Goal: Transaction & Acquisition: Purchase product/service

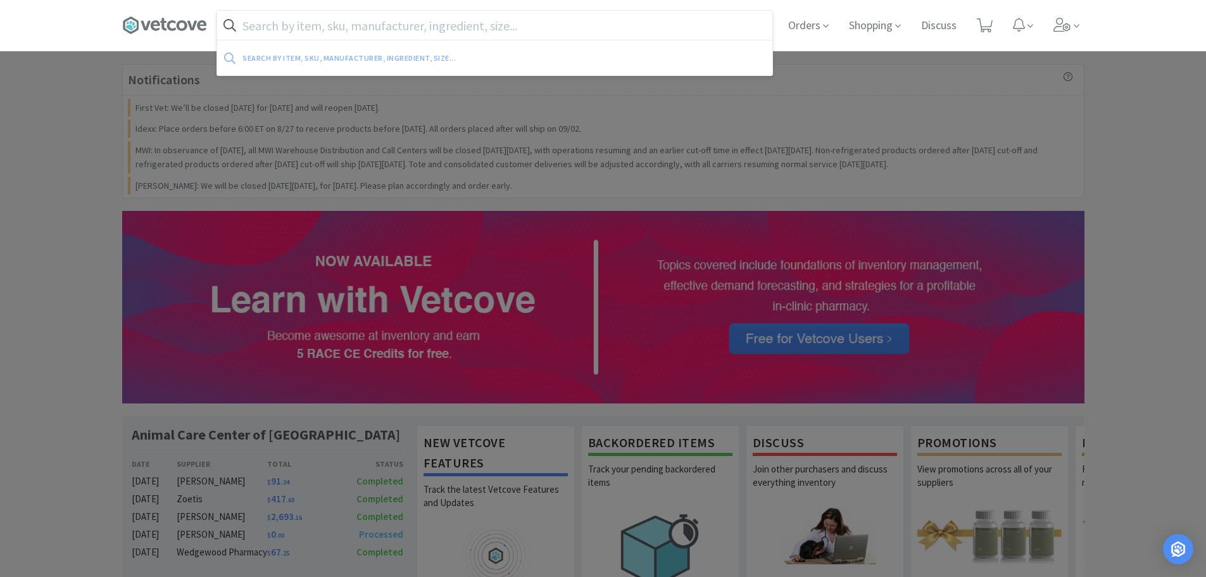
click at [767, 23] on input "text" at bounding box center [494, 25] width 555 height 29
click at [979, 22] on icon at bounding box center [985, 25] width 16 height 14
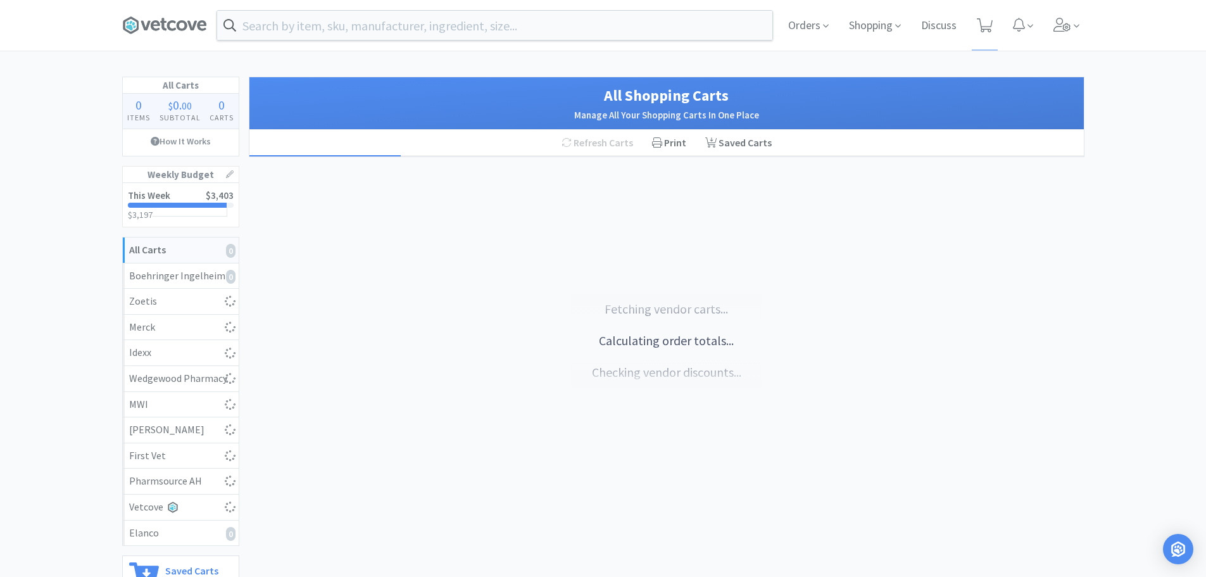
select select "1"
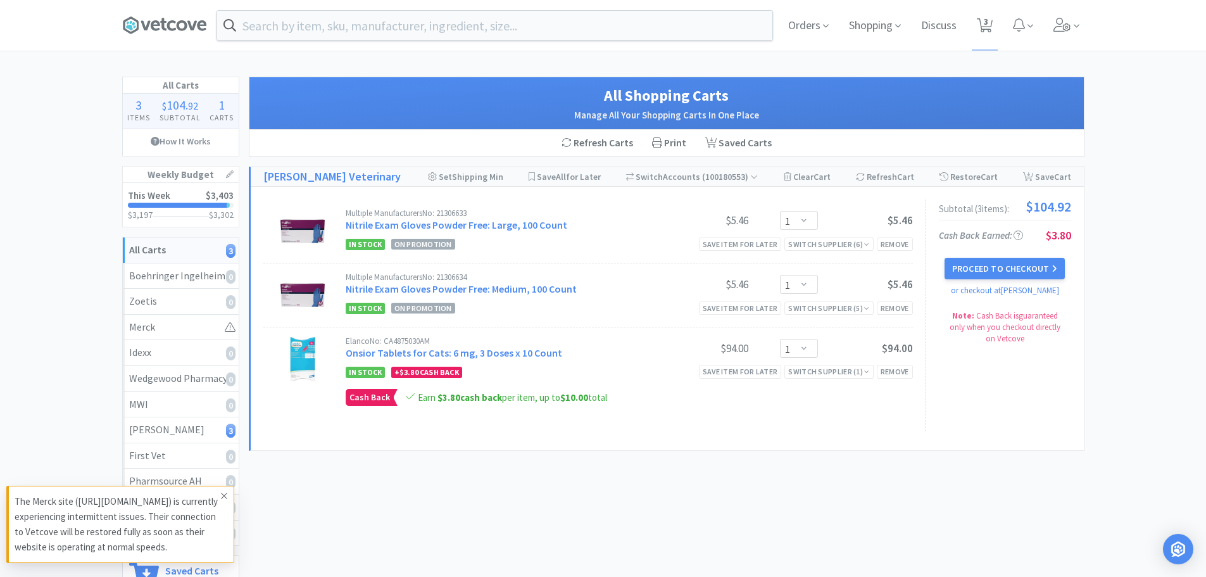
click at [224, 491] on icon at bounding box center [224, 496] width 8 height 10
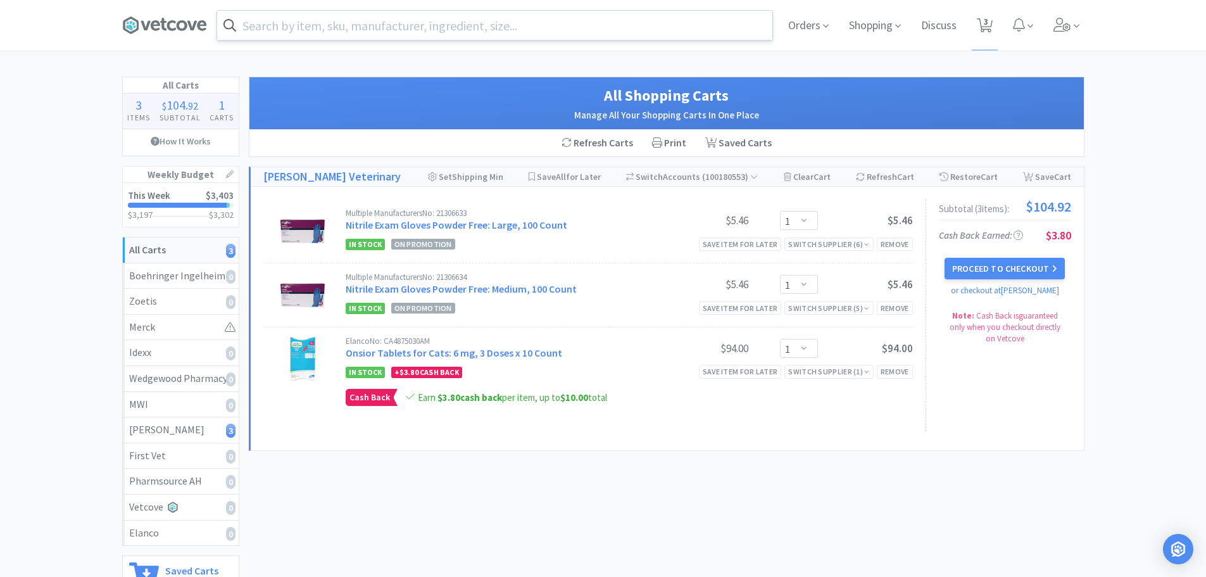
click at [395, 25] on input "text" at bounding box center [494, 25] width 555 height 29
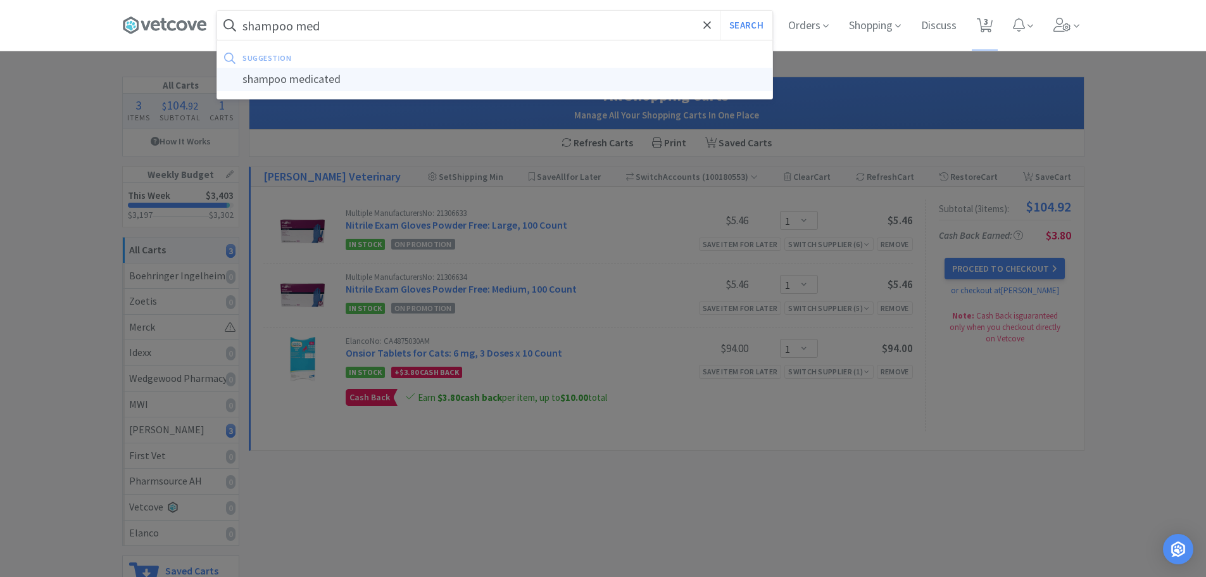
click at [296, 74] on div "shampoo medicated" at bounding box center [494, 79] width 555 height 23
type input "shampoo medicated"
select select "1"
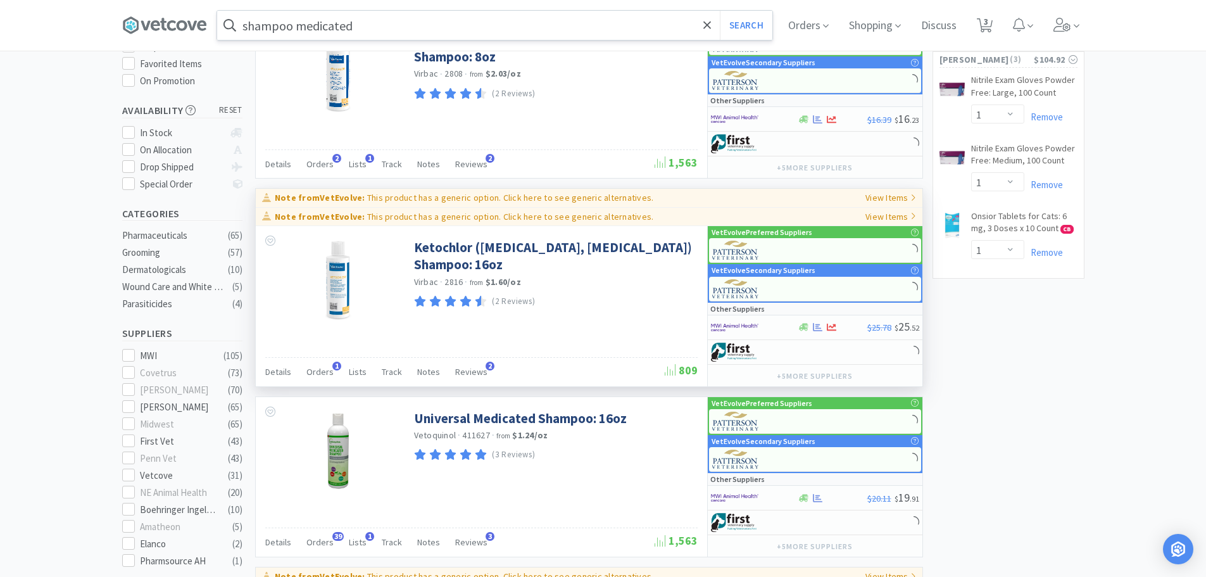
scroll to position [190, 0]
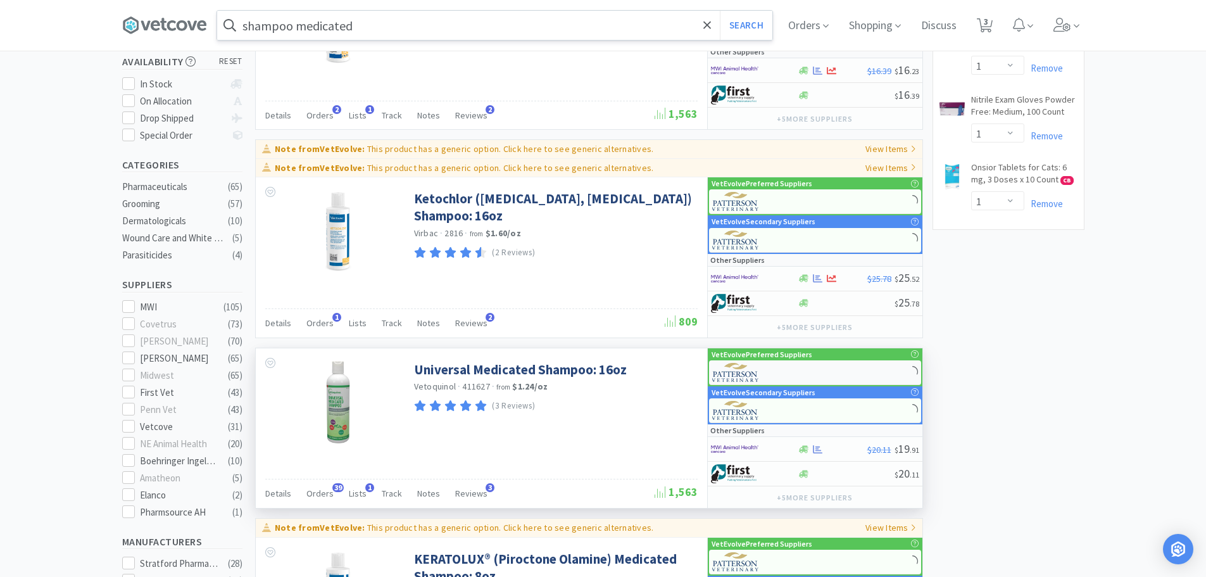
click at [852, 375] on div at bounding box center [815, 372] width 212 height 25
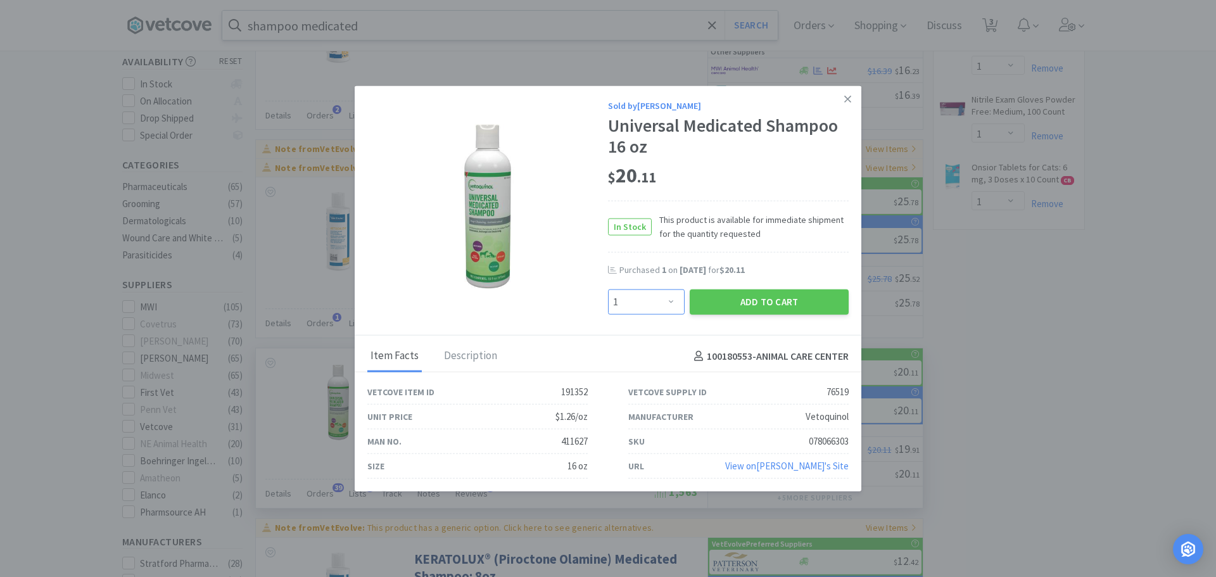
click at [659, 301] on select "Enter Quantity 1 2 3 4 5 6 7 8 9 10 11 12 13 14 15 16 17 18 19 20 Enter Quantity" at bounding box center [646, 301] width 77 height 25
select select "2"
click at [608, 289] on select "Enter Quantity 1 2 3 4 5 6 7 8 9 10 11 12 13 14 15 16 17 18 19 20 Enter Quantity" at bounding box center [646, 301] width 77 height 25
click at [764, 304] on button "Add to Cart" at bounding box center [769, 301] width 159 height 25
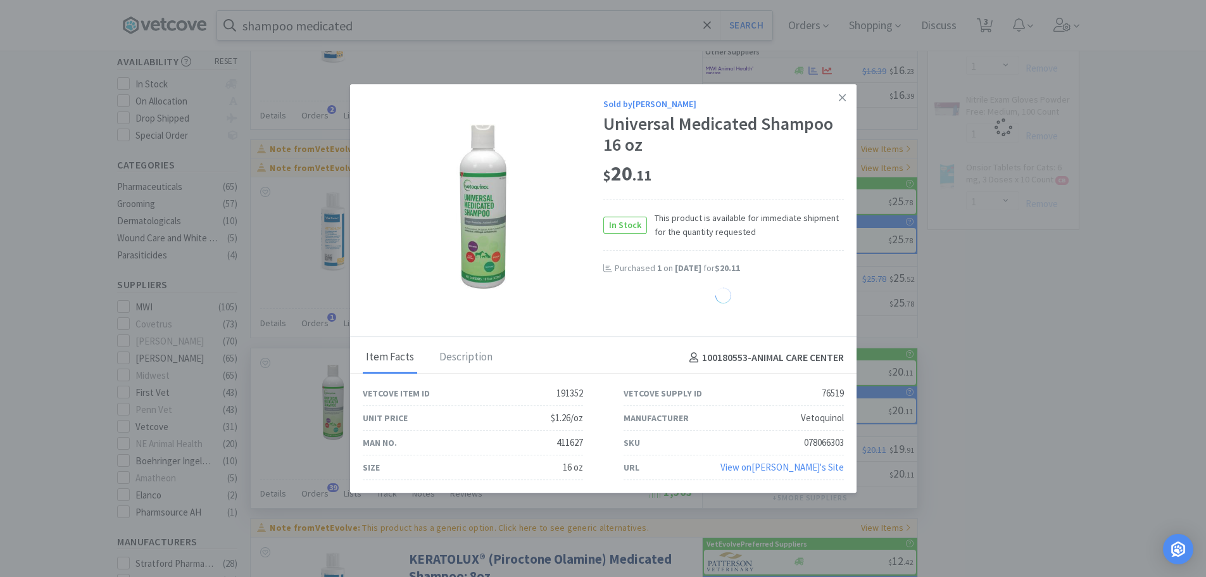
select select "2"
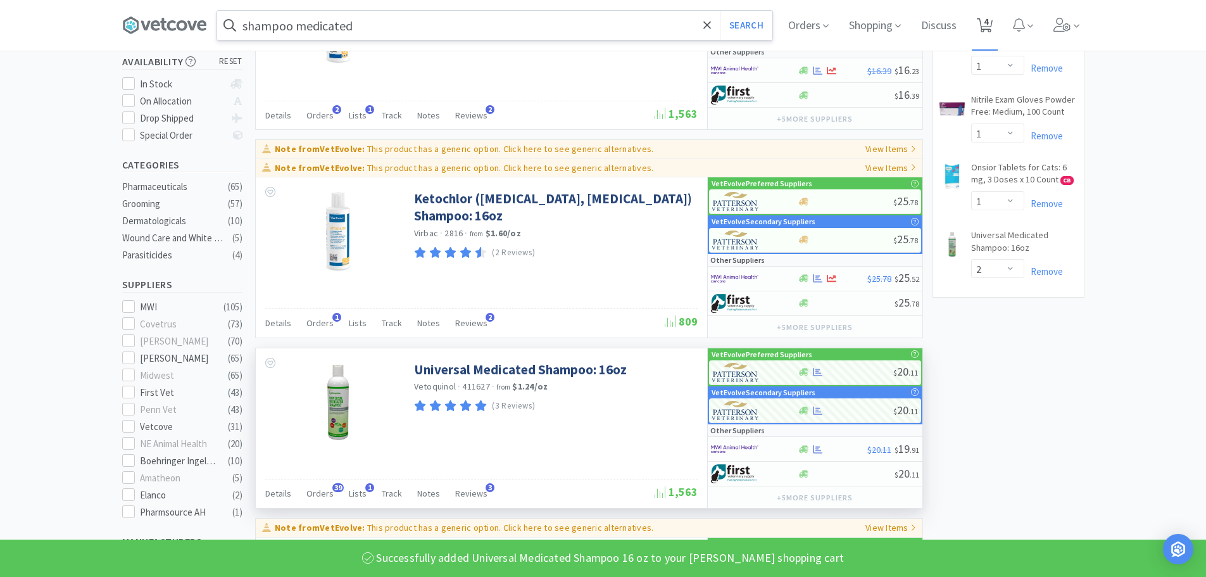
click at [993, 27] on icon at bounding box center [985, 25] width 16 height 14
select select "1"
select select "2"
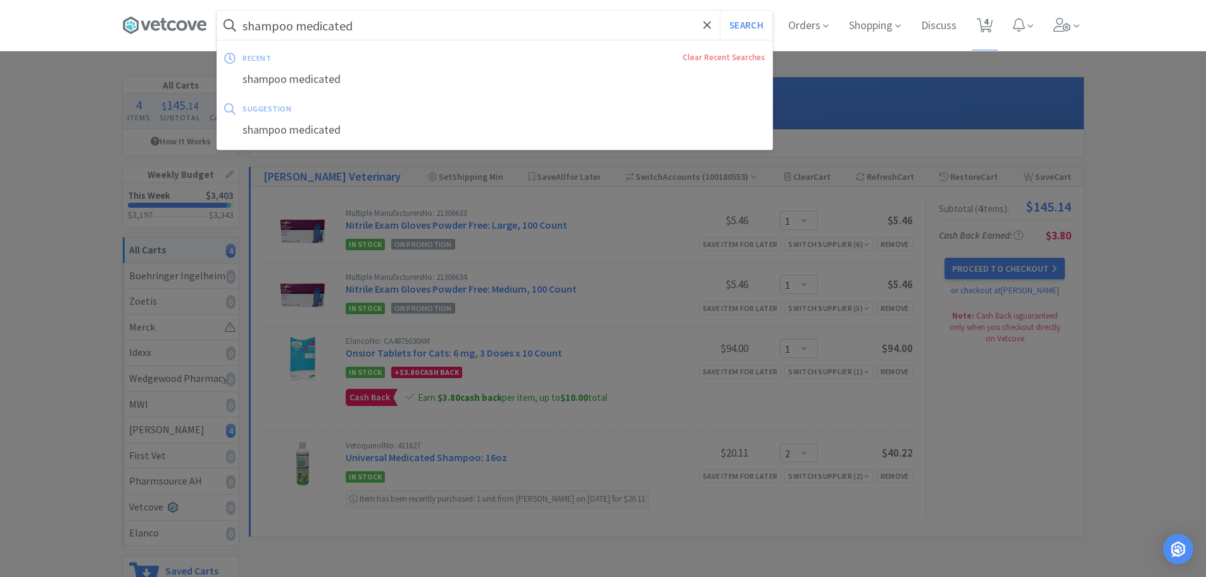
click at [378, 35] on input "shampoo medicated" at bounding box center [494, 25] width 555 height 29
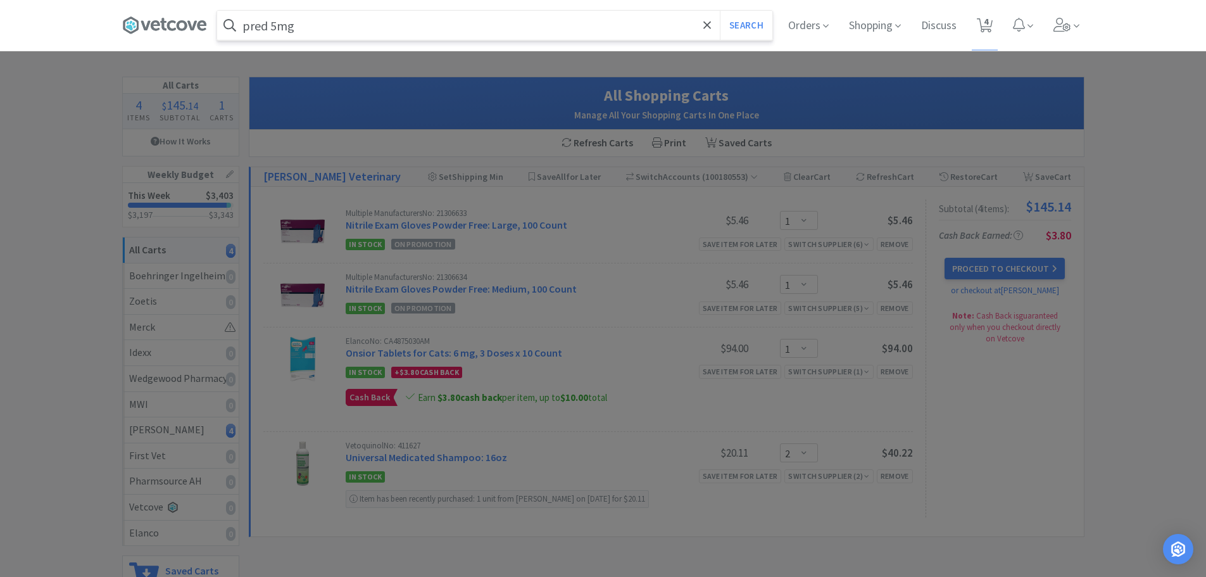
type input "pred 5mg"
click at [720, 11] on button "Search" at bounding box center [746, 25] width 53 height 29
select select "1"
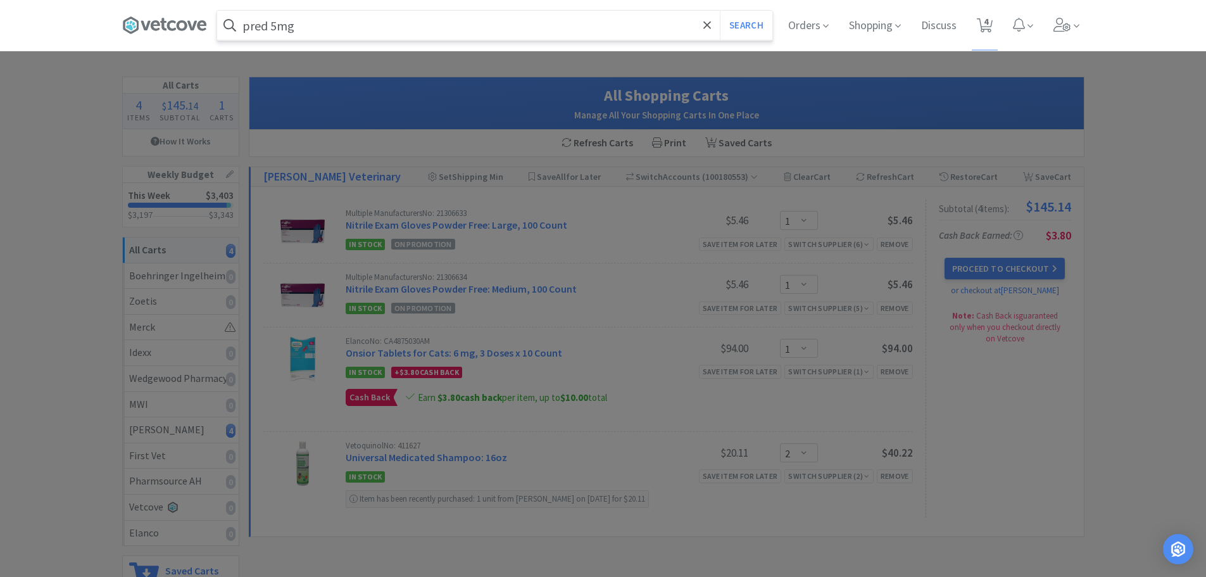
select select "2"
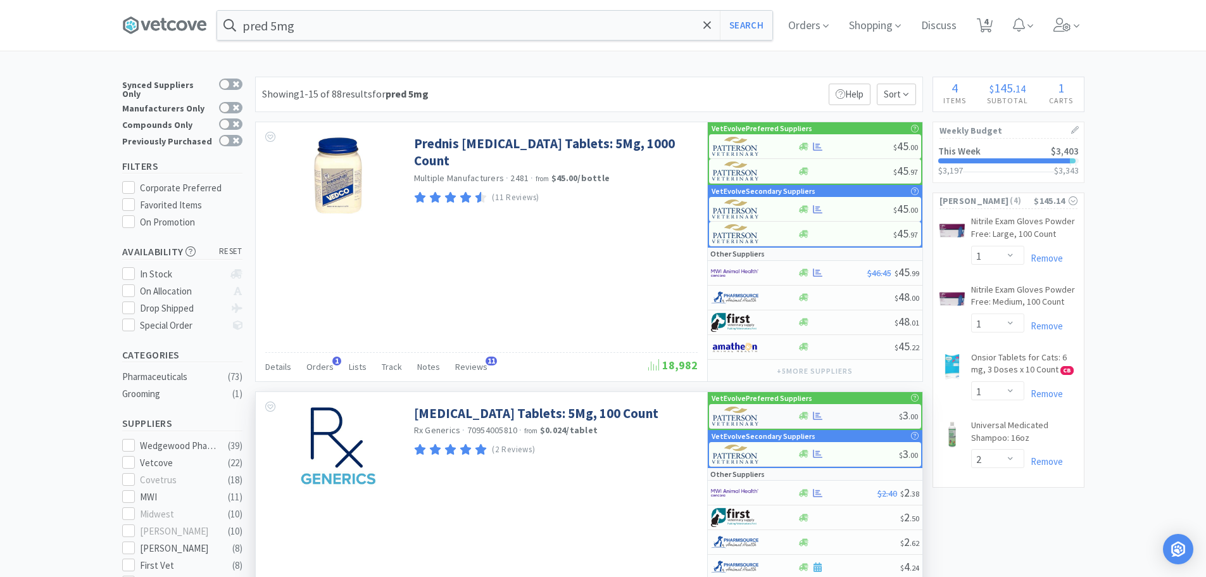
click at [835, 408] on div "$ 3 . 00" at bounding box center [815, 416] width 212 height 25
select select "1"
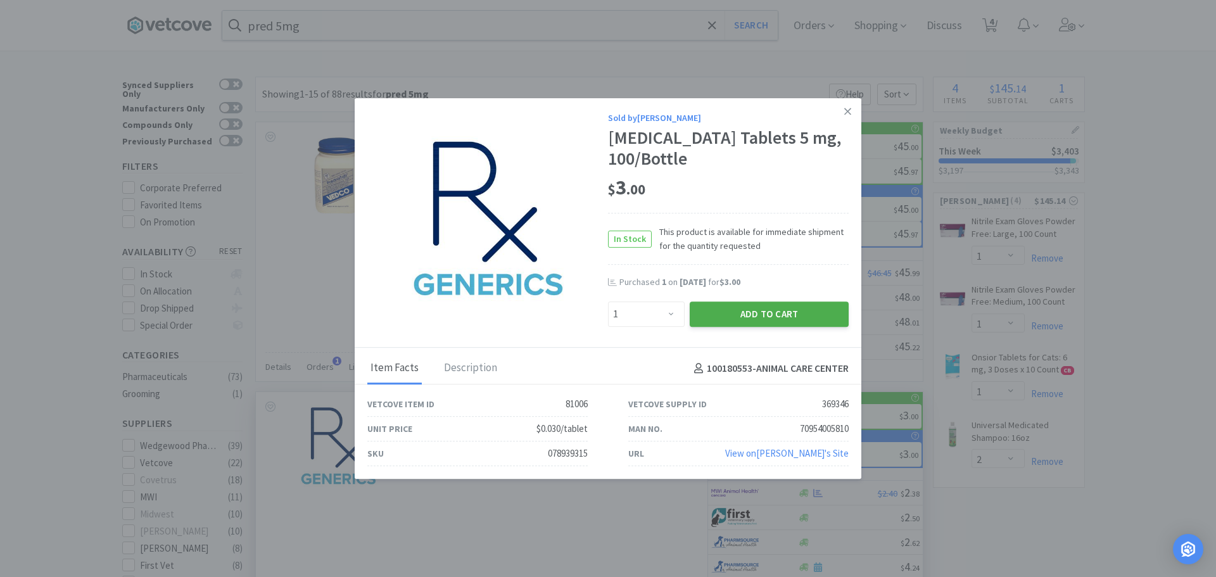
click at [758, 308] on button "Add to Cart" at bounding box center [769, 313] width 159 height 25
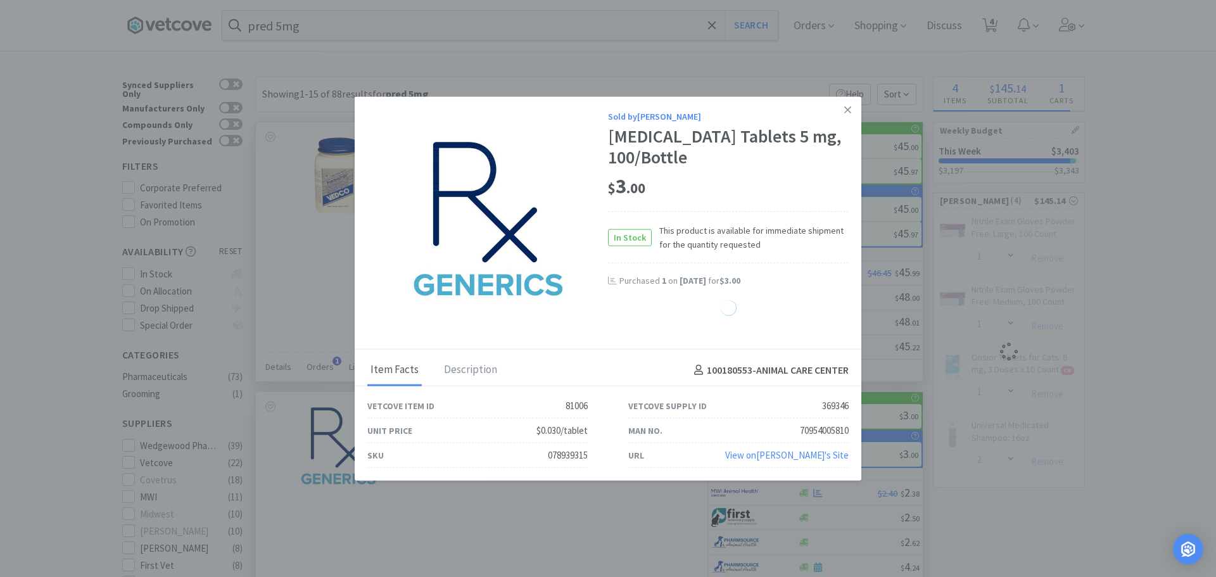
select select "1"
select select "2"
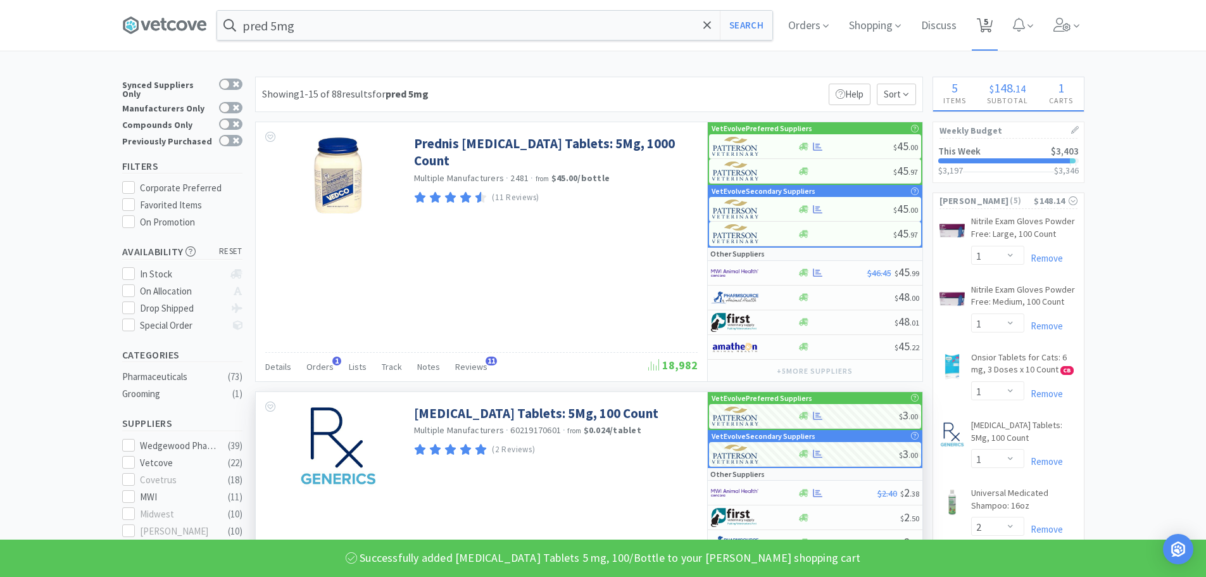
click at [993, 30] on icon at bounding box center [985, 25] width 16 height 14
select select "1"
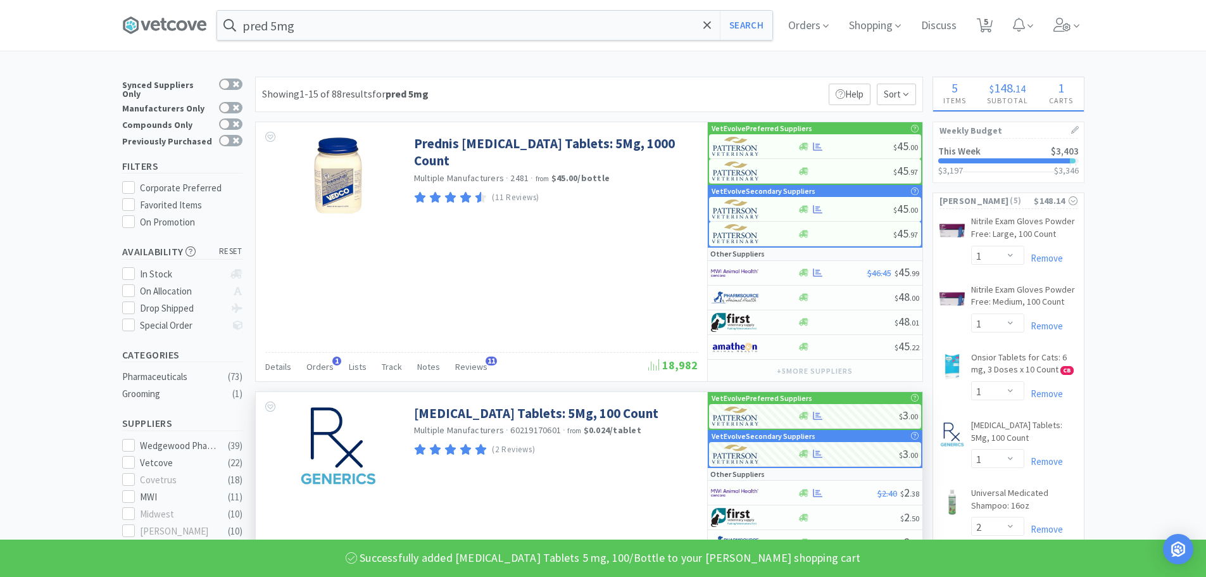
select select "2"
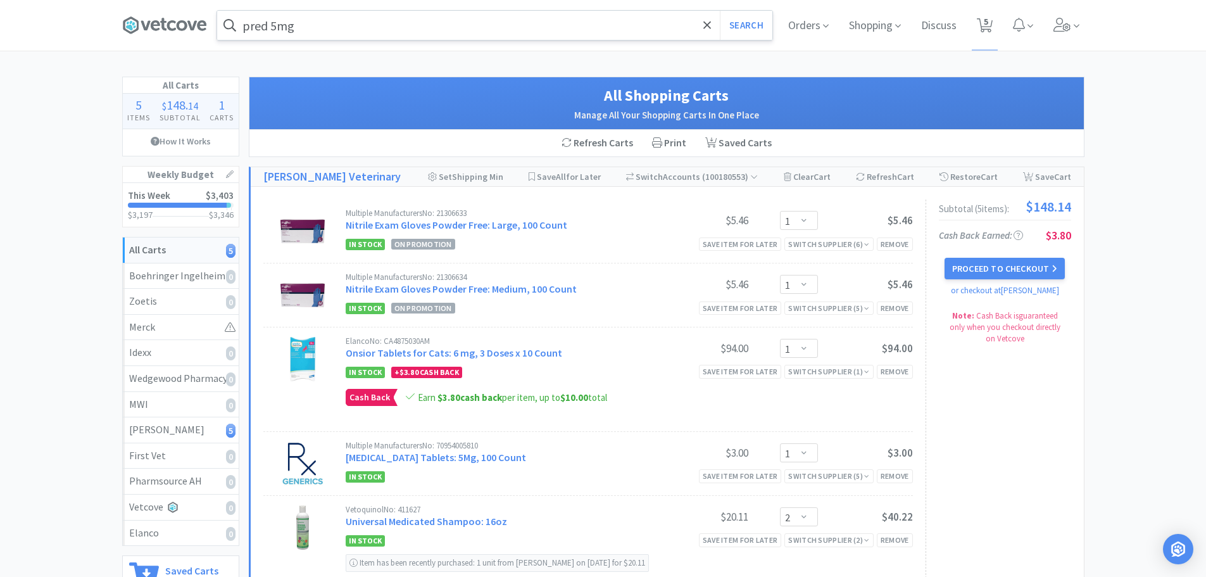
click at [315, 20] on input "pred 5mg" at bounding box center [494, 25] width 555 height 29
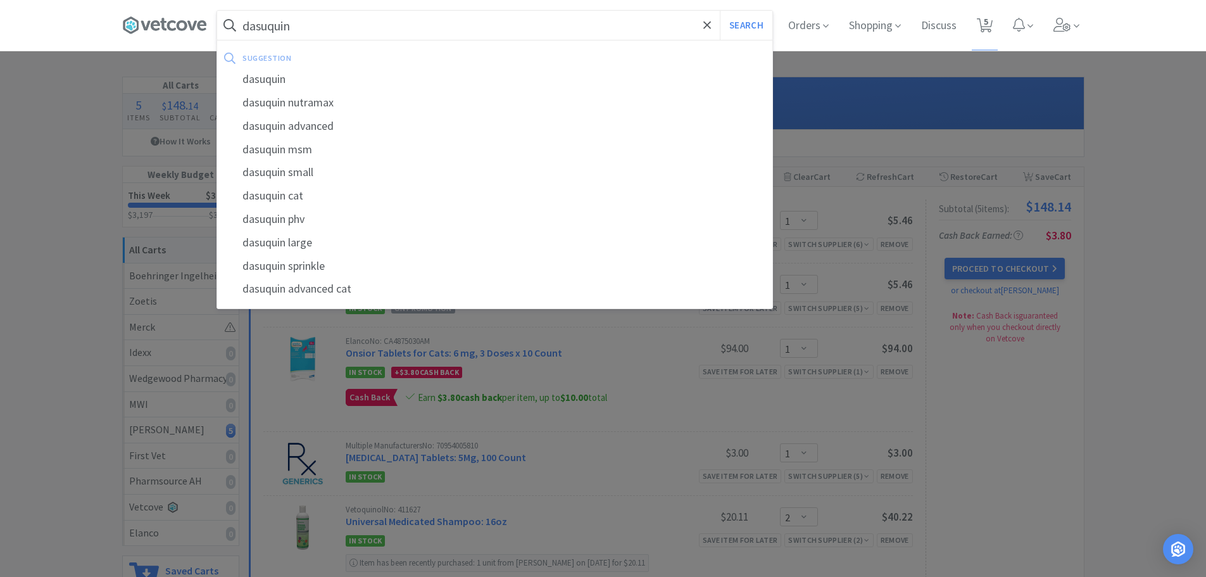
type input "dasuquin"
click at [720, 11] on button "Search" at bounding box center [746, 25] width 53 height 29
select select "1"
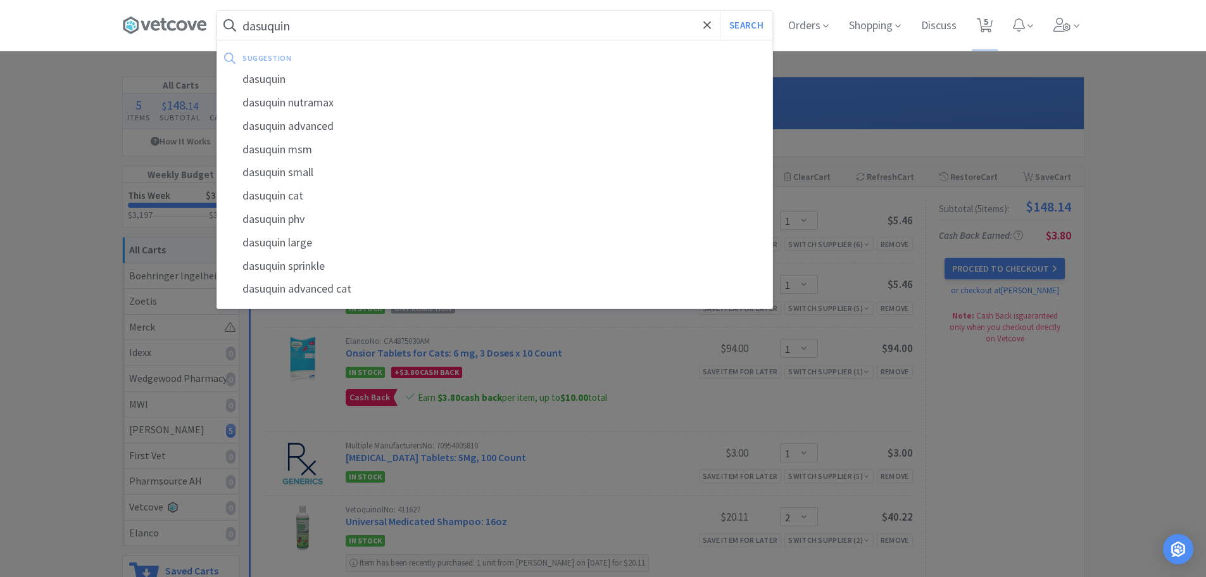
select select "1"
select select "2"
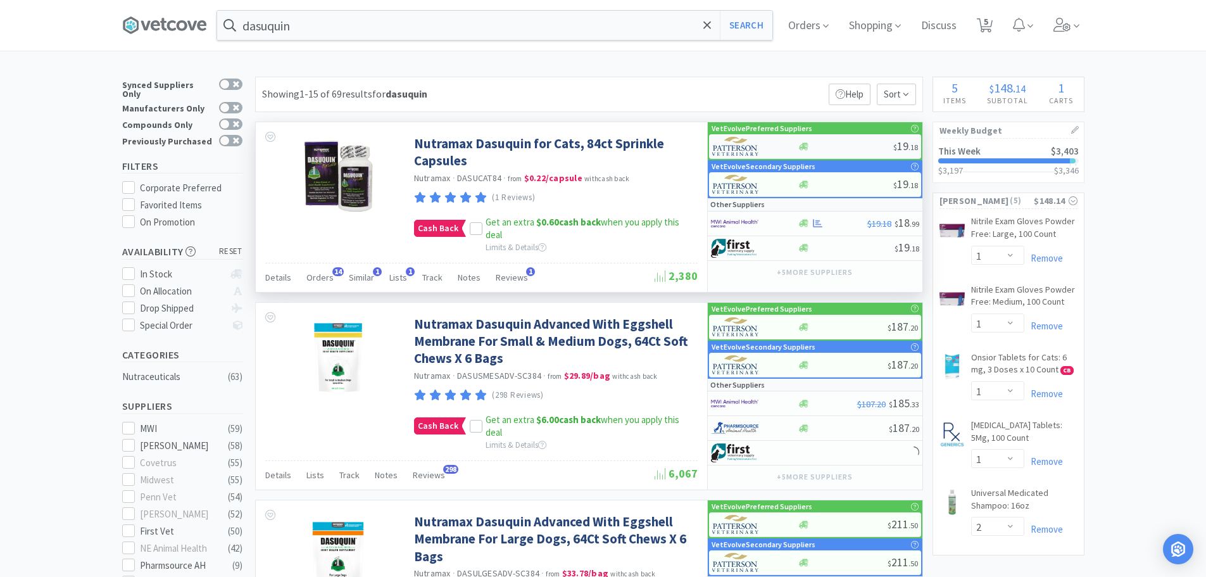
click at [824, 149] on div at bounding box center [846, 146] width 96 height 9
select select "1"
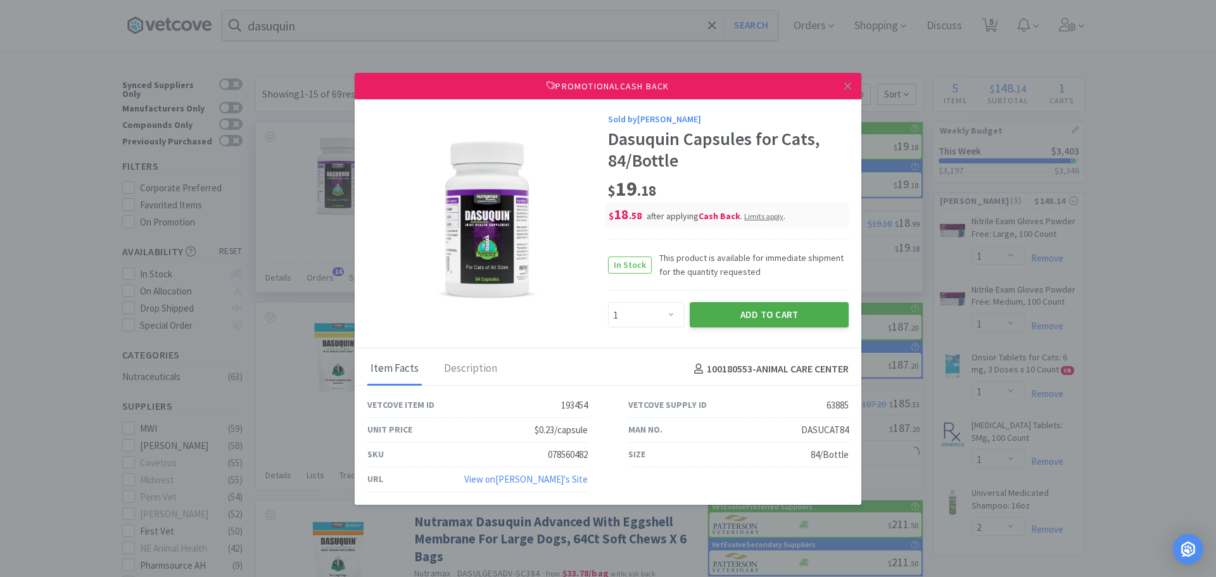
click at [713, 303] on button "Add to Cart" at bounding box center [769, 314] width 159 height 25
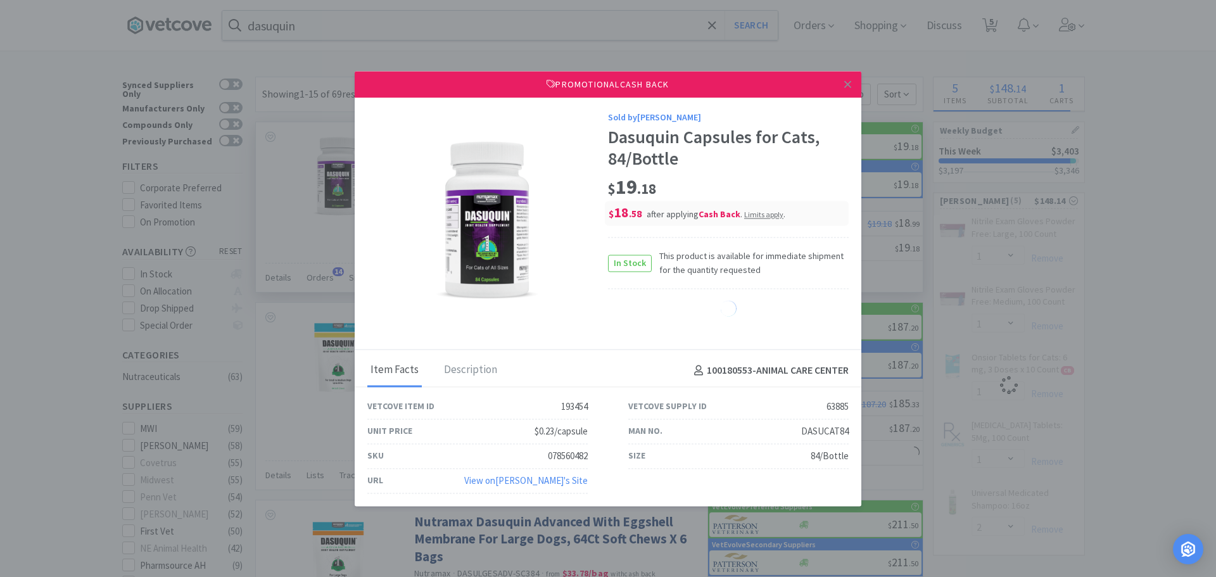
select select "1"
select select "2"
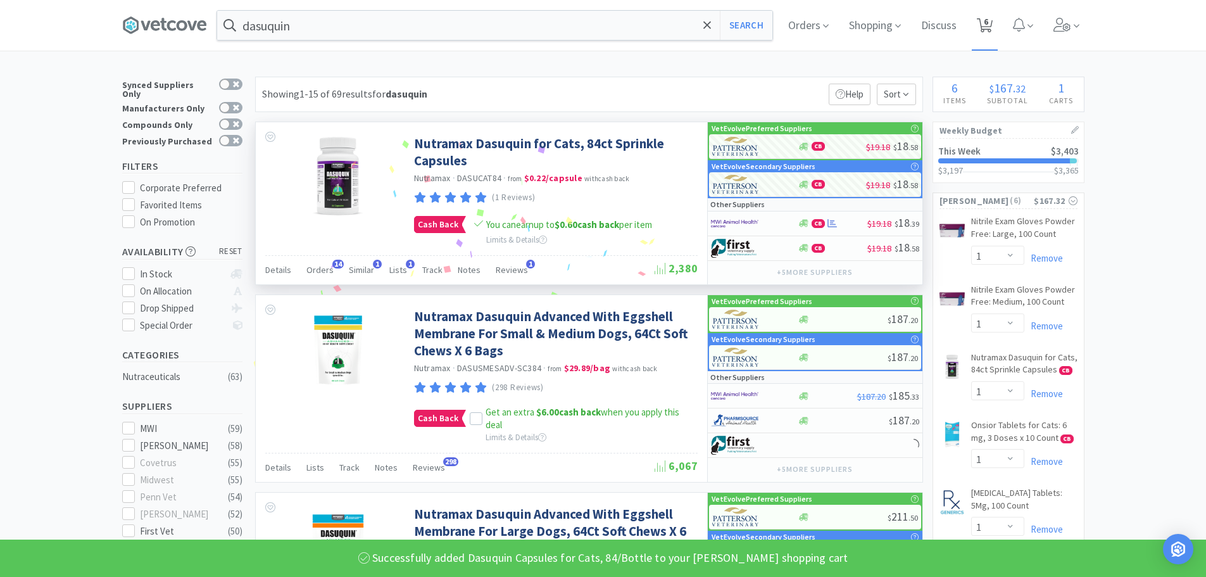
click at [988, 28] on span "6" at bounding box center [986, 21] width 4 height 51
select select "1"
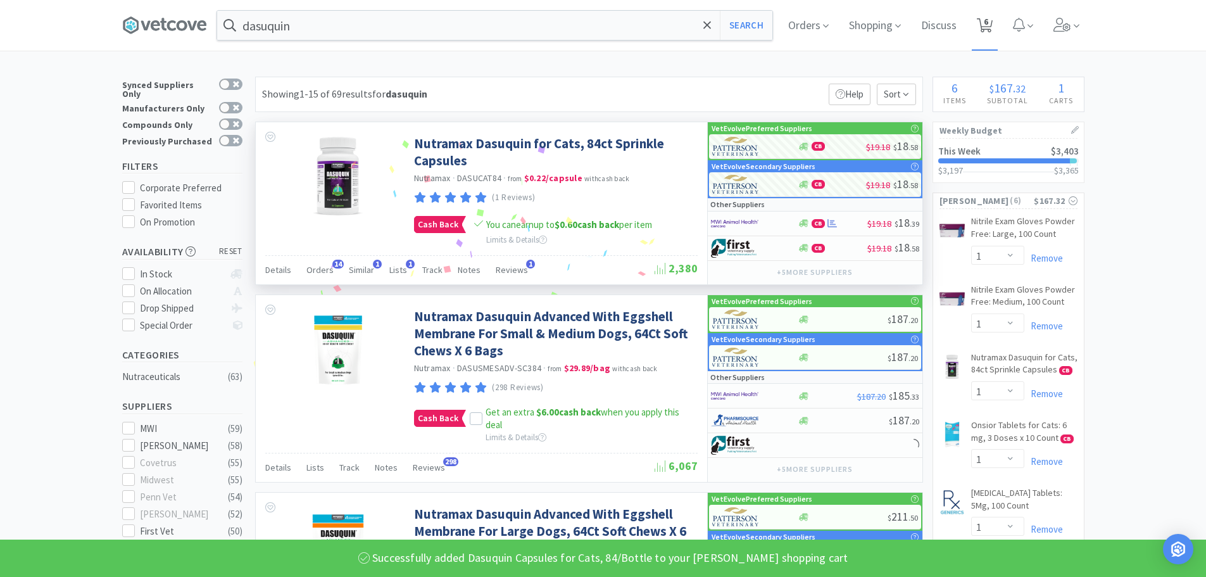
select select "1"
select select "2"
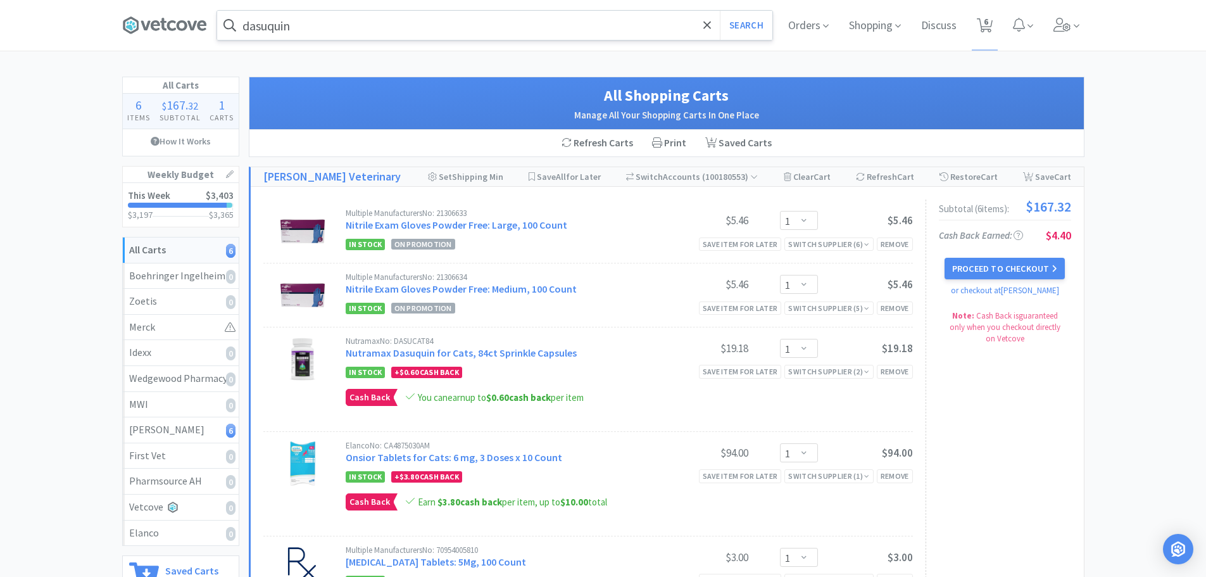
click at [320, 34] on input "dasuquin" at bounding box center [494, 25] width 555 height 29
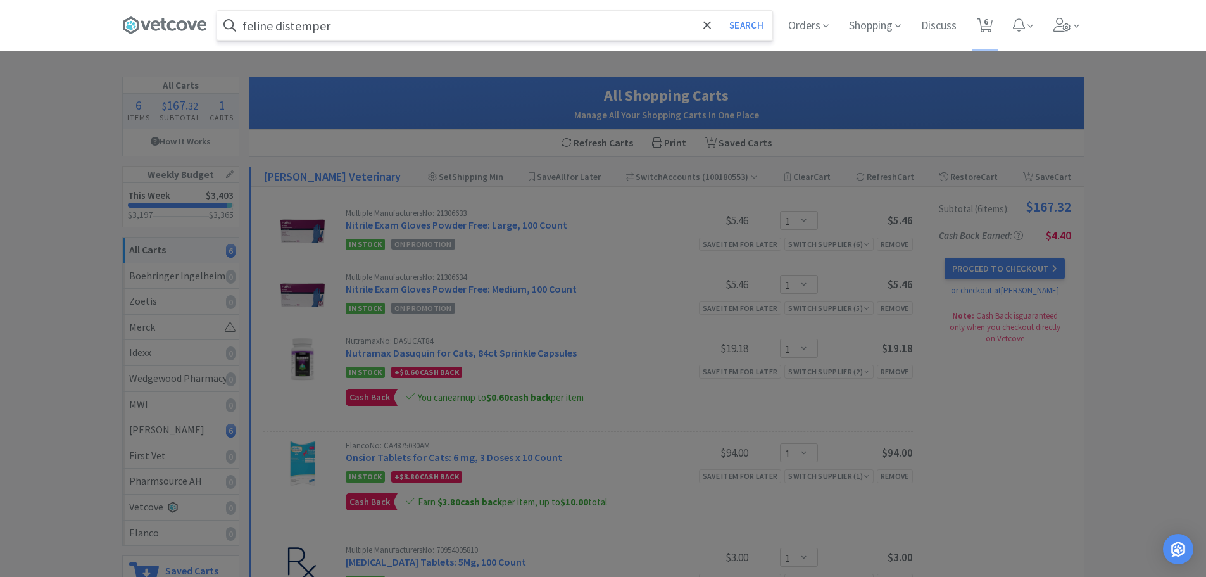
type input "feline distemper"
click at [720, 11] on button "Search" at bounding box center [746, 25] width 53 height 29
select select "1"
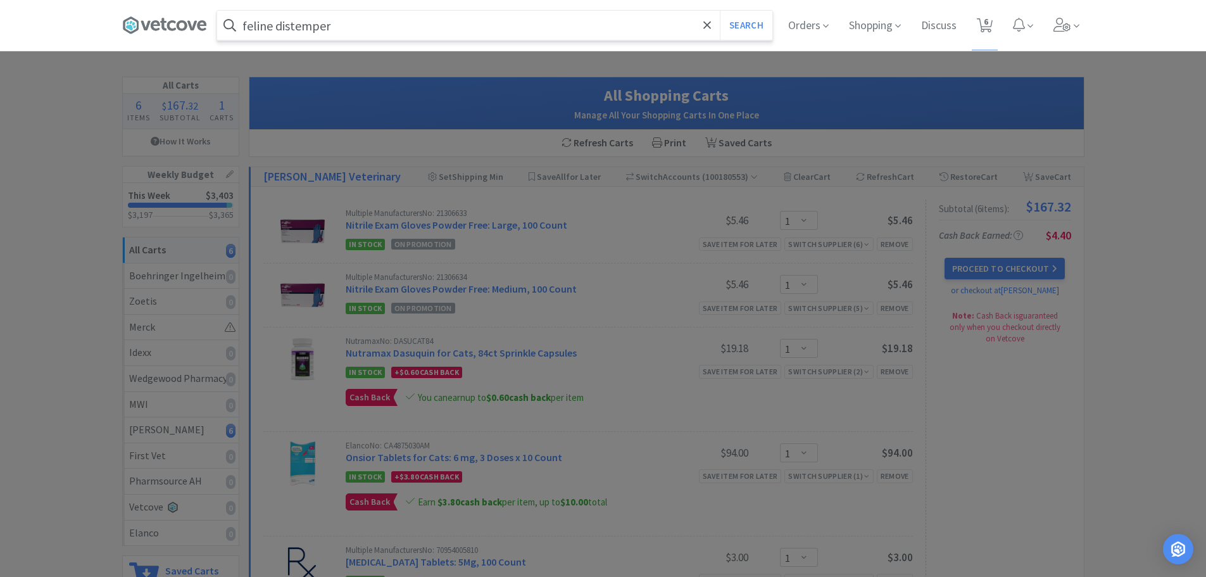
select select "1"
select select "2"
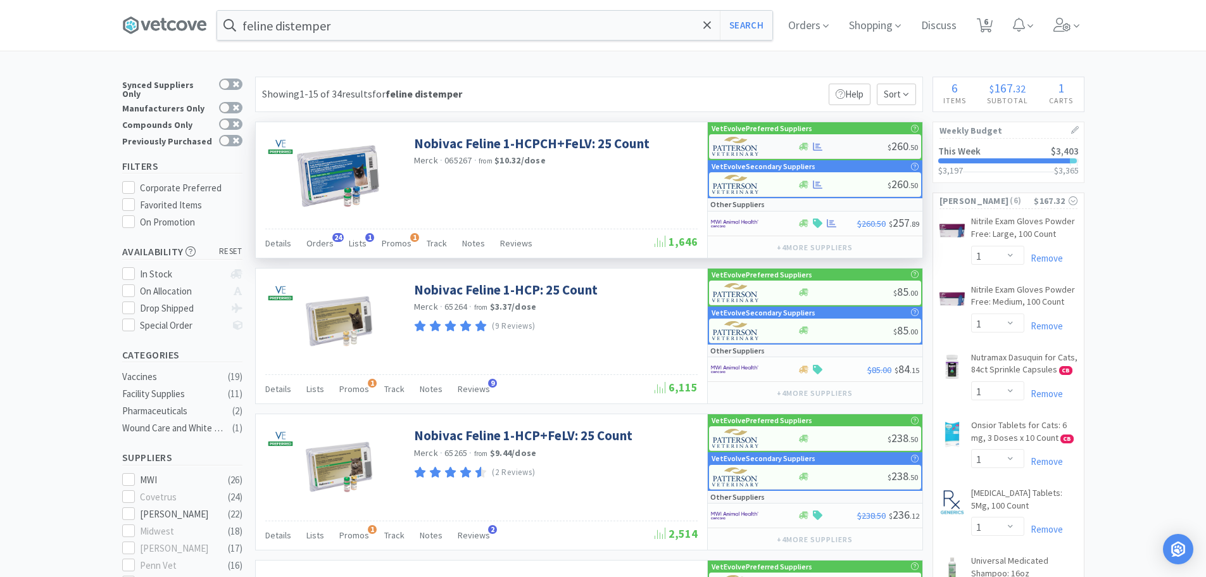
click at [843, 146] on div at bounding box center [843, 146] width 90 height 9
select select "1"
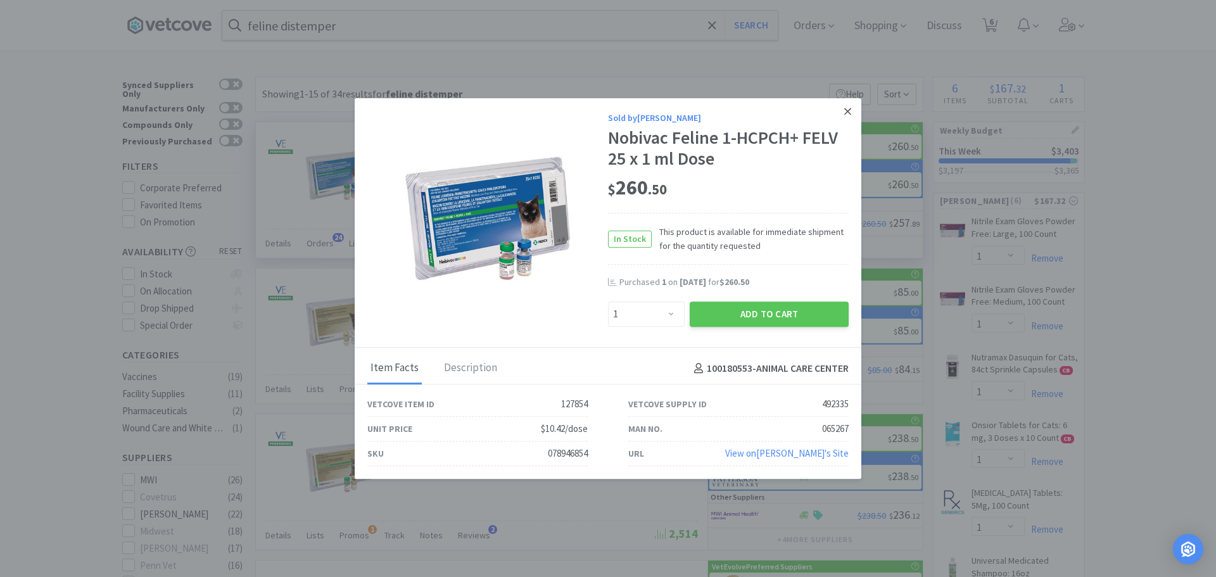
click at [842, 114] on link at bounding box center [847, 111] width 22 height 27
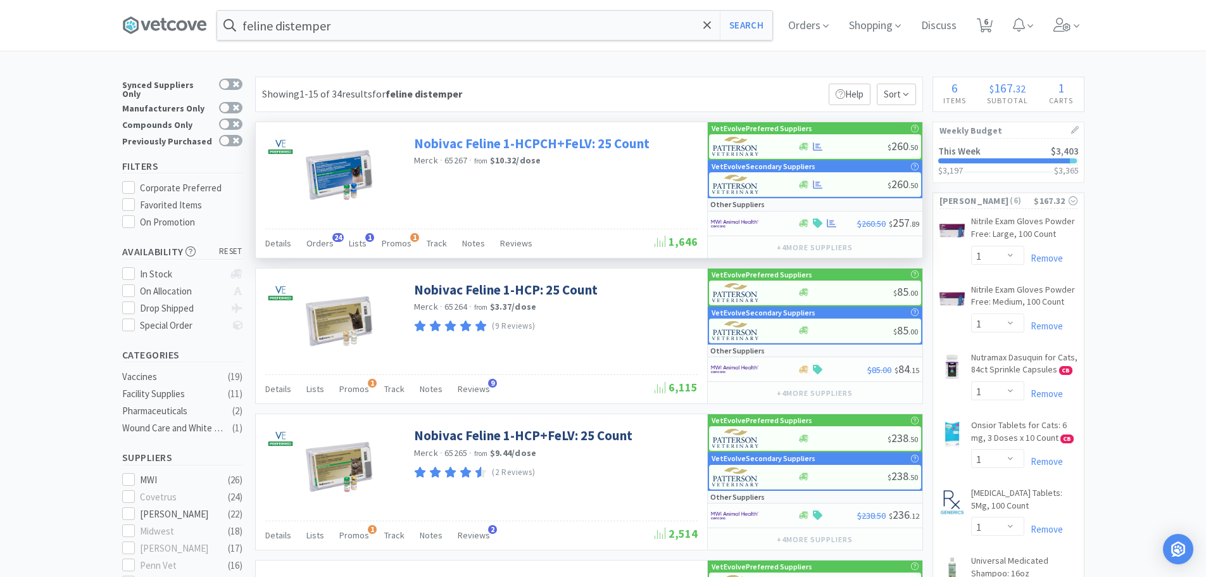
click at [496, 136] on link "Nobivac Feline 1-HCPCH+FeLV: 25 Count" at bounding box center [532, 143] width 236 height 17
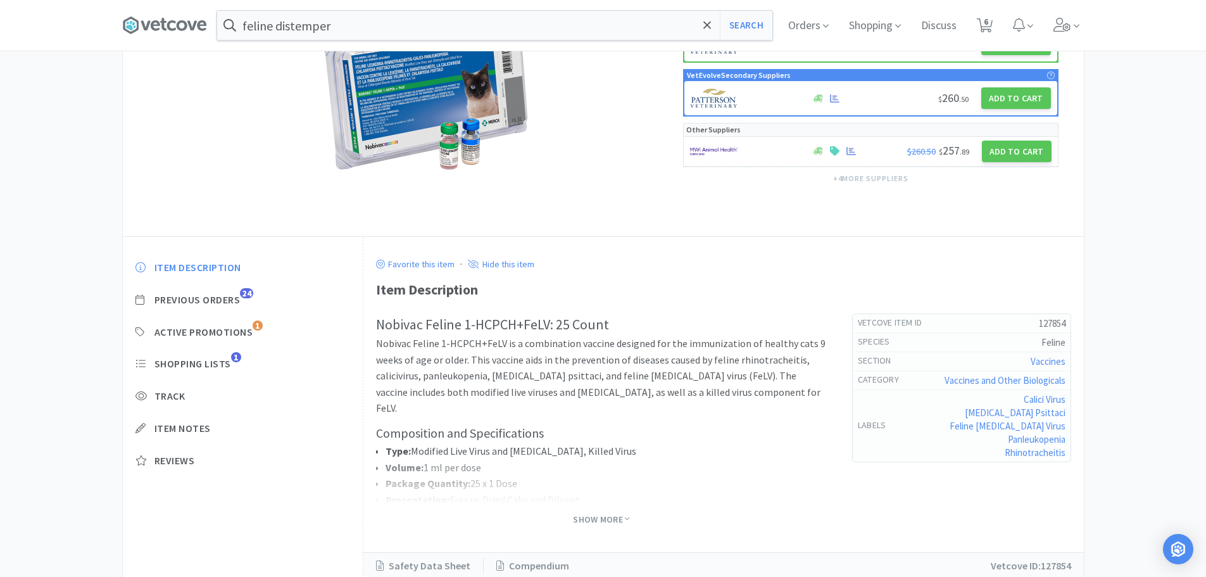
scroll to position [196, 0]
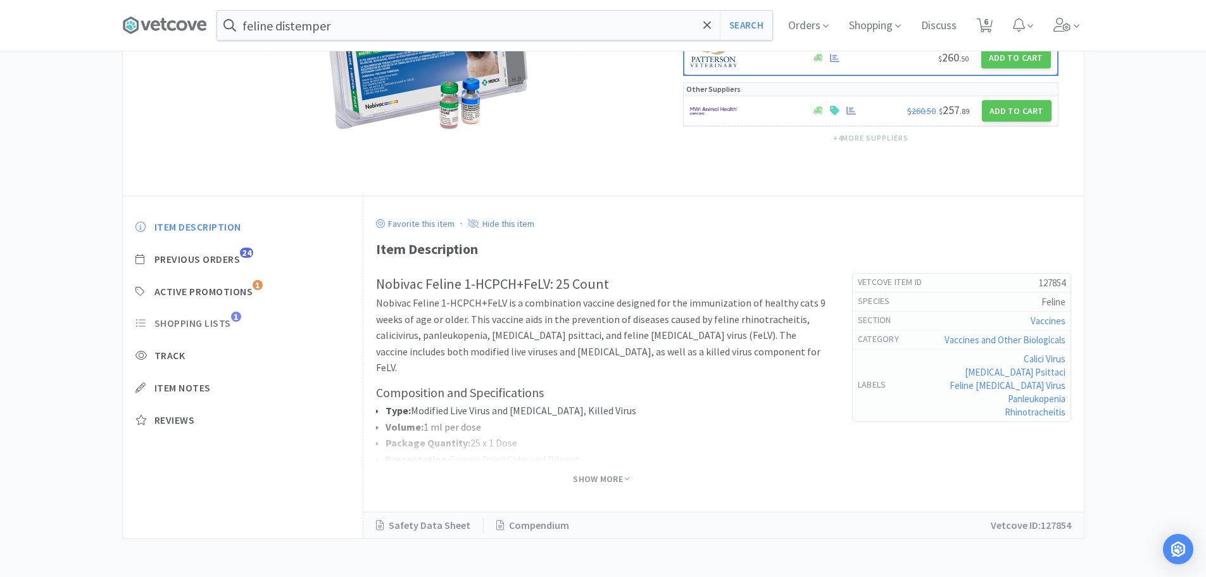
click at [210, 325] on span "Shopping Lists" at bounding box center [193, 323] width 77 height 13
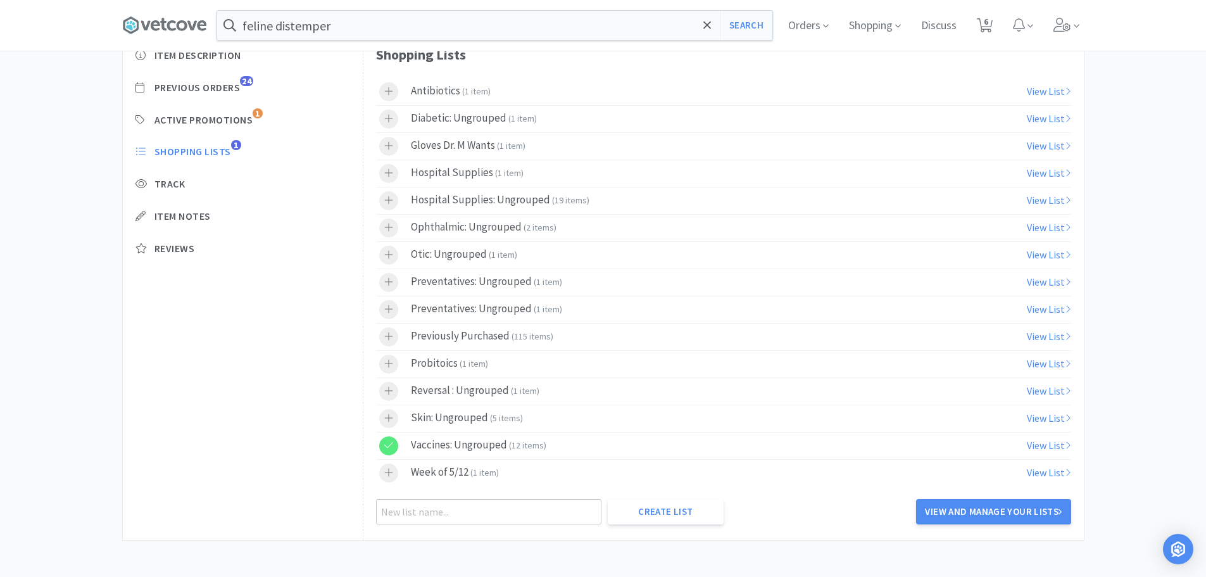
scroll to position [369, 0]
click at [388, 473] on icon at bounding box center [388, 470] width 9 height 11
click at [388, 473] on icon at bounding box center [388, 471] width 9 height 6
click at [471, 509] on input "text" at bounding box center [488, 509] width 225 height 25
click at [439, 511] on input "Week of 9/2" at bounding box center [488, 509] width 225 height 25
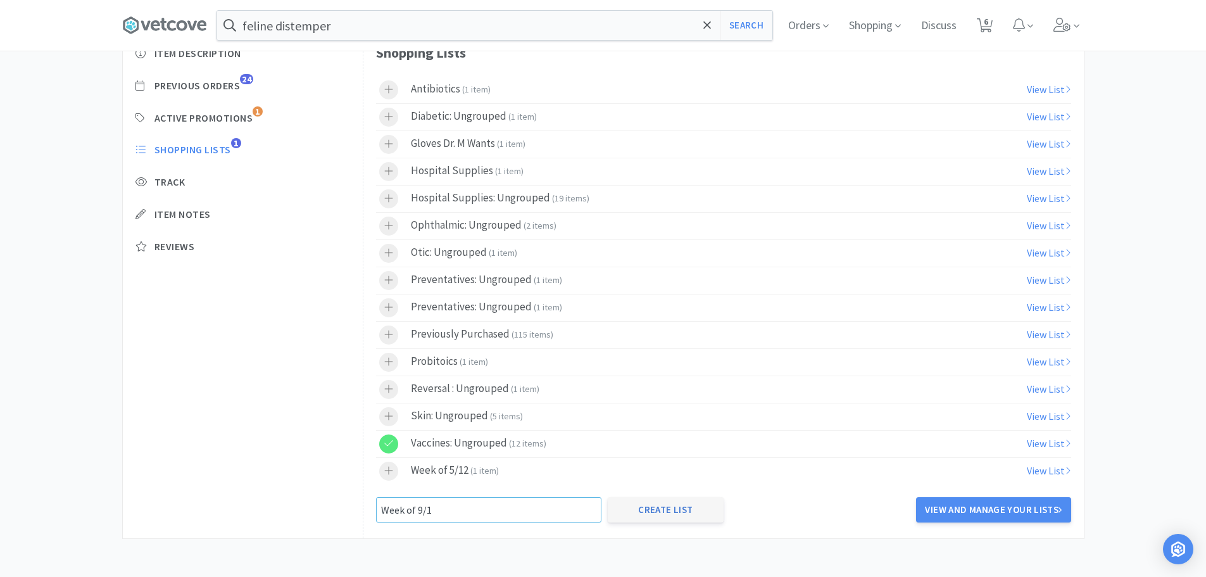
type input "Week of 9/1"
click at [642, 512] on button "Create List" at bounding box center [666, 509] width 116 height 25
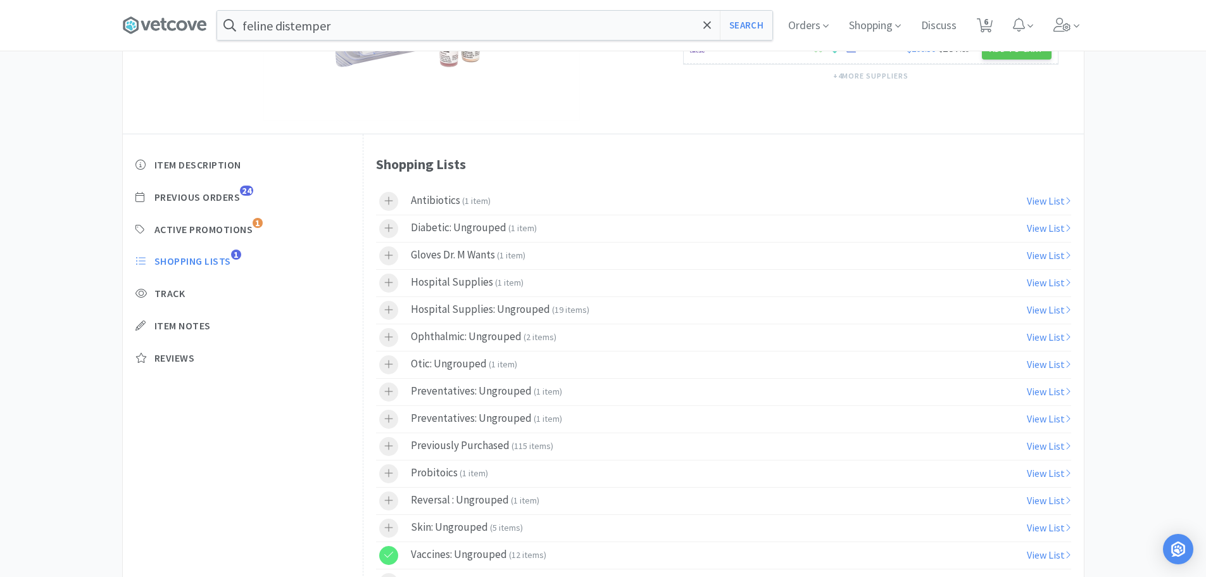
scroll to position [243, 0]
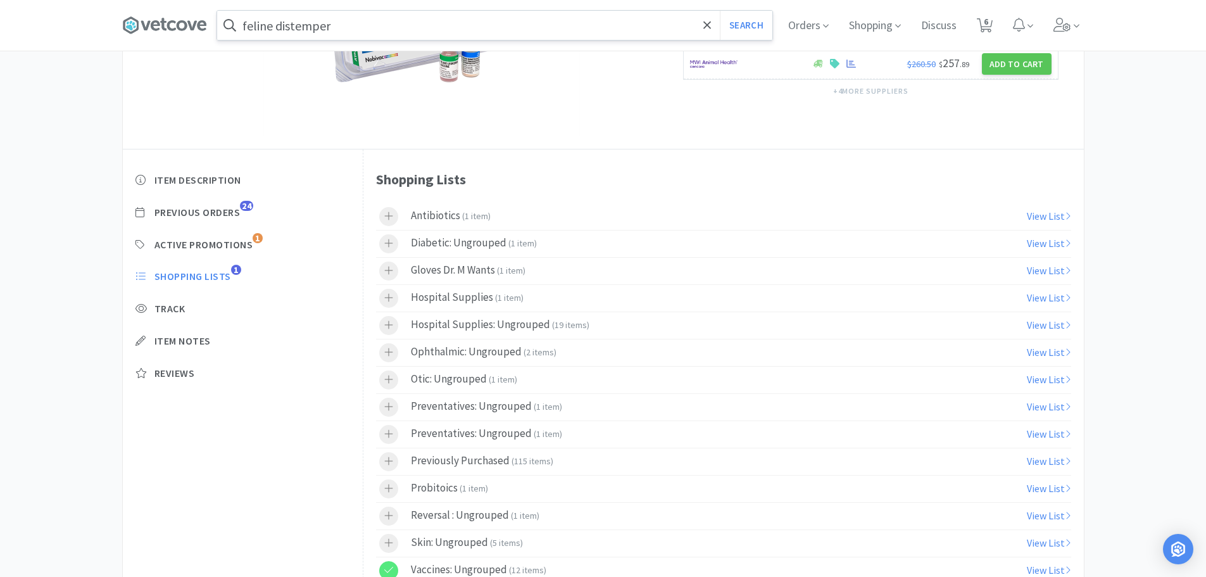
click at [371, 31] on input "feline distemper" at bounding box center [494, 25] width 555 height 29
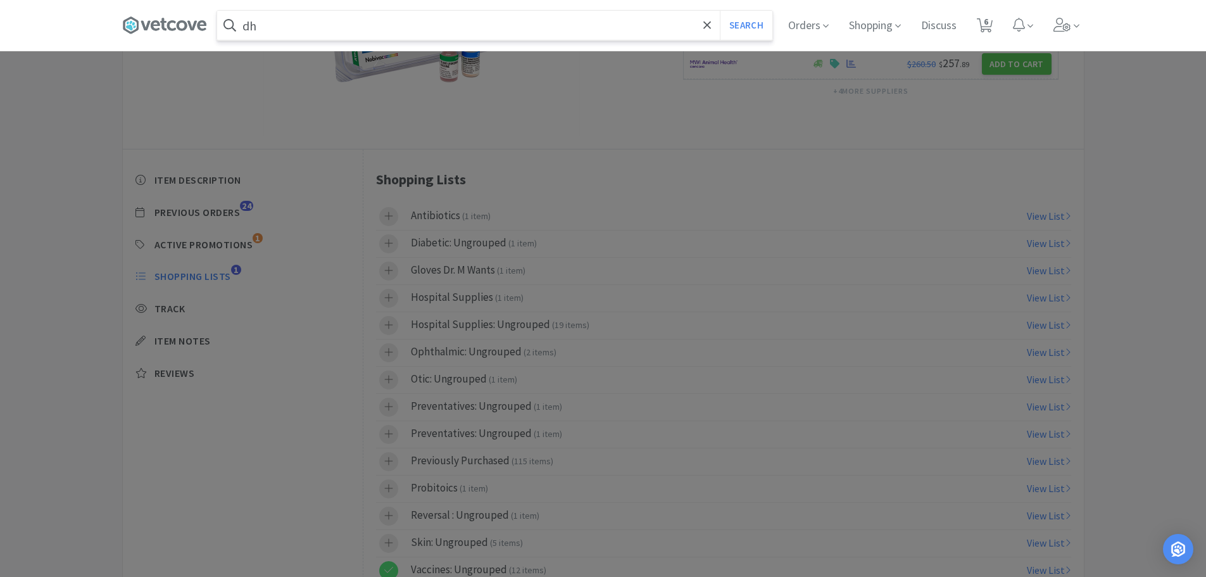
type input "d"
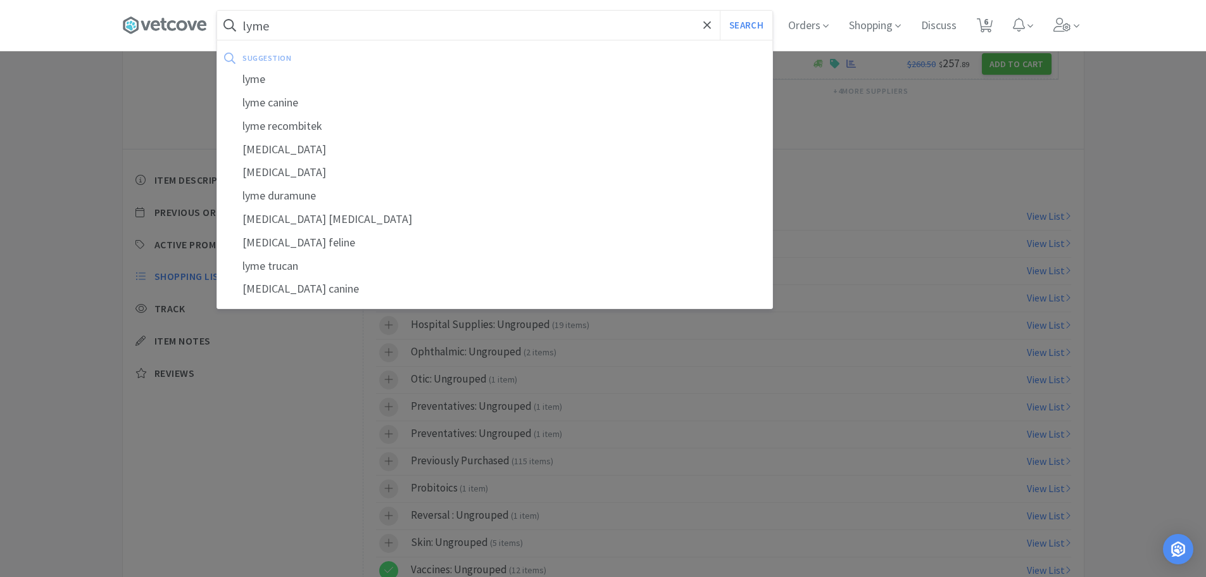
type input "lyme"
click at [720, 11] on button "Search" at bounding box center [746, 25] width 53 height 29
select select "1"
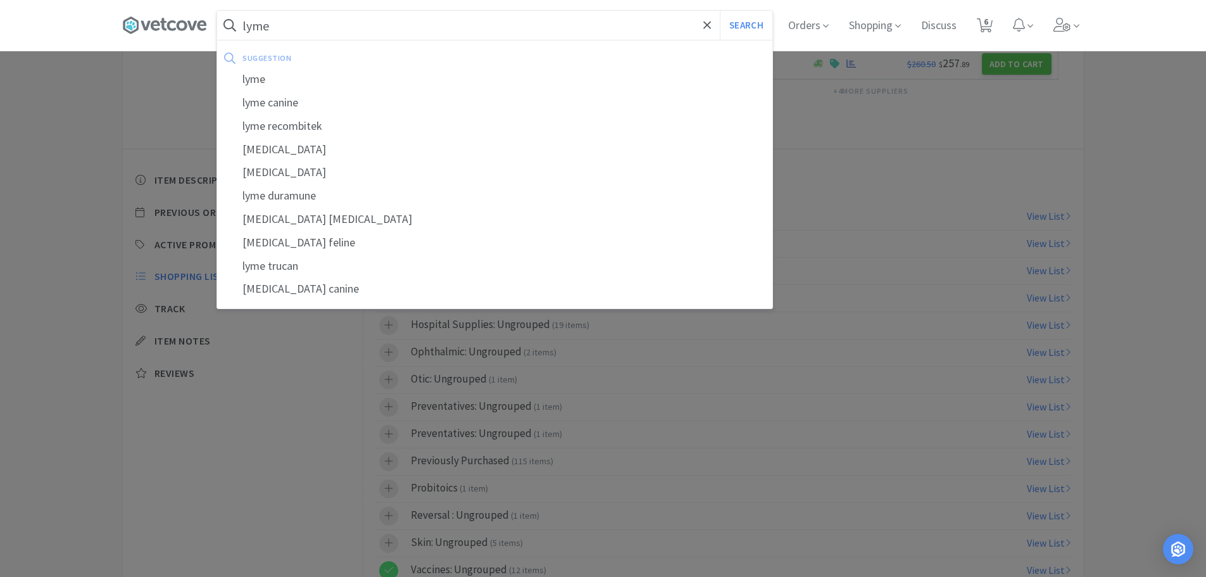
select select "1"
select select "2"
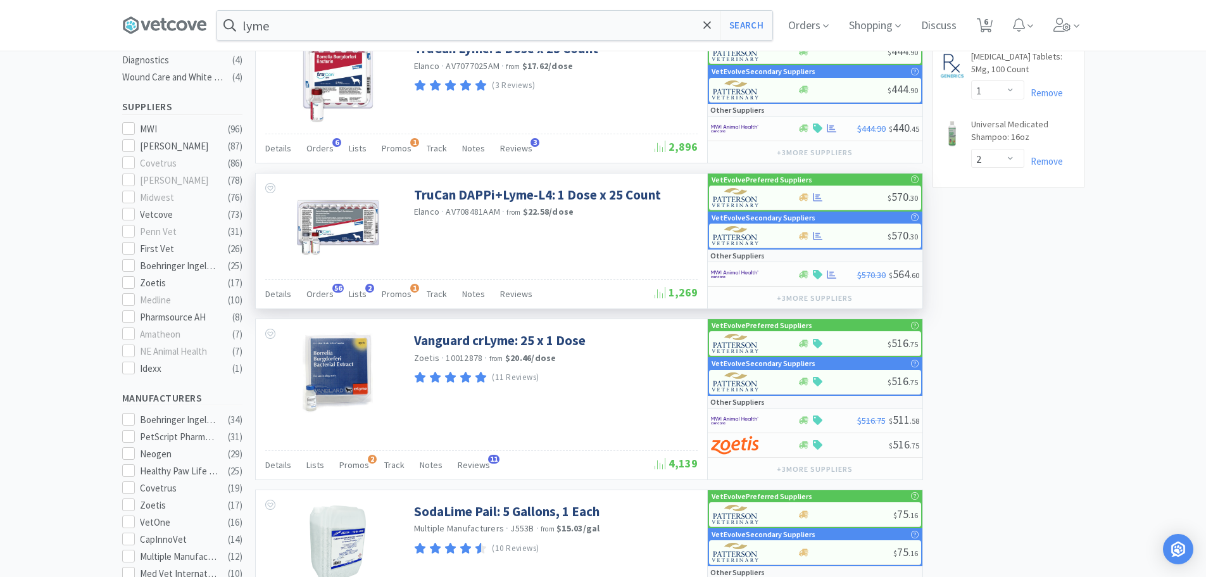
scroll to position [507, 0]
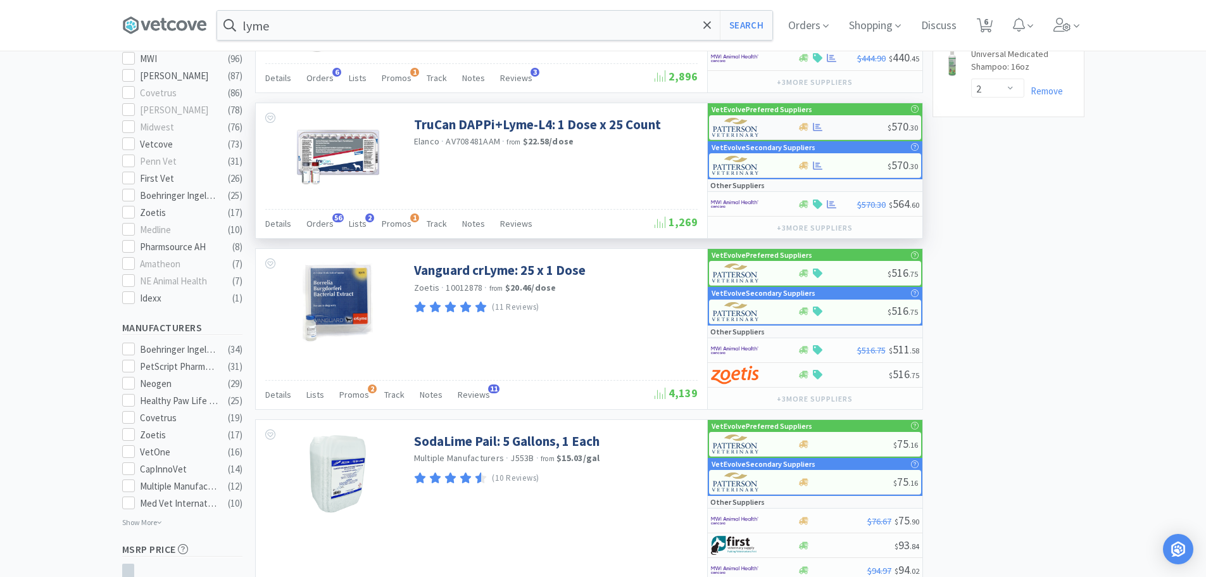
click at [834, 127] on div at bounding box center [843, 126] width 90 height 9
select select "1"
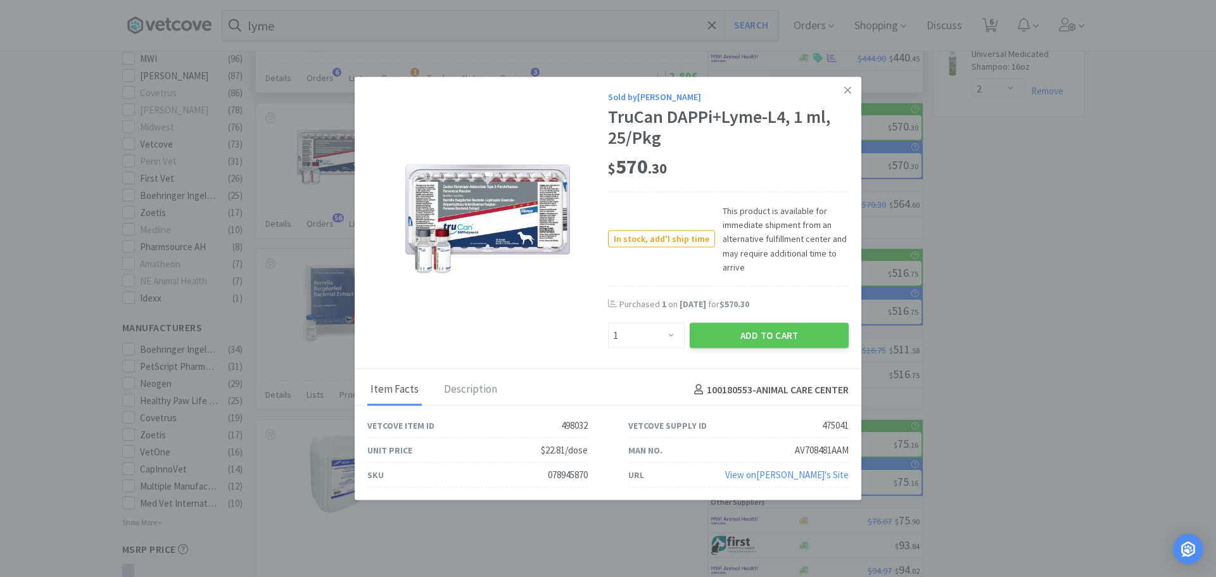
click at [851, 88] on link at bounding box center [847, 90] width 22 height 27
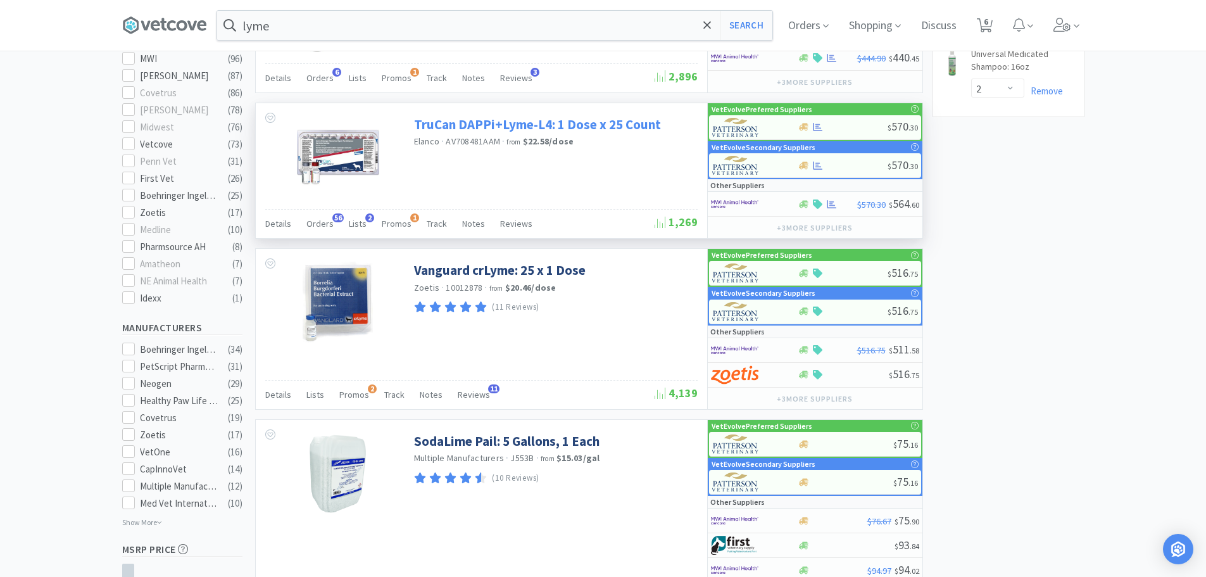
click at [491, 119] on link "TruCan DAPPi+Lyme-L4: 1 Dose x 25 Count" at bounding box center [537, 124] width 247 height 17
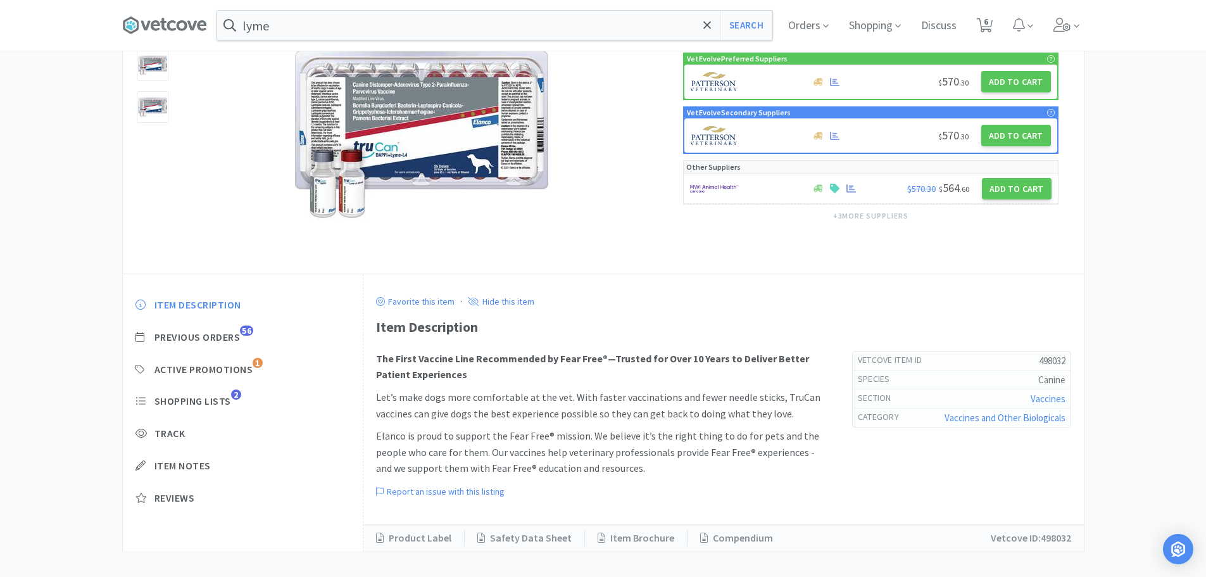
scroll to position [131, 0]
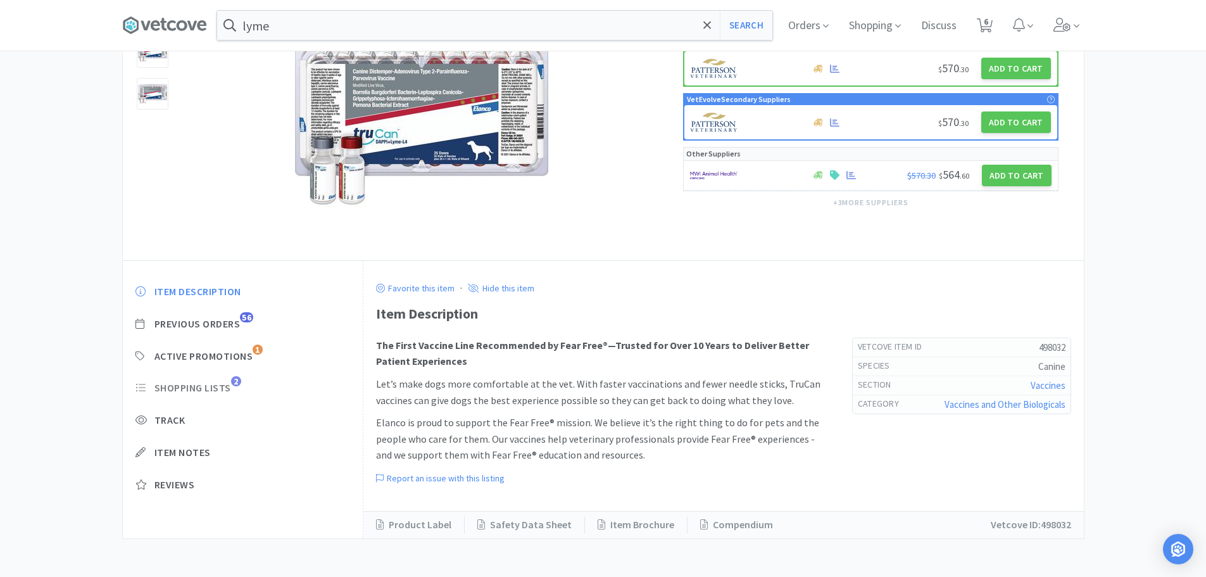
click at [191, 393] on span "Shopping Lists" at bounding box center [193, 387] width 77 height 13
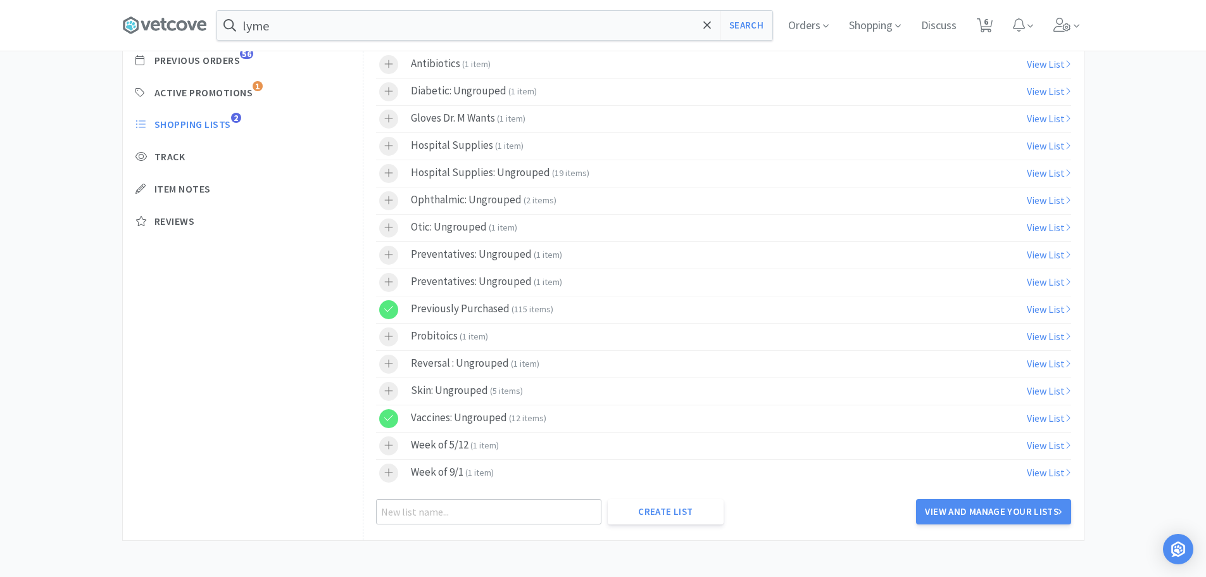
scroll to position [396, 0]
click at [386, 474] on icon at bounding box center [388, 470] width 9 height 11
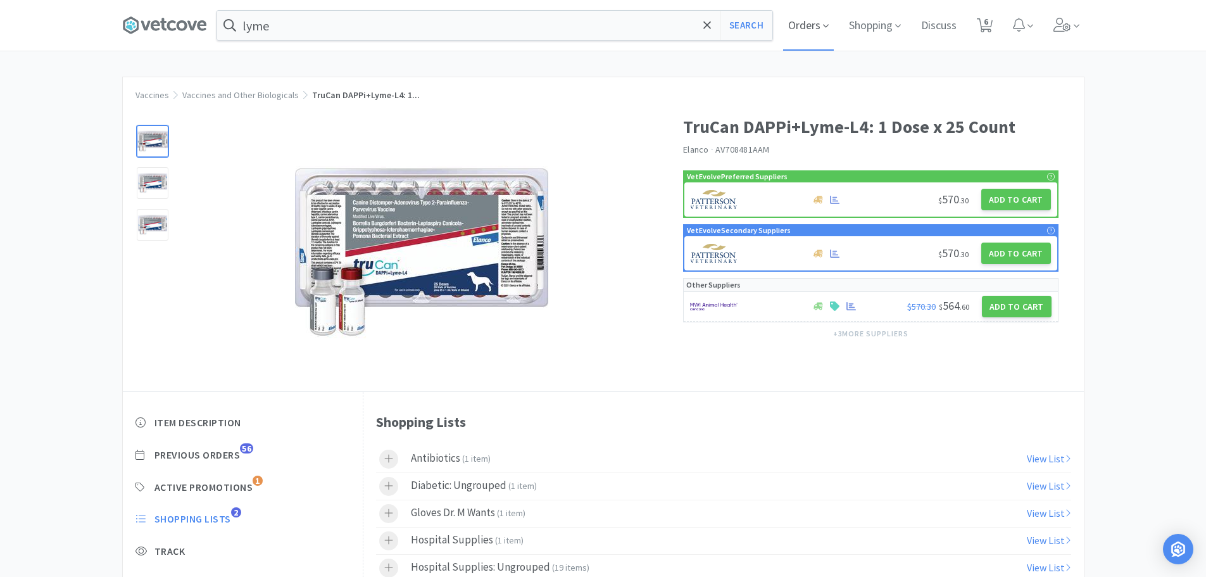
click at [799, 17] on span "Orders" at bounding box center [808, 25] width 51 height 51
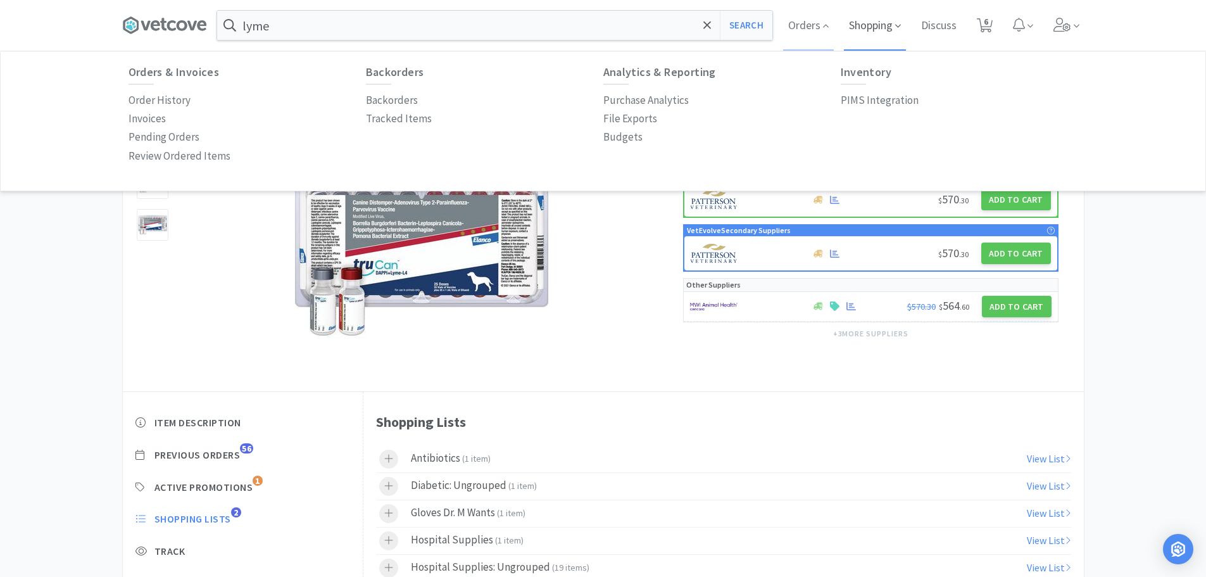
click at [857, 24] on span "Shopping" at bounding box center [875, 25] width 62 height 51
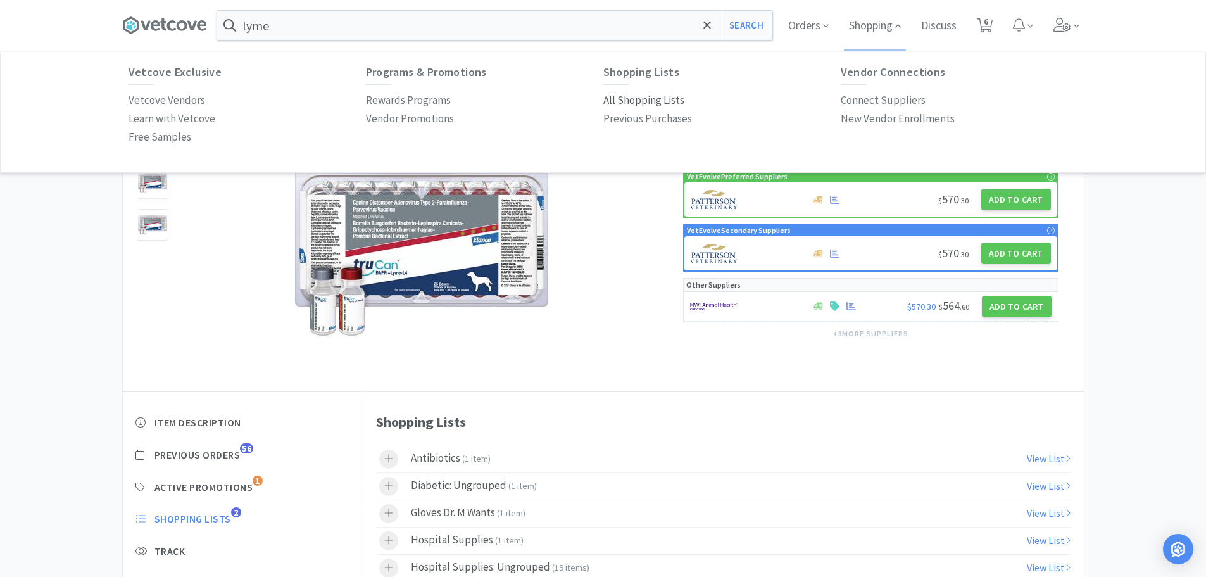
click at [643, 98] on p "All Shopping Lists" at bounding box center [643, 100] width 81 height 17
select select "1"
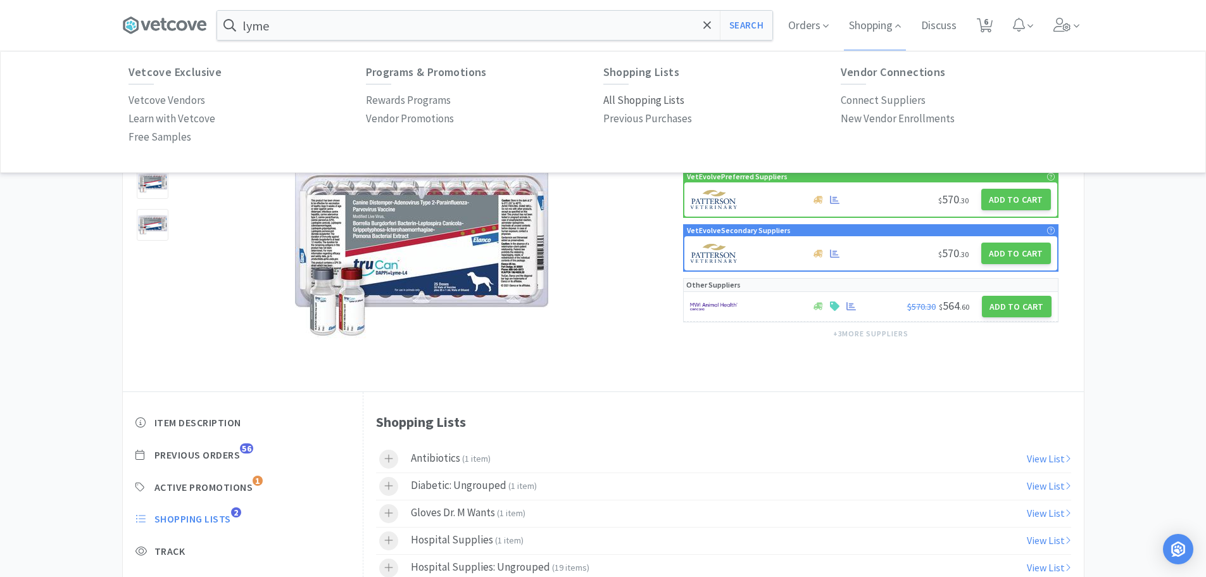
select select "1"
select select "2"
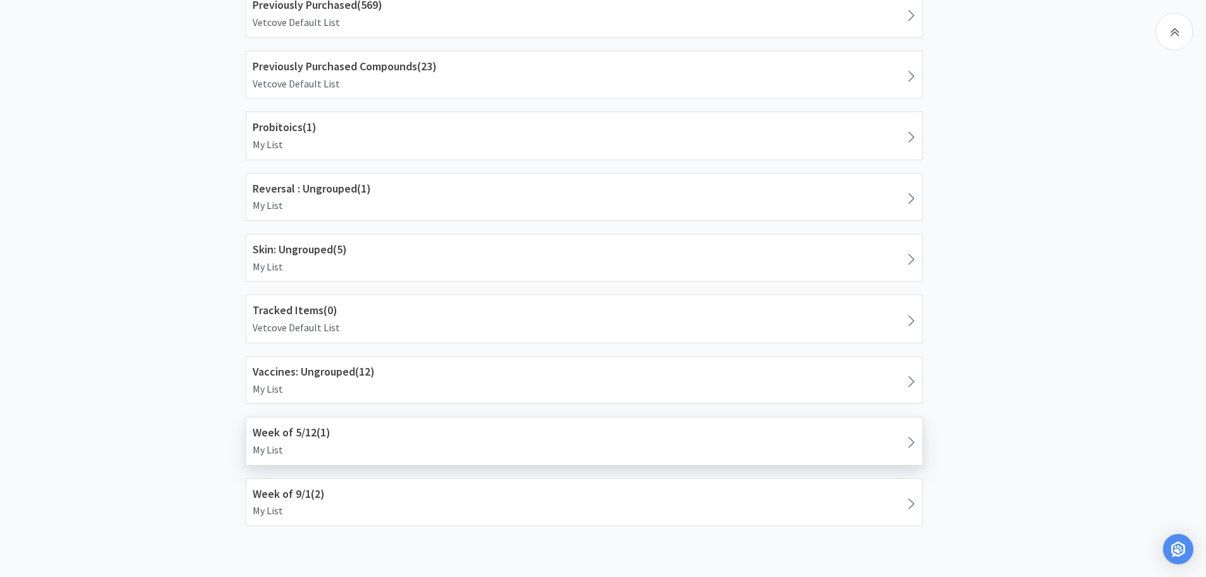
click at [298, 427] on h1 "Week of 5/12 ( 1 )" at bounding box center [585, 433] width 664 height 18
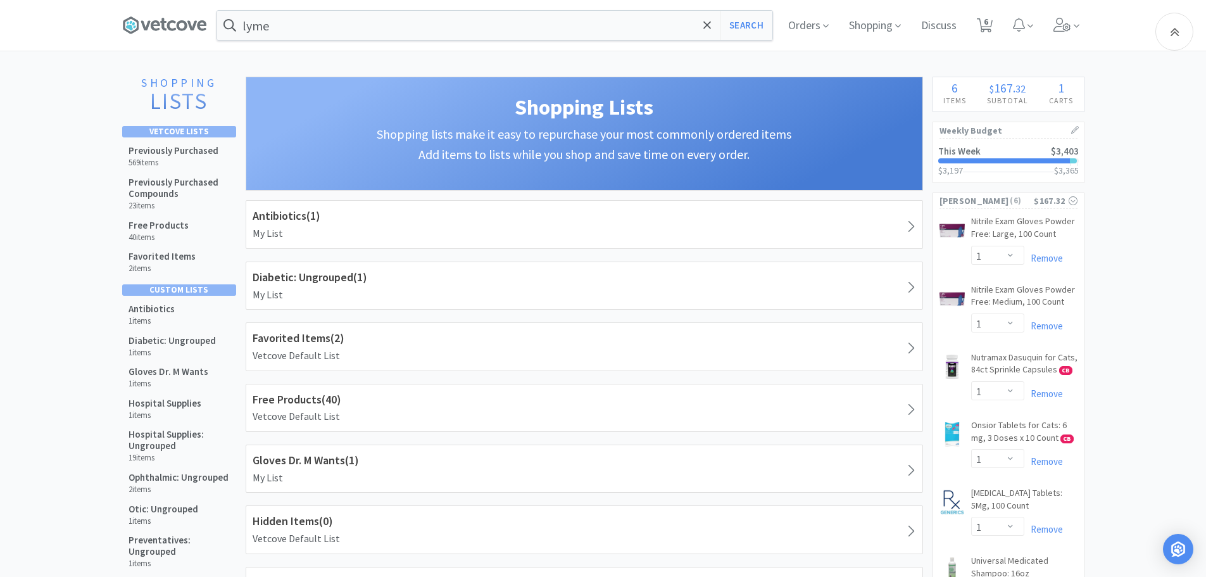
scroll to position [1004, 0]
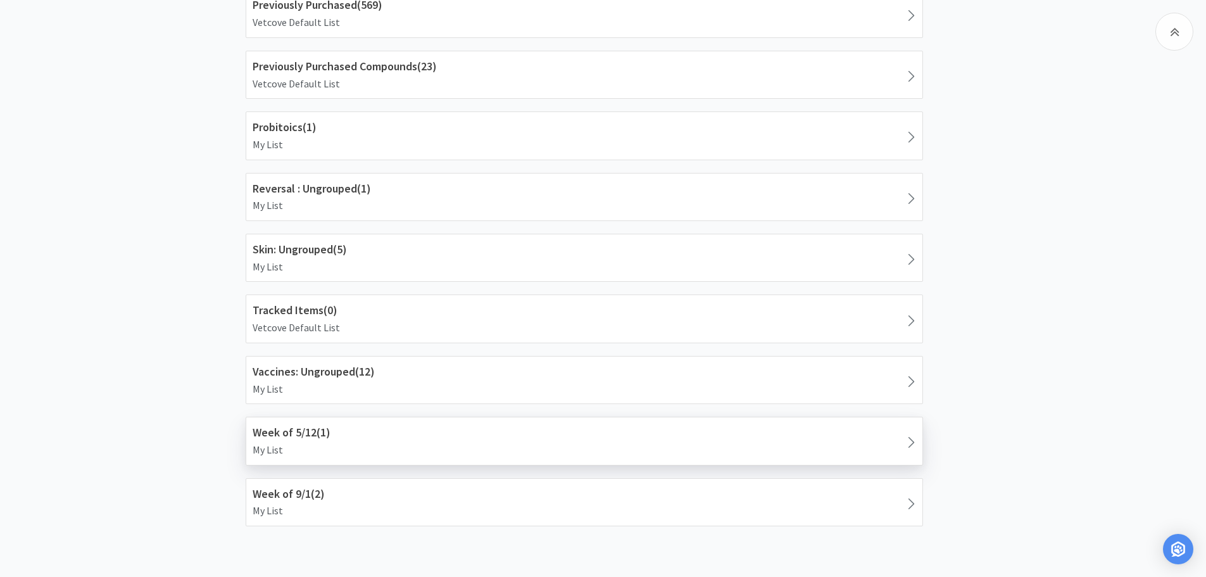
click at [902, 446] on p "My List" at bounding box center [585, 450] width 664 height 16
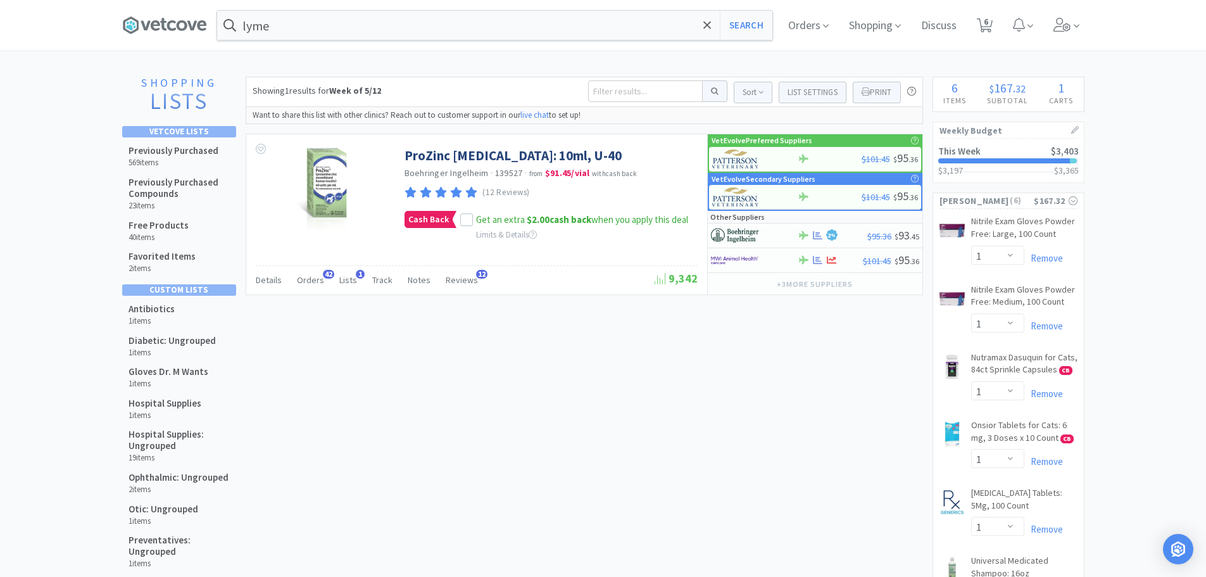
click at [802, 79] on div "Showing 1 results for Week of 5/12 Sort List Settings Print Week of 5/12 - 1 It…" at bounding box center [585, 92] width 678 height 30
click at [800, 85] on button "List Settings" at bounding box center [813, 93] width 68 height 22
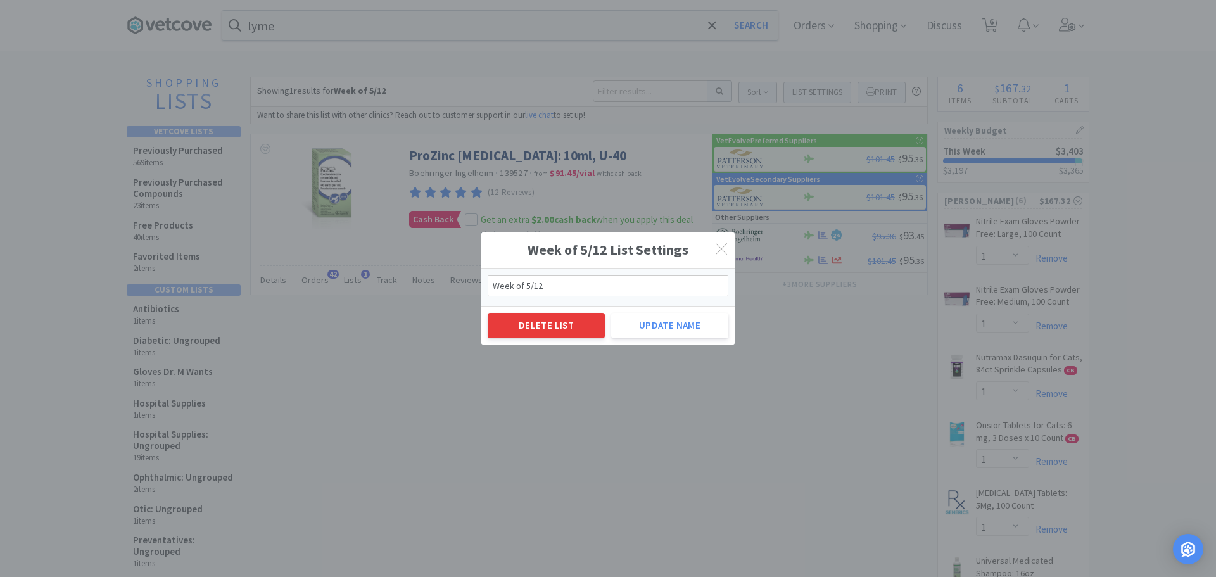
click at [545, 319] on button "Delete List" at bounding box center [546, 325] width 117 height 25
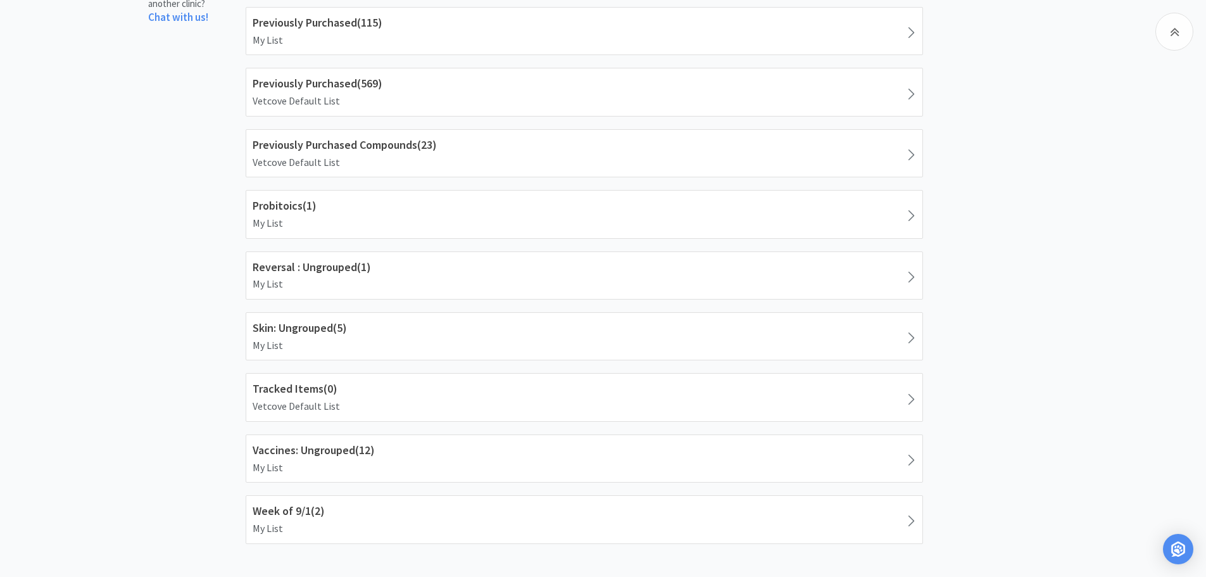
scroll to position [943, 0]
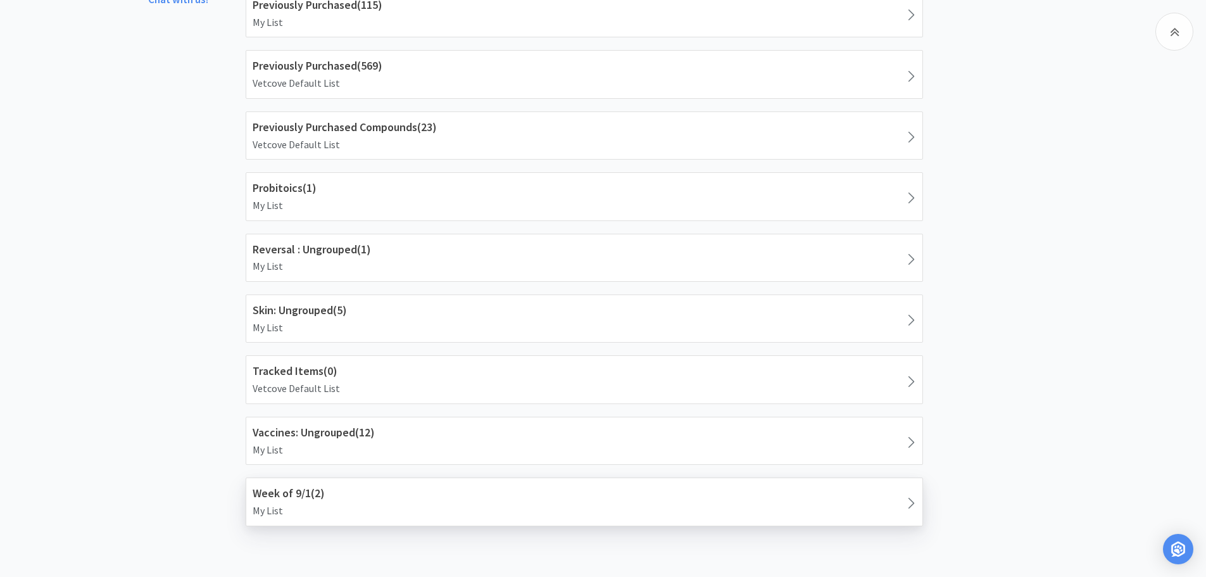
click at [321, 489] on h1 "Week of 9/1 ( 2 )" at bounding box center [585, 493] width 664 height 18
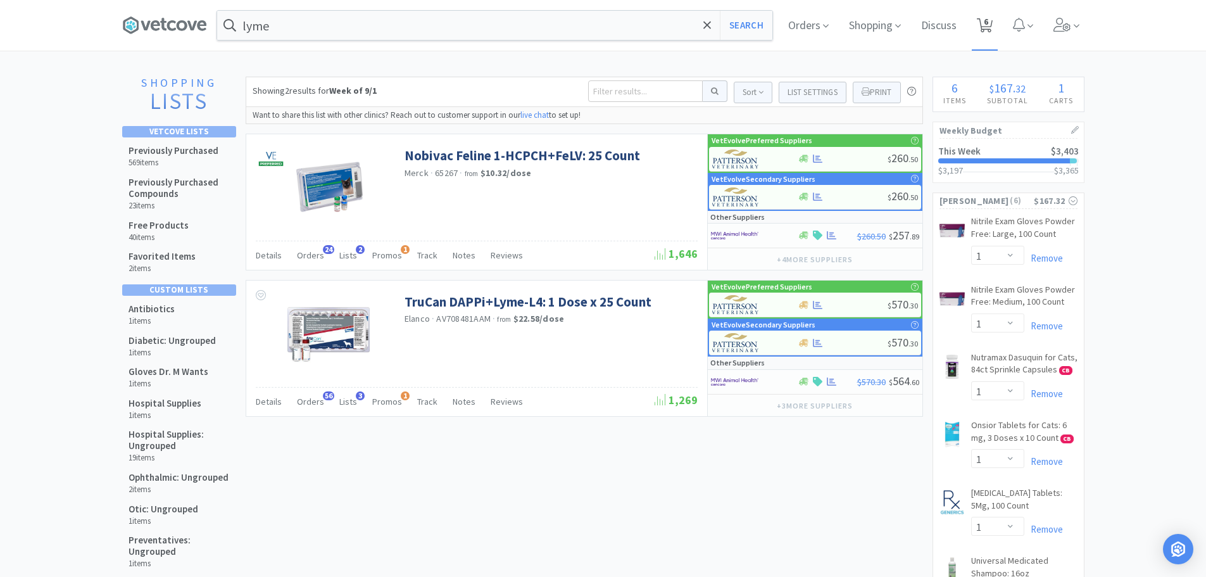
click at [985, 28] on span "6" at bounding box center [986, 21] width 4 height 51
select select "1"
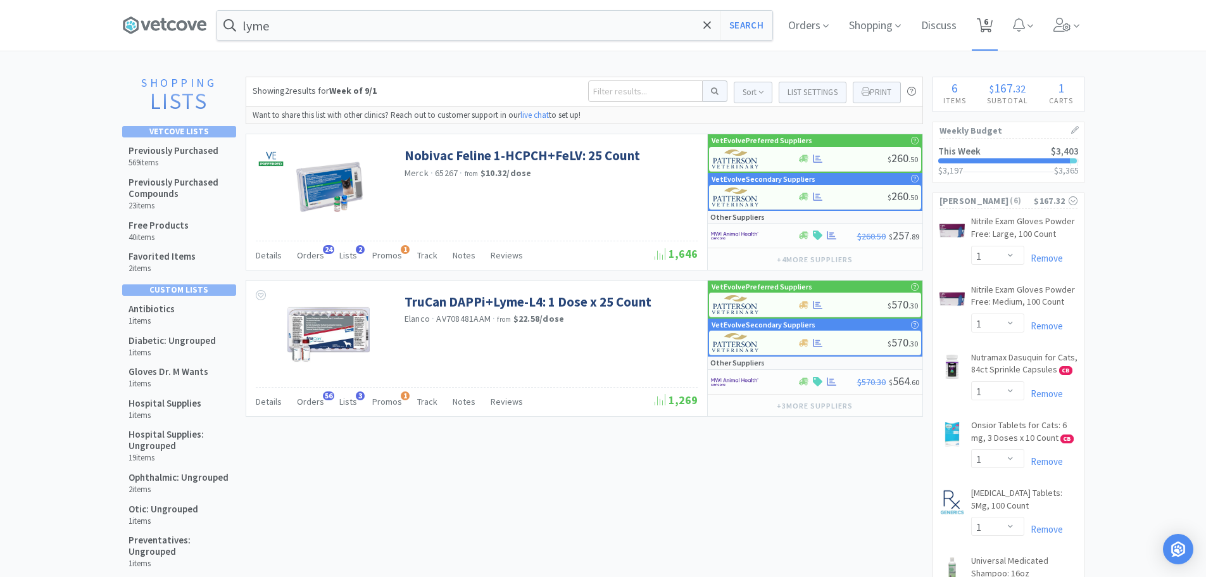
select select "1"
select select "2"
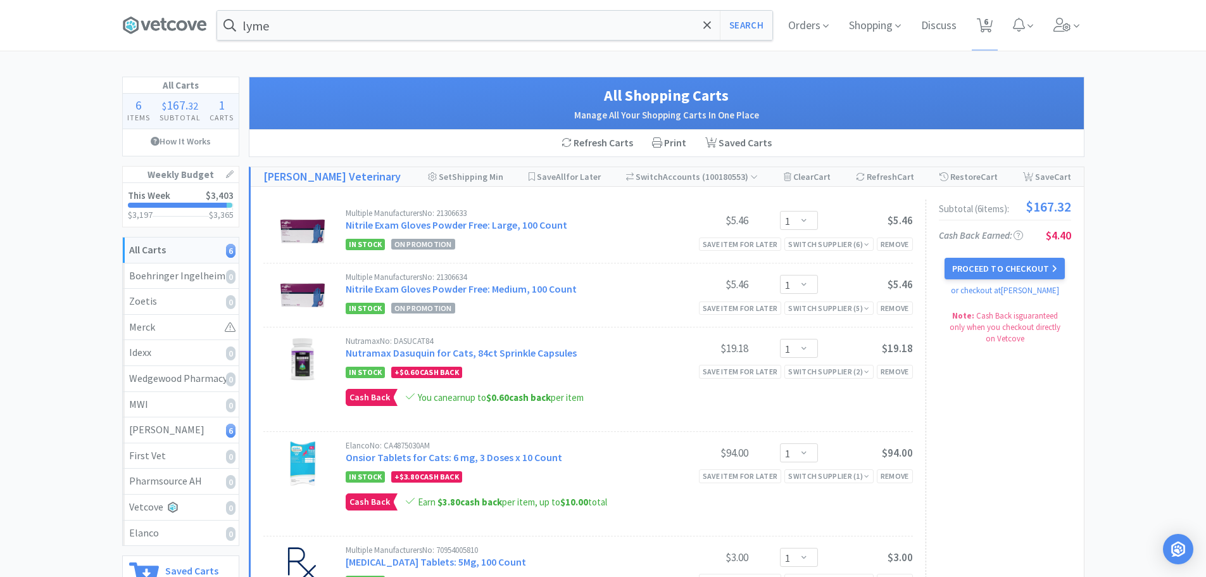
scroll to position [63, 0]
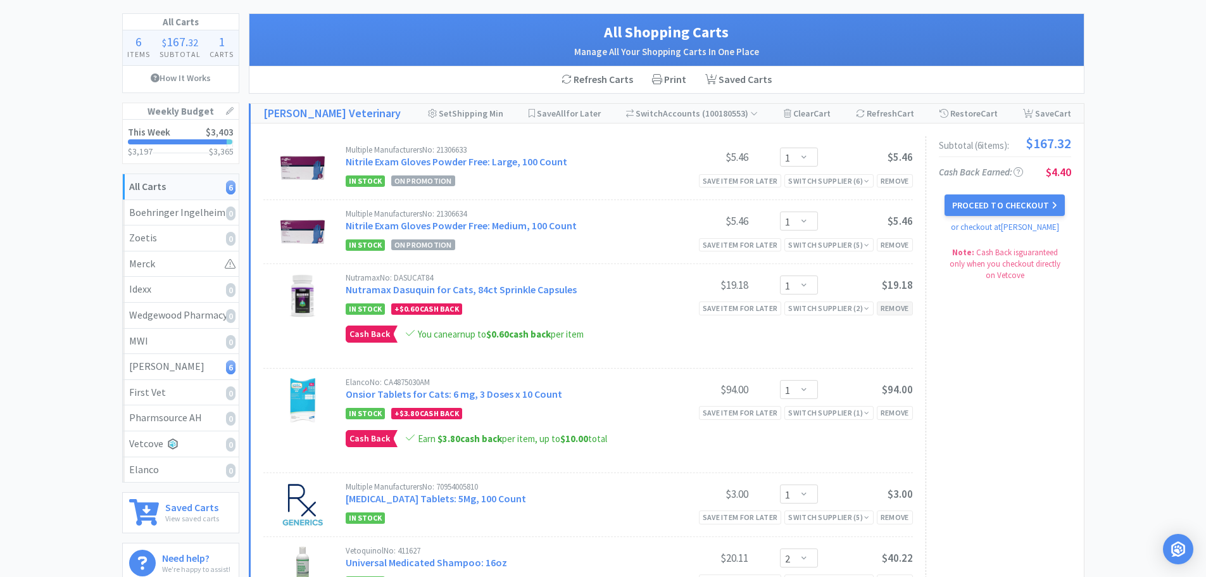
click at [901, 310] on div "Remove" at bounding box center [895, 307] width 36 height 13
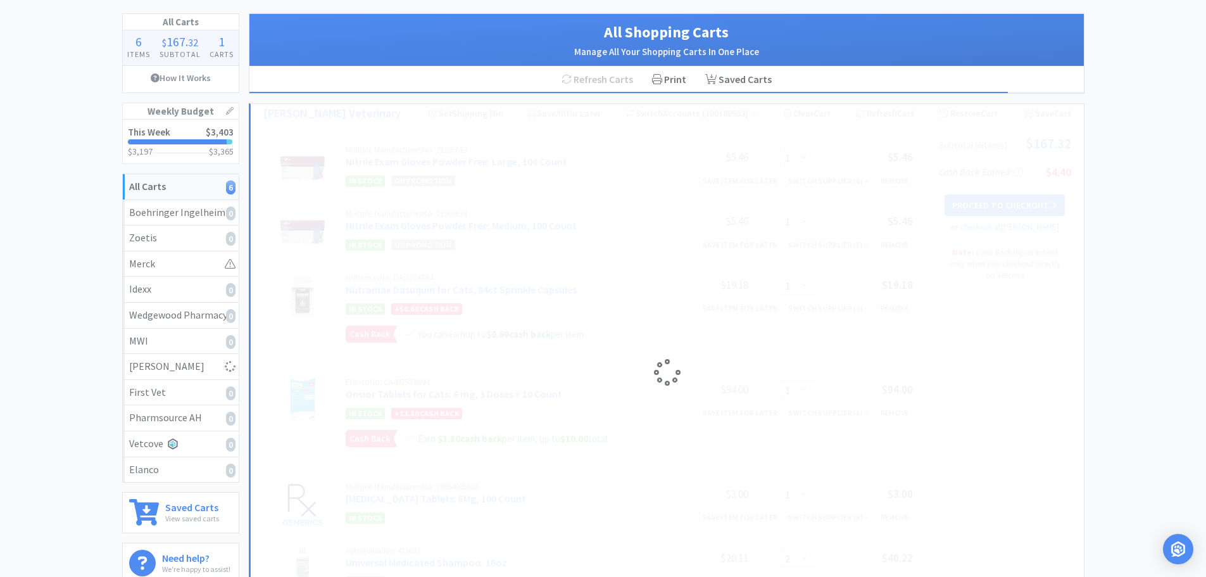
select select "2"
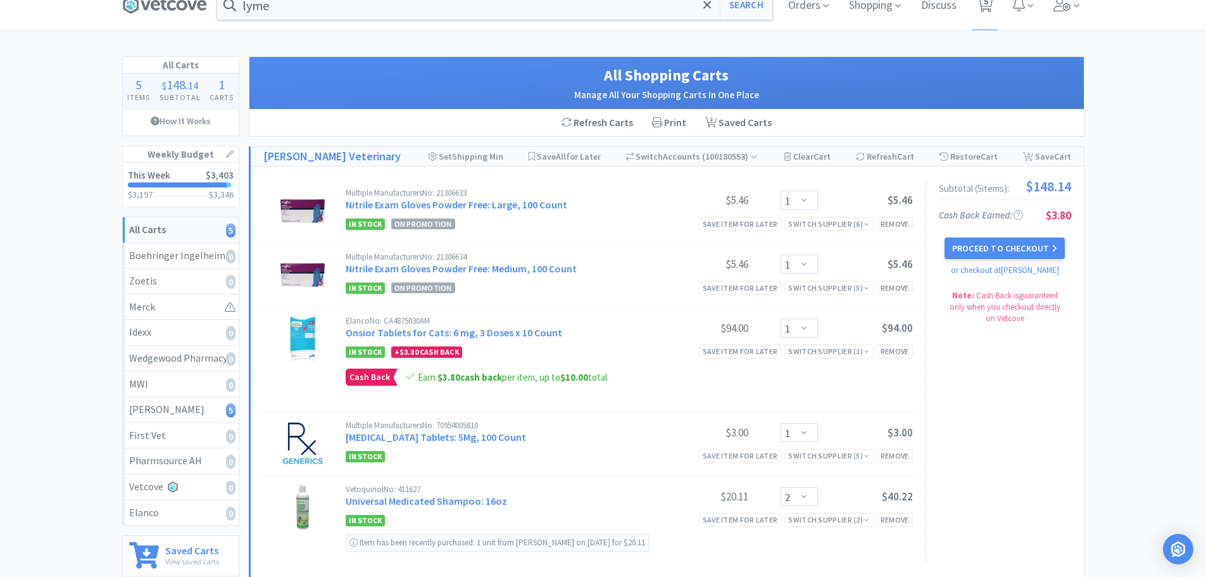
scroll to position [0, 0]
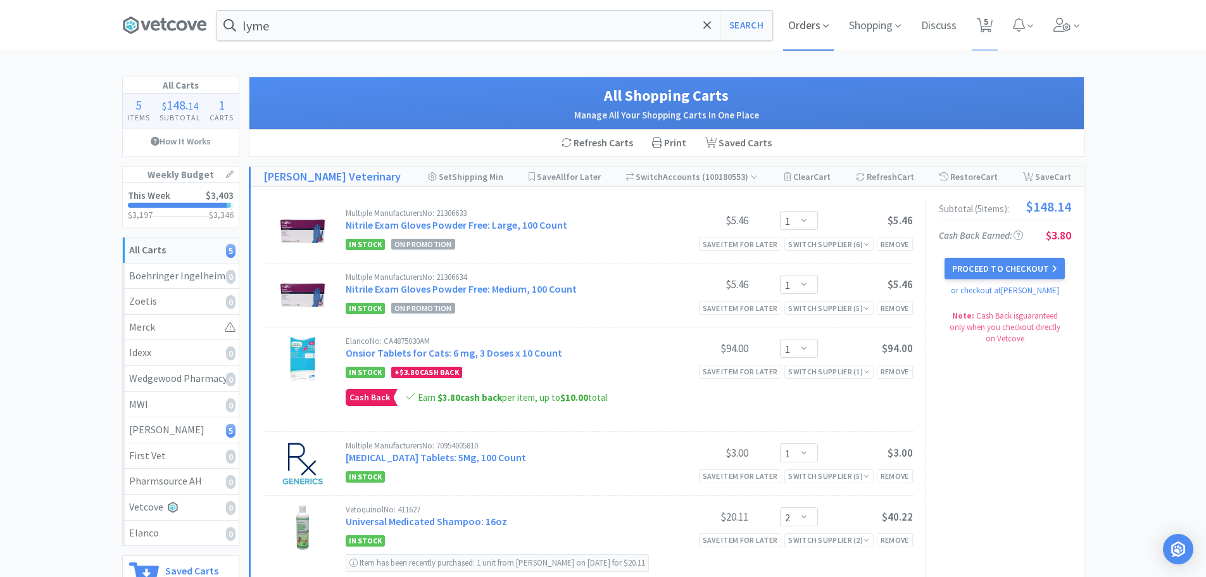
click at [805, 39] on span "Orders" at bounding box center [808, 25] width 51 height 51
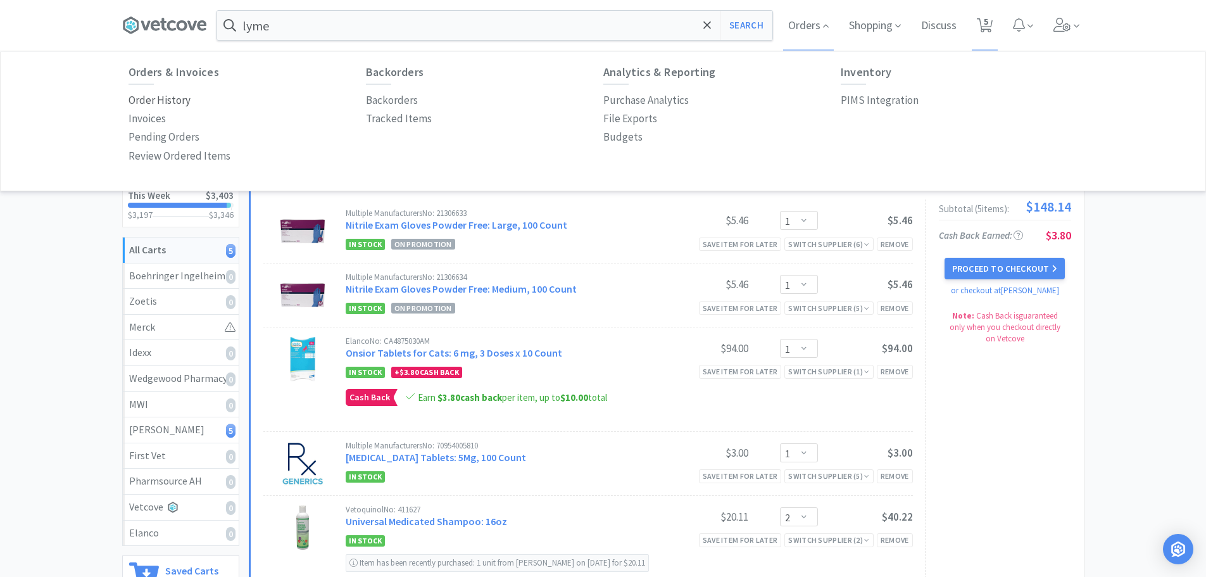
click at [156, 104] on p "Order History" at bounding box center [160, 100] width 62 height 17
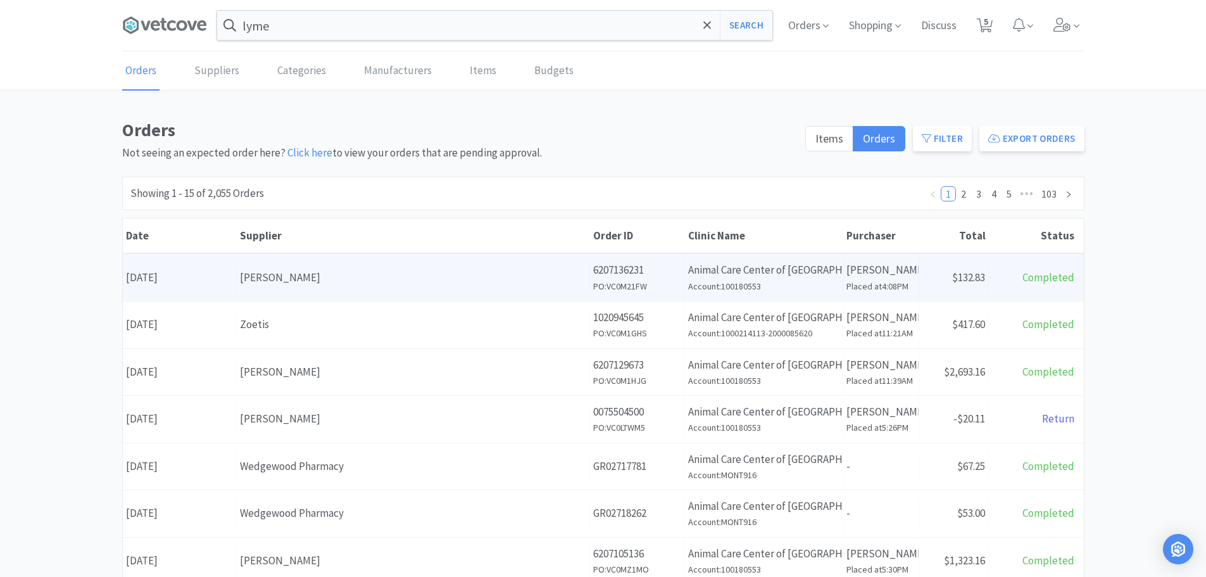
click at [317, 272] on div "[PERSON_NAME]" at bounding box center [413, 277] width 346 height 17
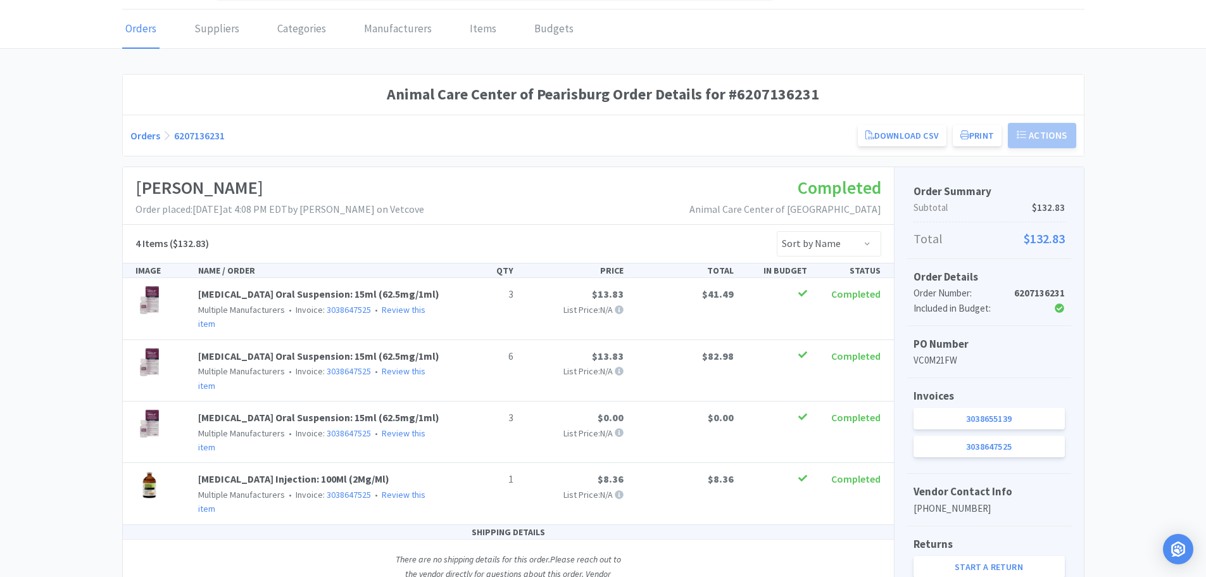
scroll to position [104, 0]
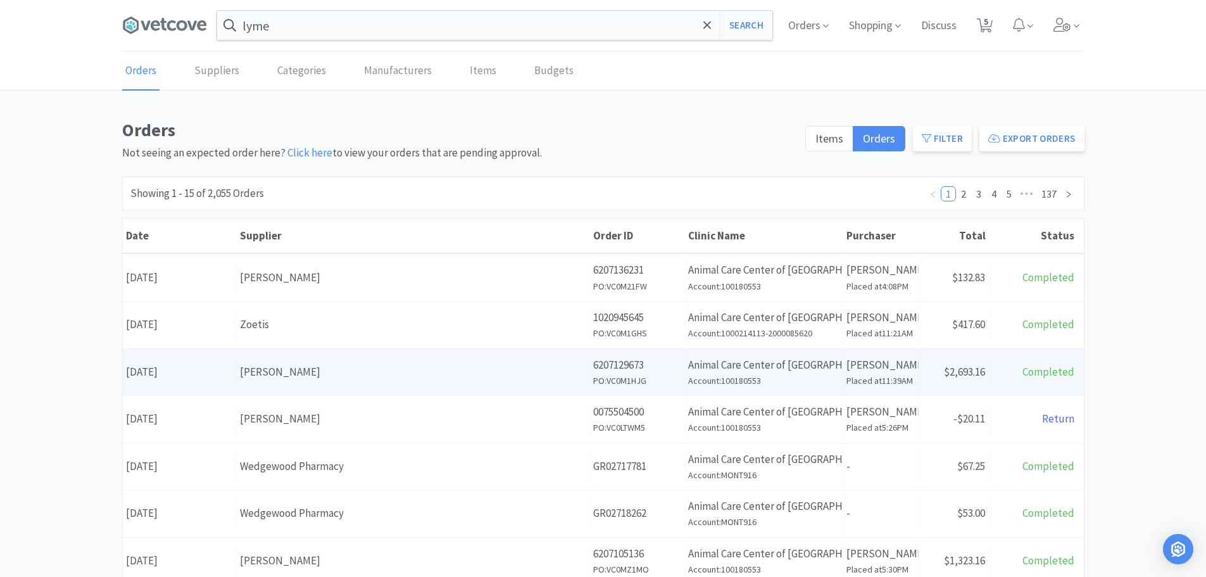
click at [292, 374] on div "[PERSON_NAME]" at bounding box center [413, 371] width 346 height 17
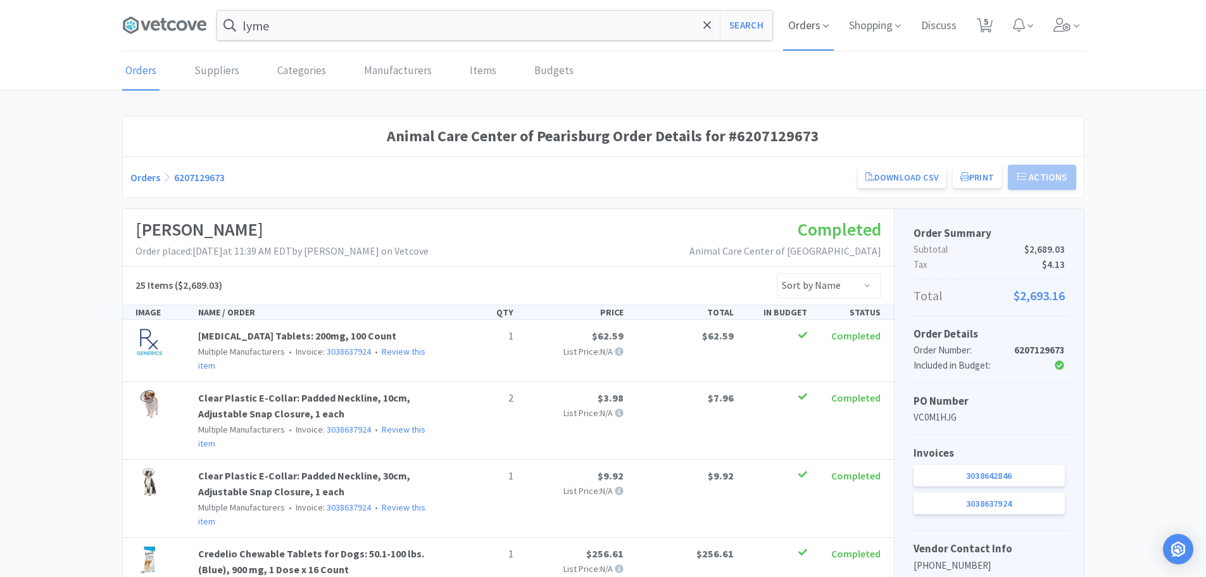
click at [814, 25] on span "Orders" at bounding box center [808, 25] width 51 height 51
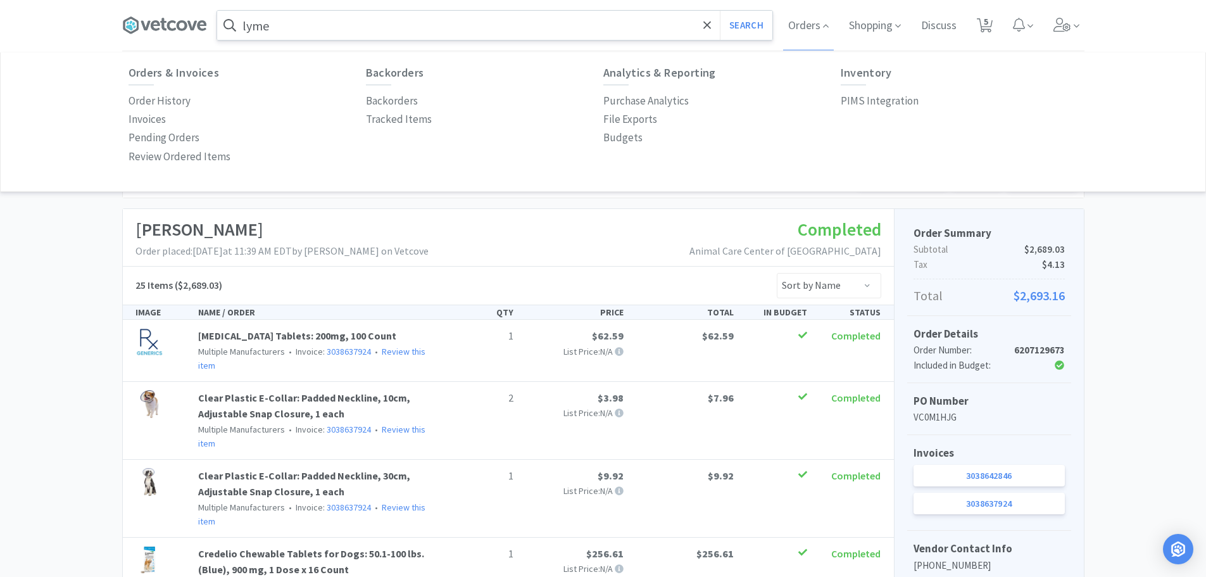
click at [336, 20] on input "lyme" at bounding box center [494, 25] width 555 height 29
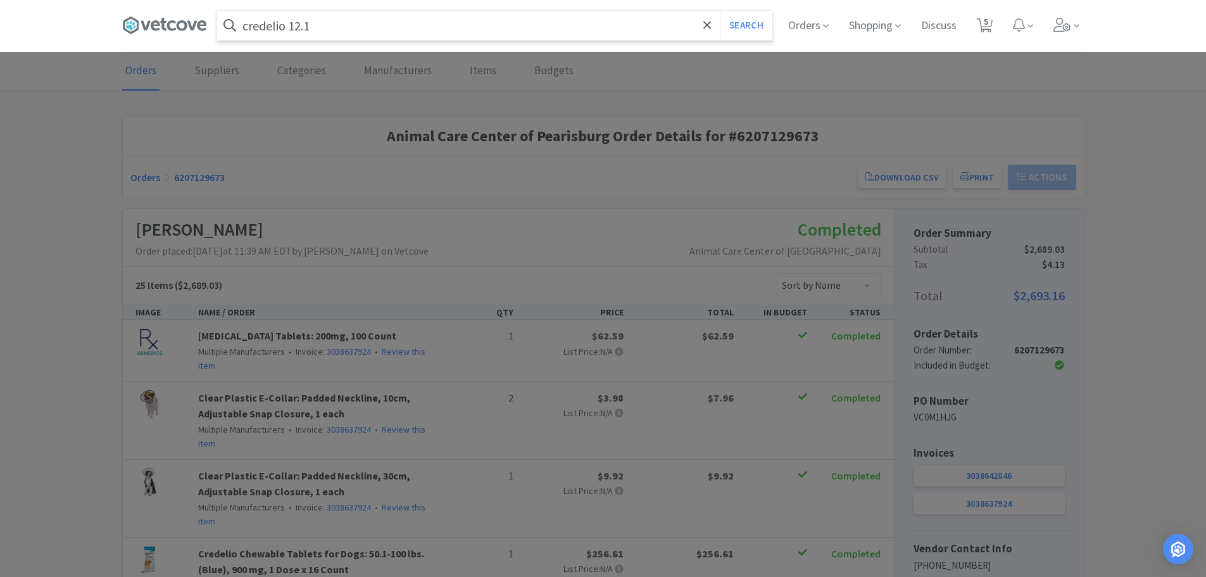
type input "credelio 12.1"
click at [720, 11] on button "Search" at bounding box center [746, 25] width 53 height 29
select select "1"
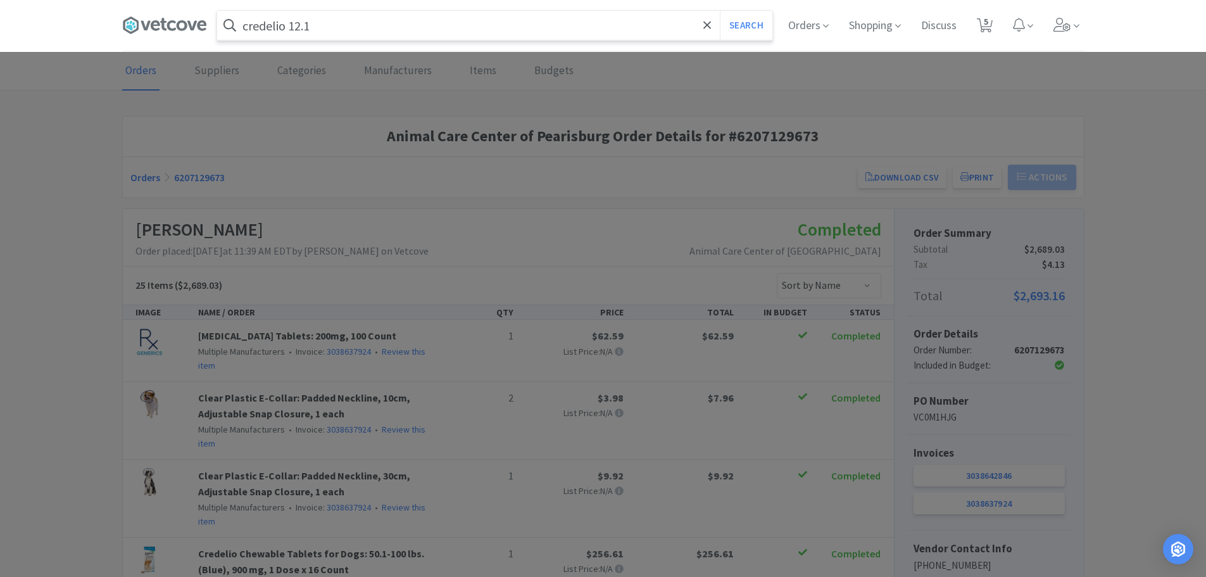
select select "1"
select select "2"
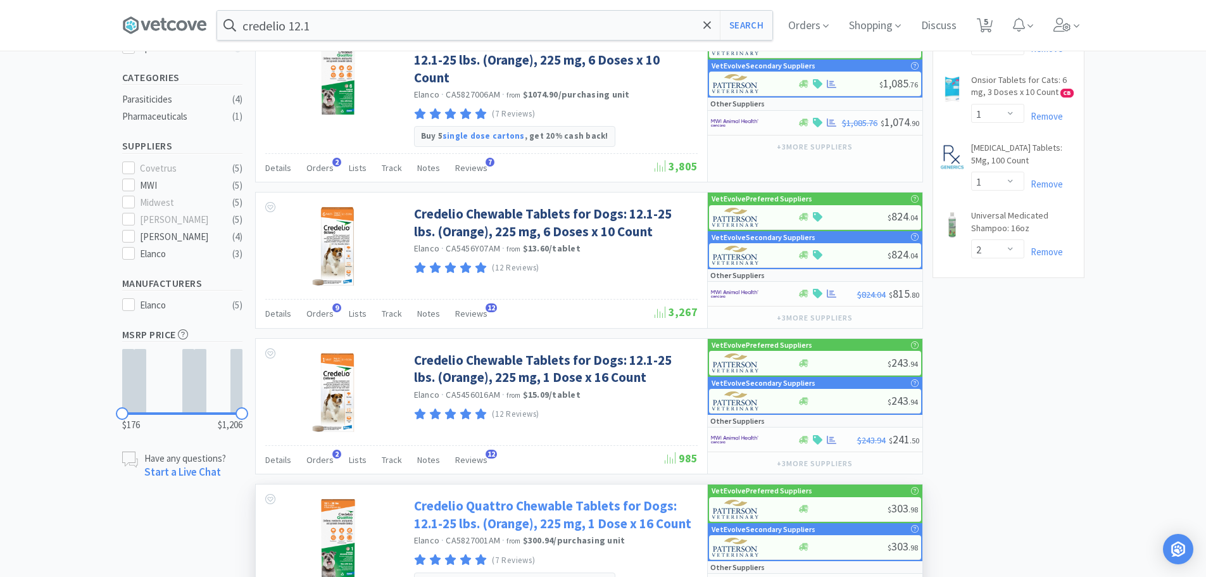
scroll to position [317, 0]
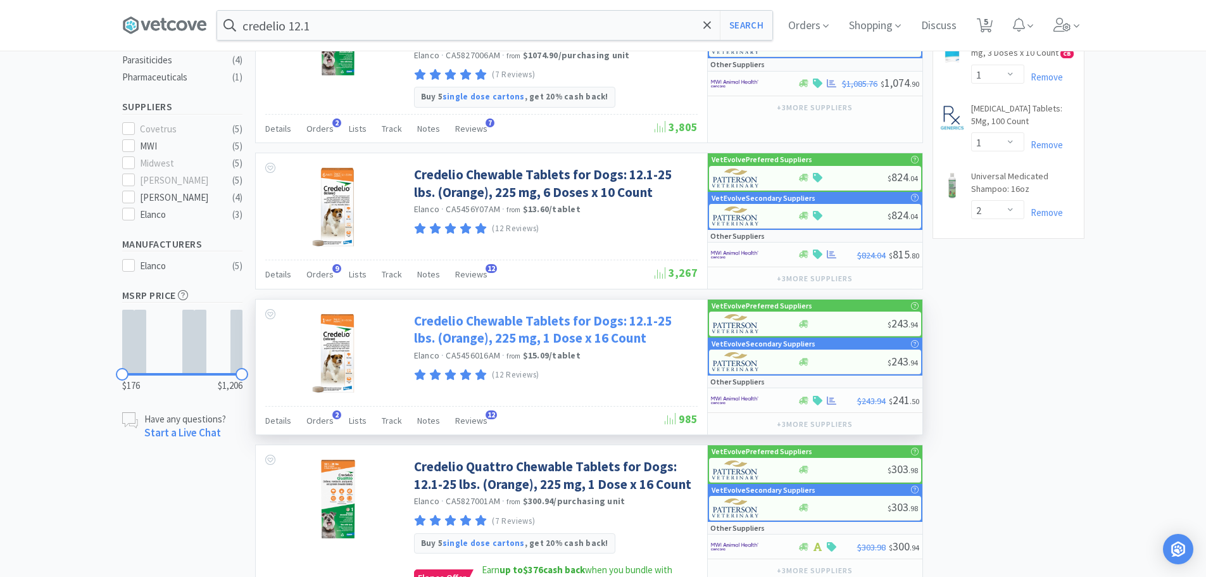
click at [588, 329] on link "Credelio Chewable Tablets for Dogs: 12.1-25 lbs. (Orange), 225 mg, 1 Dose x 16 …" at bounding box center [554, 329] width 281 height 35
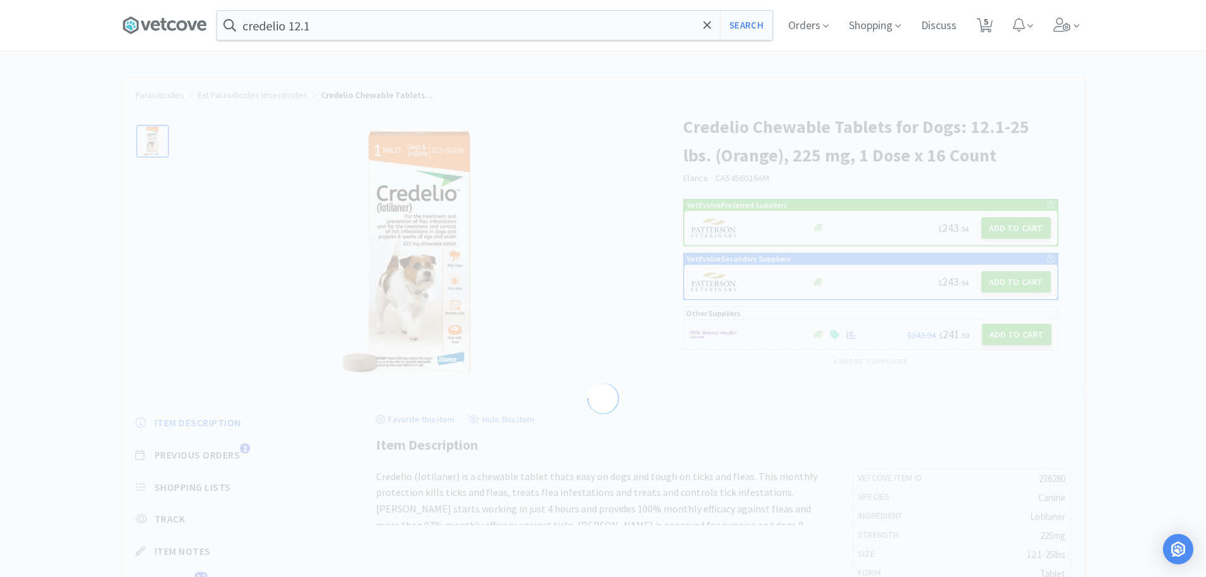
select select "236280"
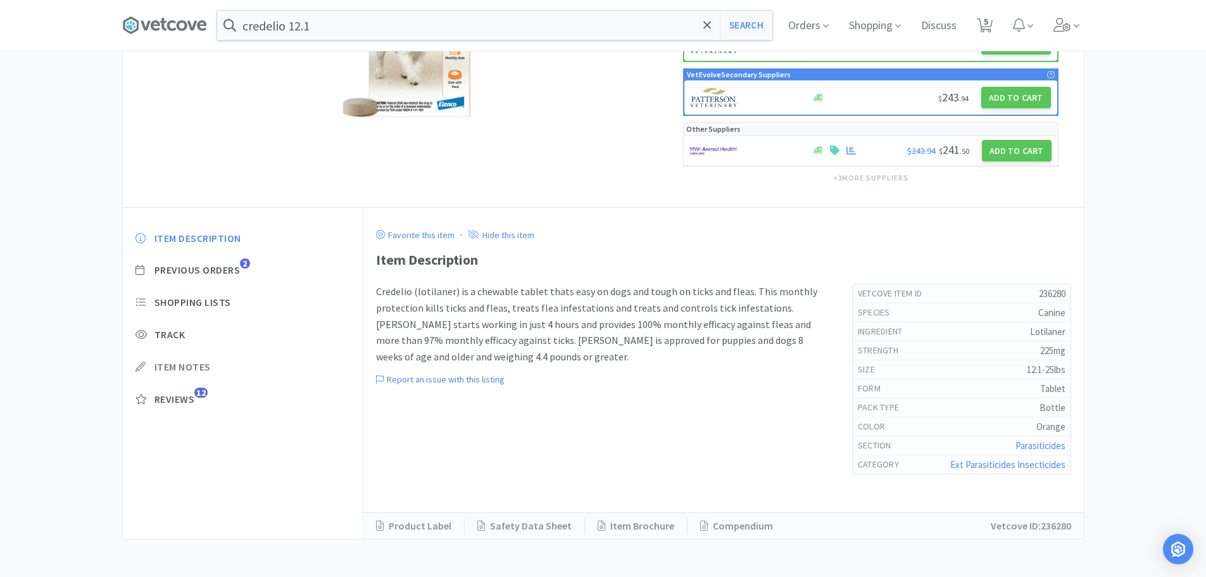
scroll to position [256, 0]
click at [196, 296] on span "Shopping Lists" at bounding box center [193, 301] width 77 height 13
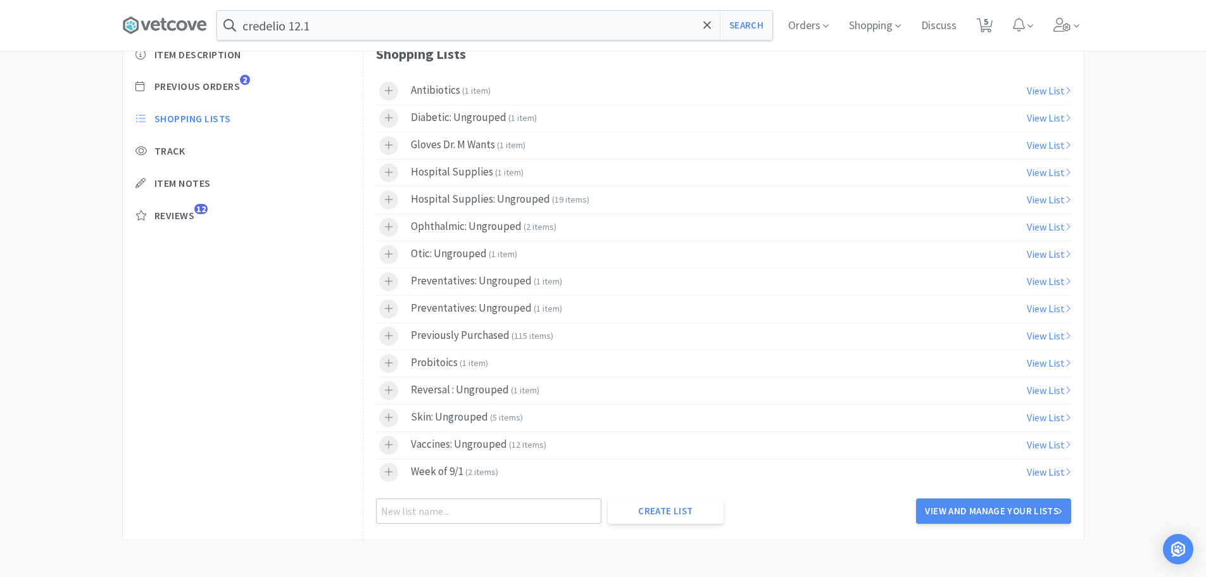
scroll to position [440, 0]
click at [389, 470] on icon at bounding box center [388, 470] width 9 height 9
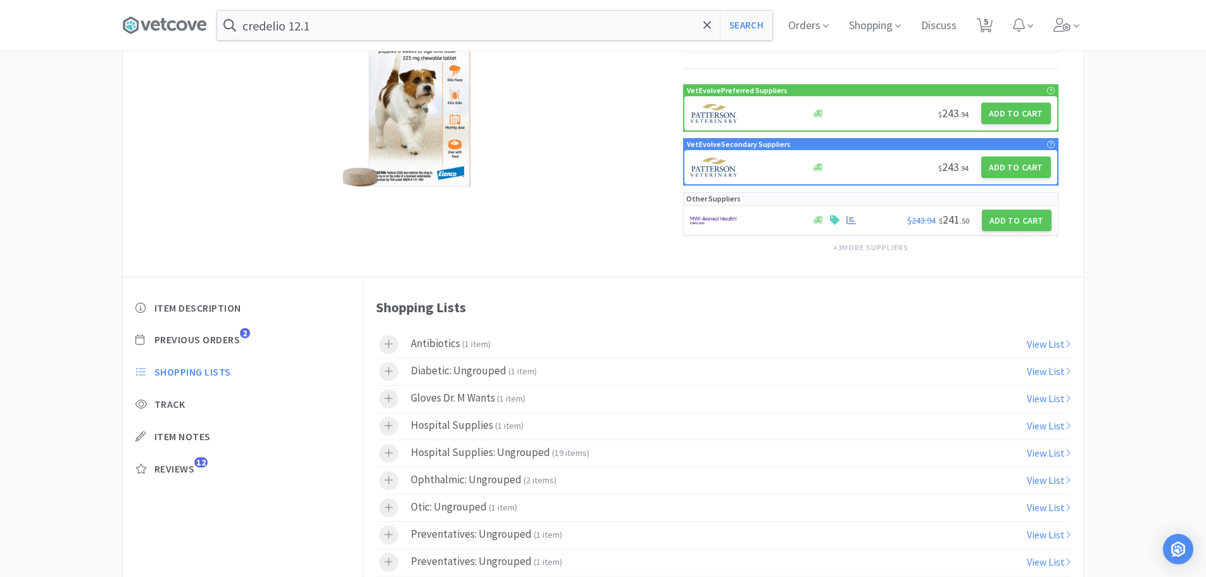
scroll to position [0, 0]
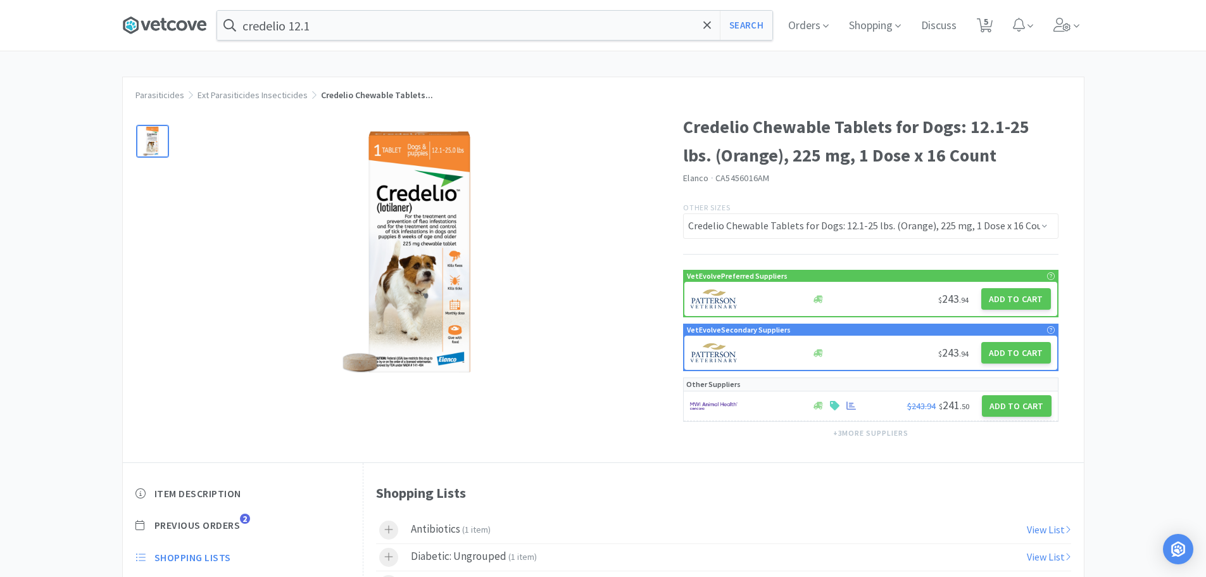
click at [167, 27] on icon at bounding box center [163, 24] width 6 height 13
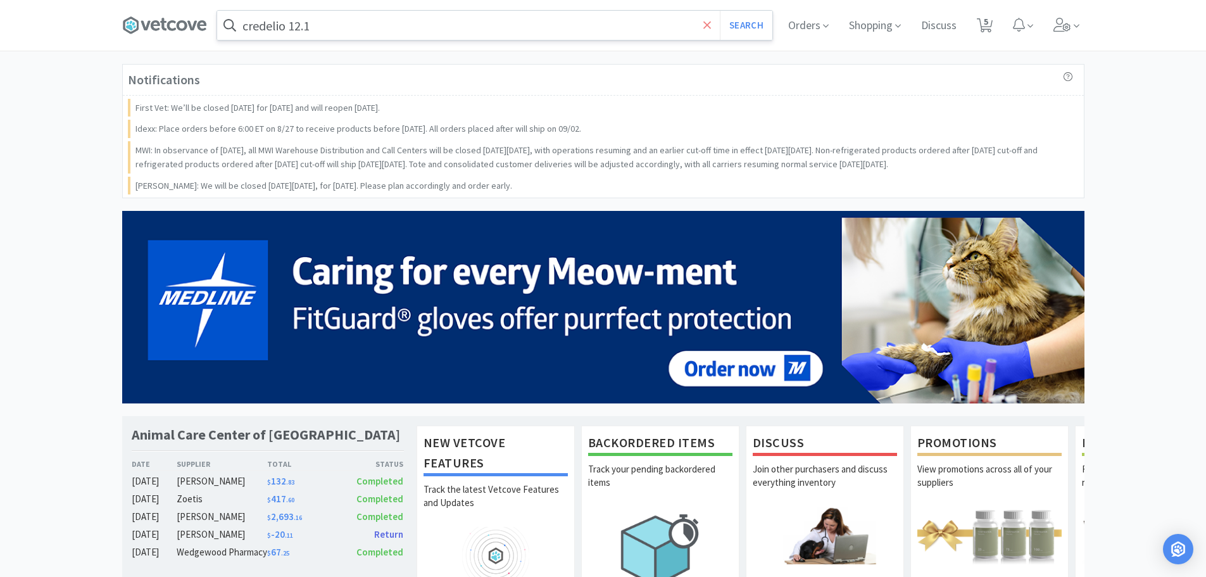
click at [703, 22] on icon at bounding box center [707, 25] width 8 height 8
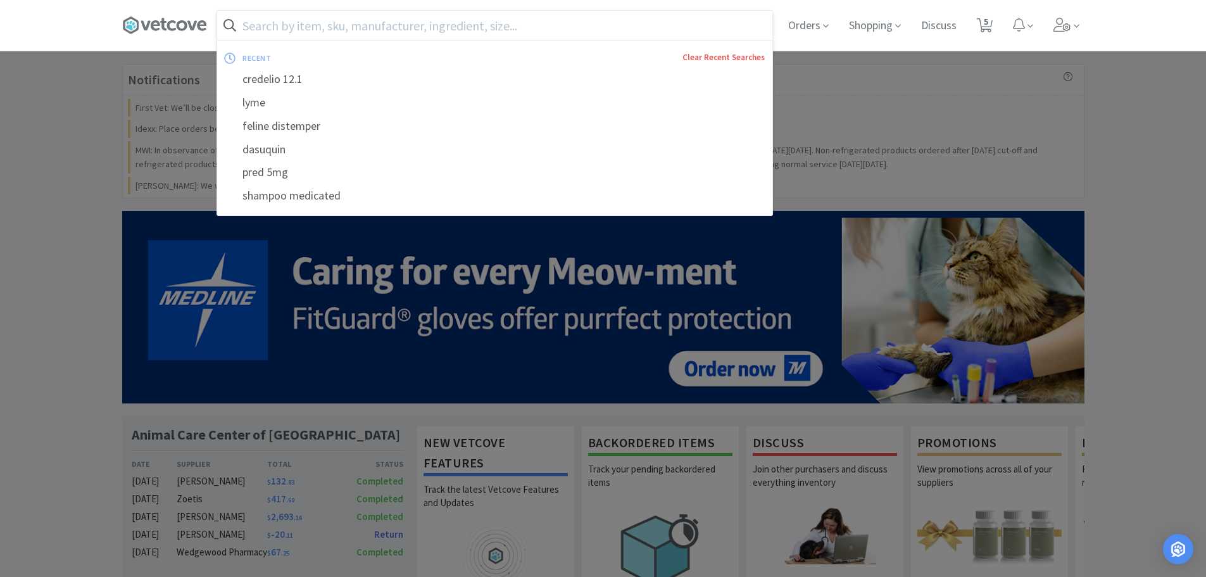
click at [716, 60] on link "Clear Recent Searches" at bounding box center [724, 57] width 82 height 11
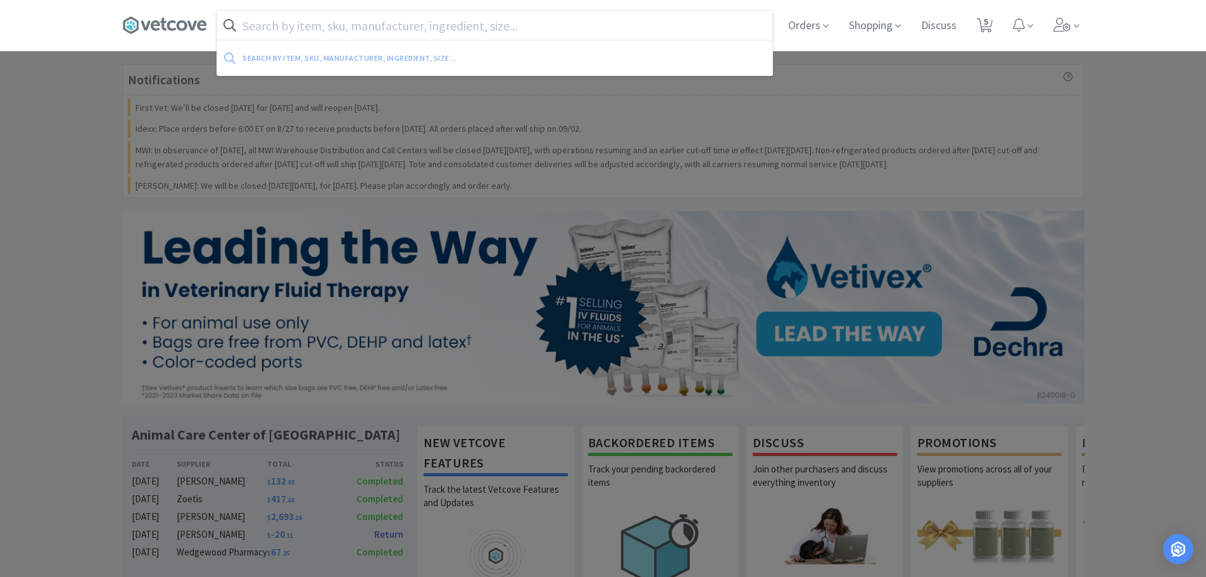
click at [0, 258] on div at bounding box center [603, 288] width 1206 height 577
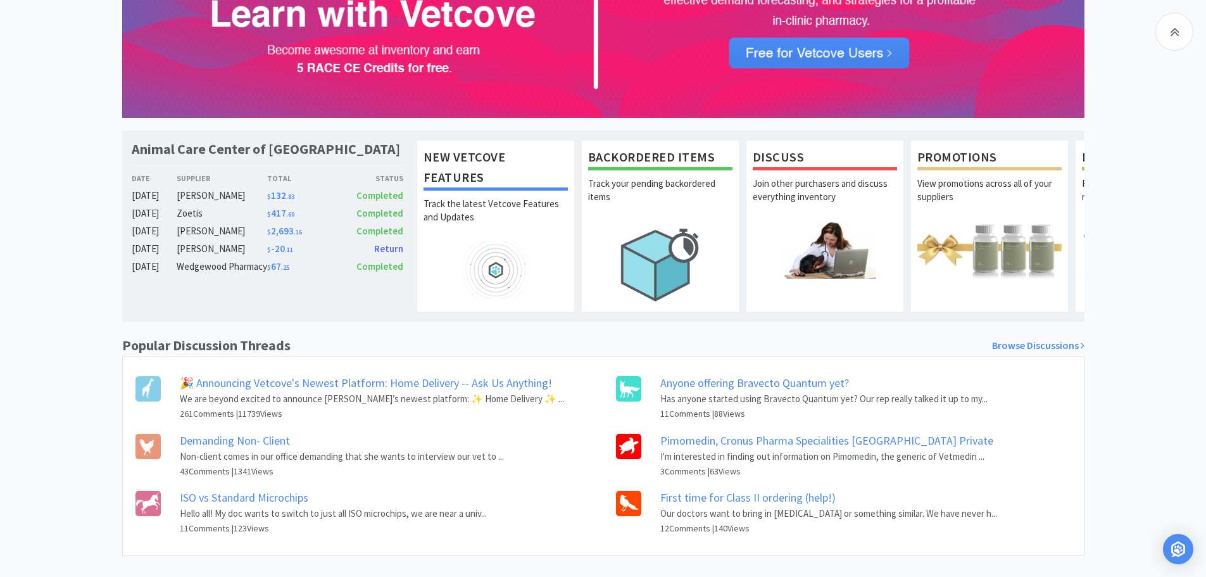
scroll to position [312, 0]
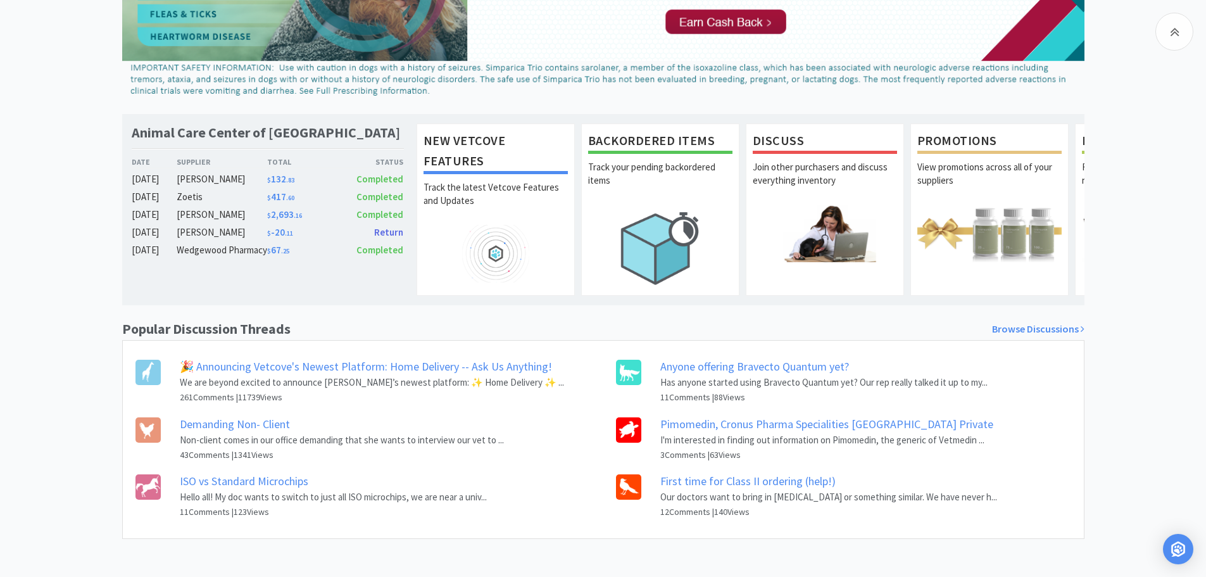
click at [759, 372] on link "Anyone offering Bravecto Quantum yet?" at bounding box center [754, 366] width 189 height 15
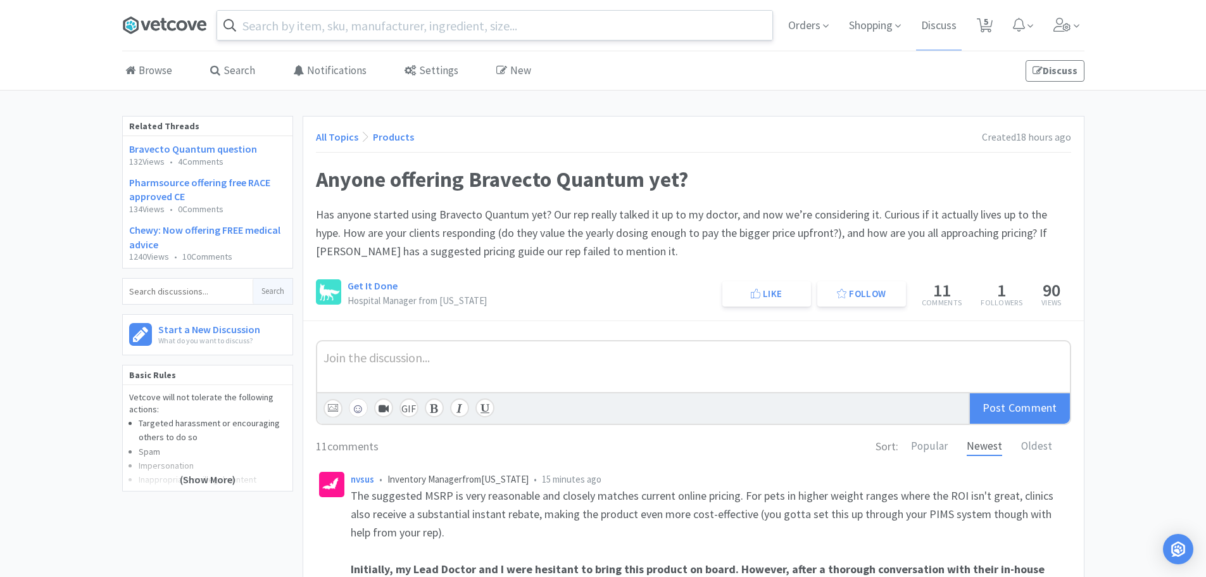
click at [149, 17] on icon at bounding box center [164, 25] width 85 height 19
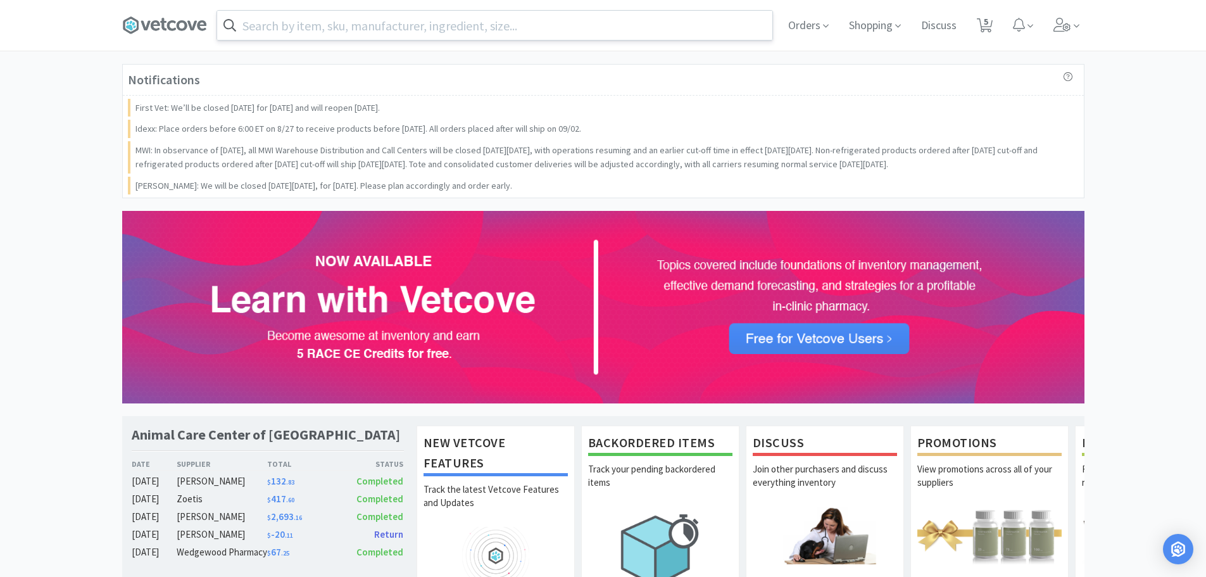
click at [381, 536] on span "Return" at bounding box center [388, 534] width 29 height 12
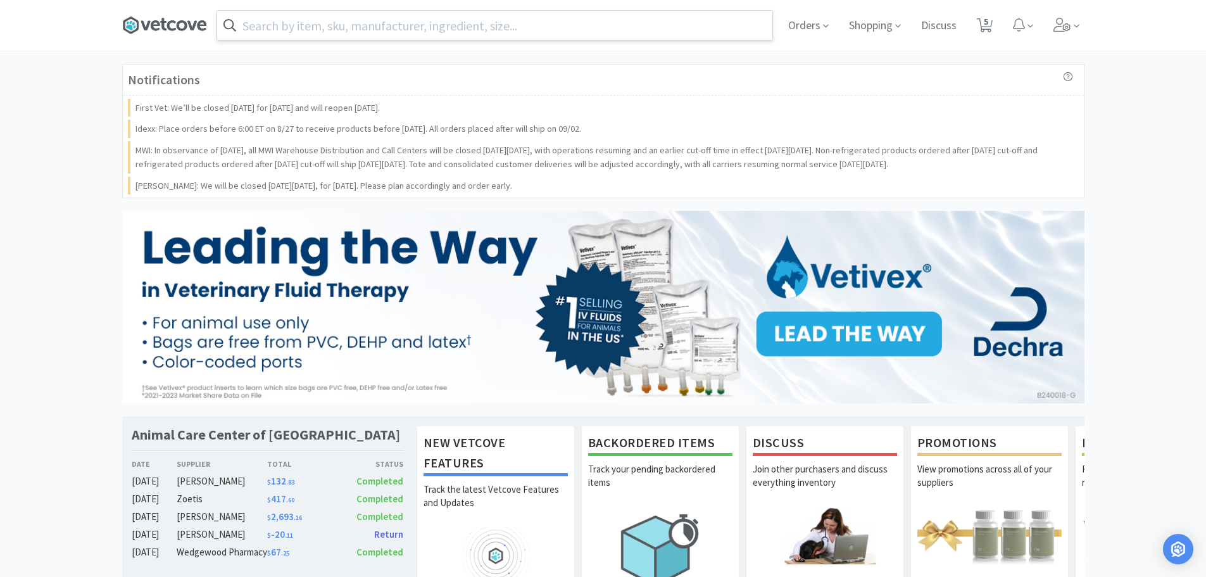
click at [180, 30] on icon at bounding box center [182, 25] width 11 height 10
click at [178, 25] on icon at bounding box center [182, 25] width 11 height 10
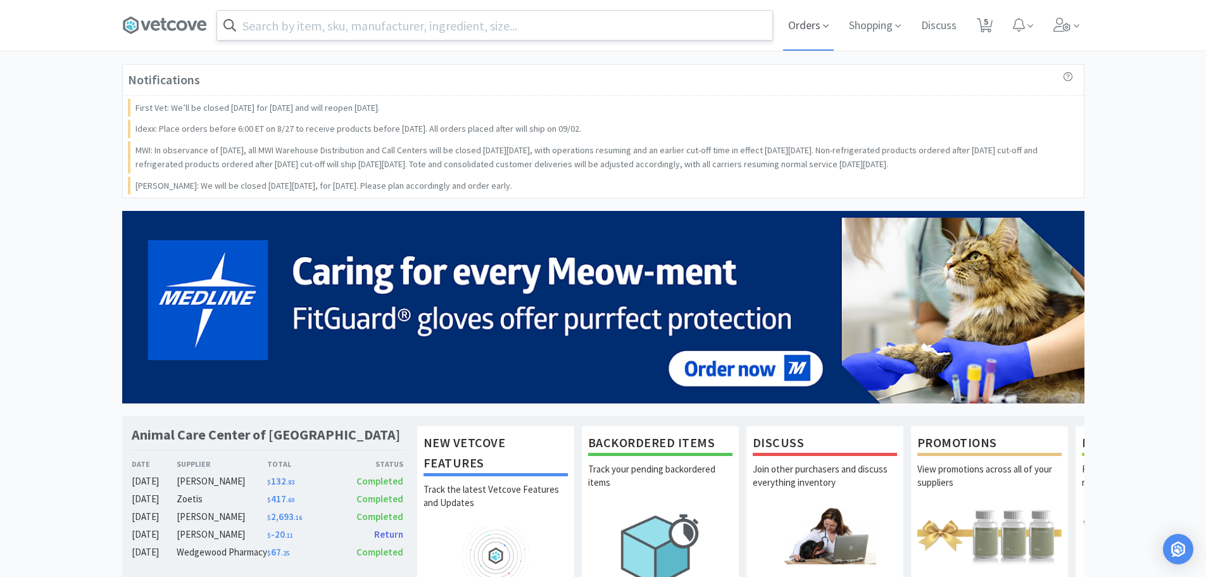
click at [799, 16] on span "Orders" at bounding box center [808, 25] width 51 height 51
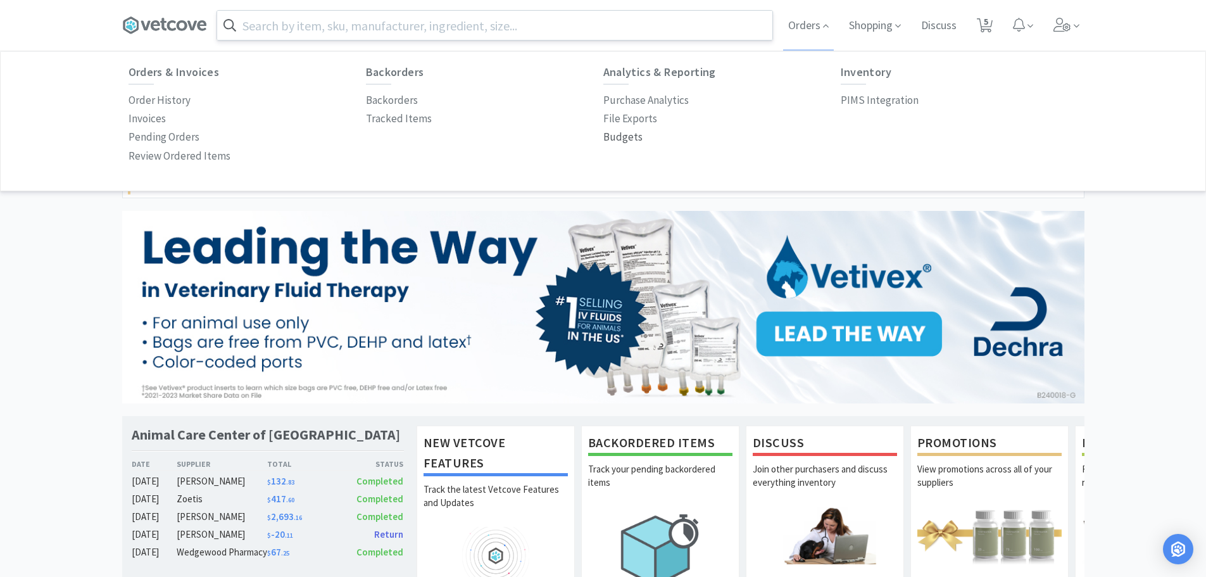
click at [616, 135] on p "Budgets" at bounding box center [622, 137] width 39 height 17
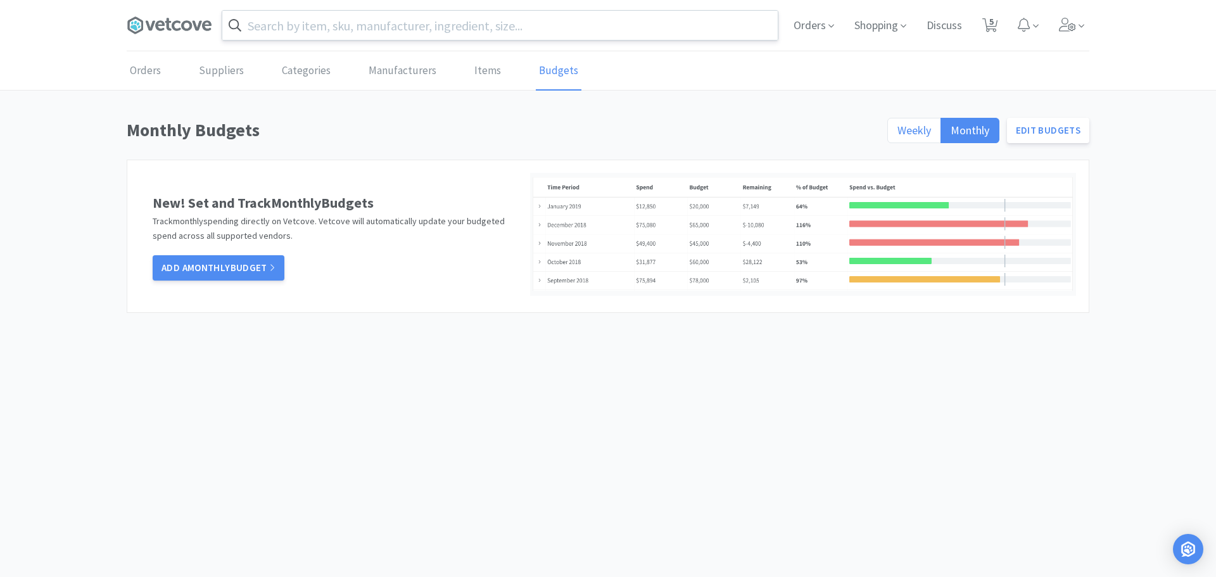
click at [928, 123] on span "Weekly" at bounding box center [914, 130] width 34 height 15
click at [897, 134] on input "Weekly" at bounding box center [897, 134] width 0 height 0
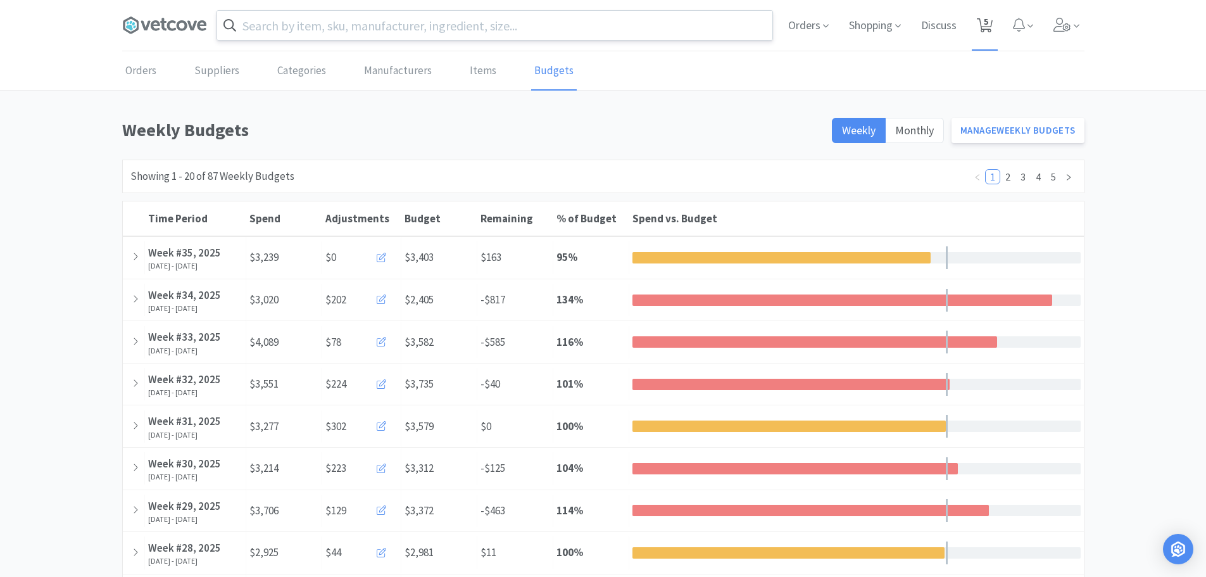
click at [984, 32] on span "5" at bounding box center [986, 21] width 4 height 51
select select "1"
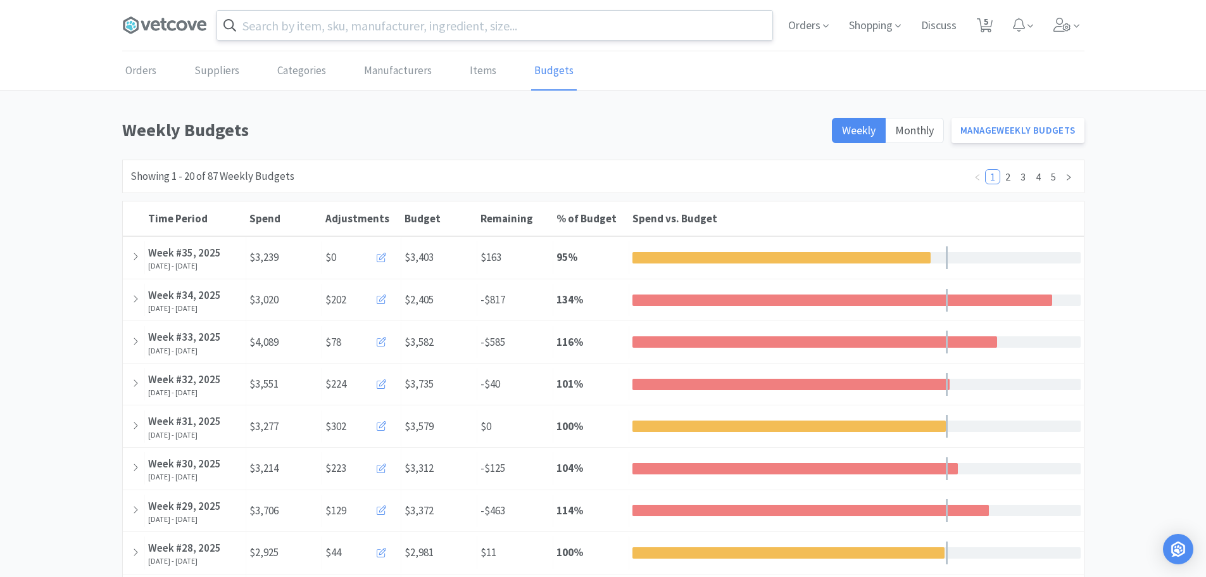
select select "2"
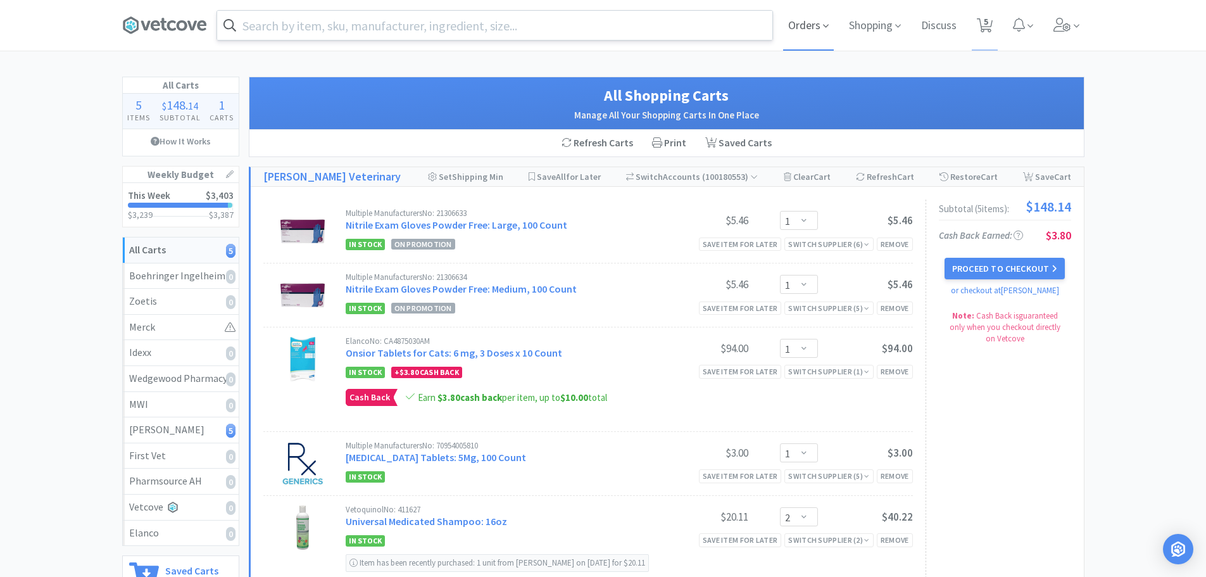
click at [810, 25] on span "Orders" at bounding box center [808, 25] width 51 height 51
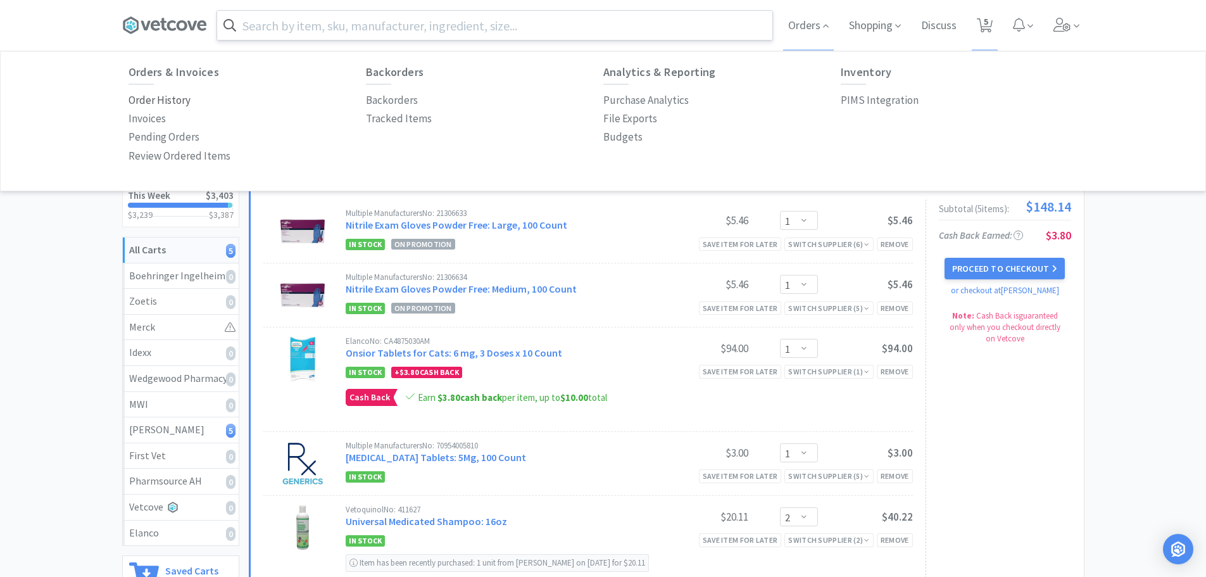
click at [141, 103] on p "Order History" at bounding box center [160, 100] width 62 height 17
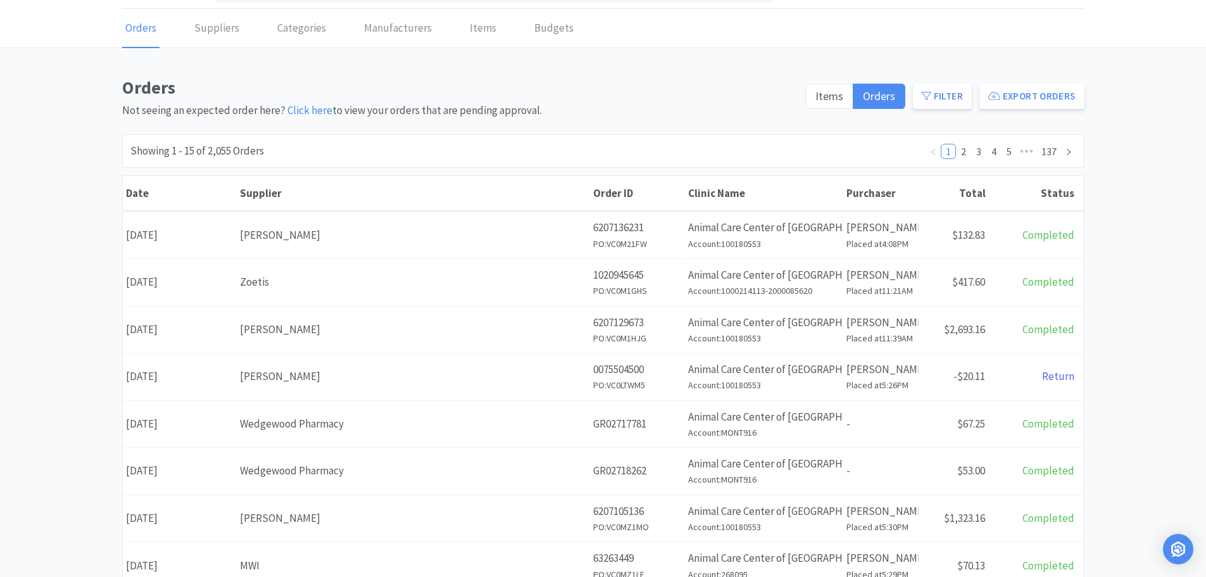
scroll to position [127, 0]
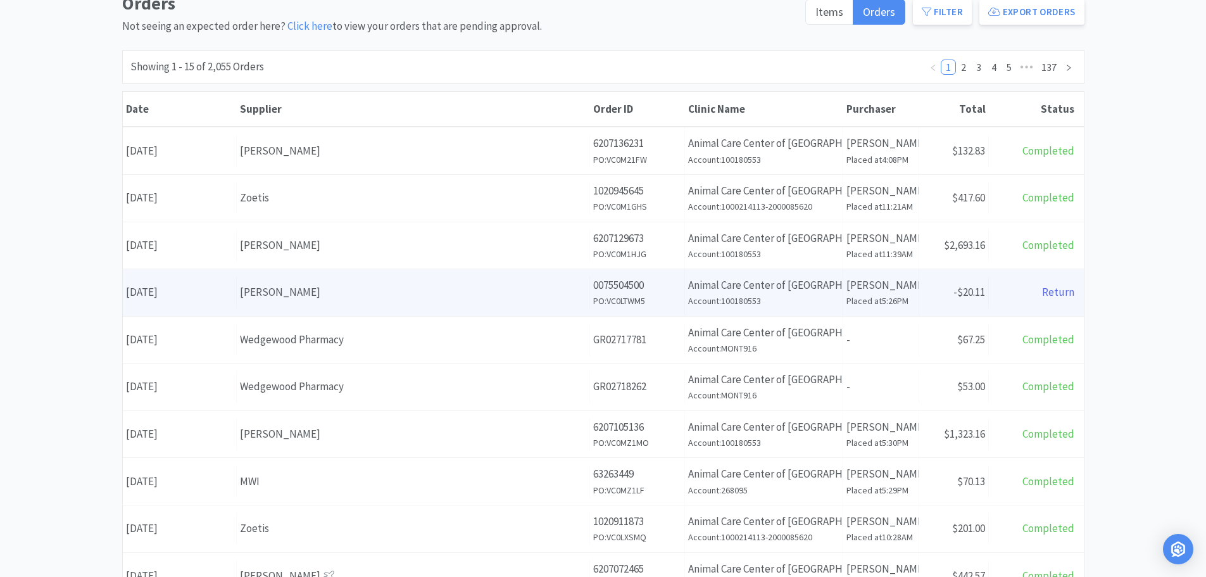
click at [424, 305] on div "Supplier [PERSON_NAME]" at bounding box center [413, 292] width 353 height 32
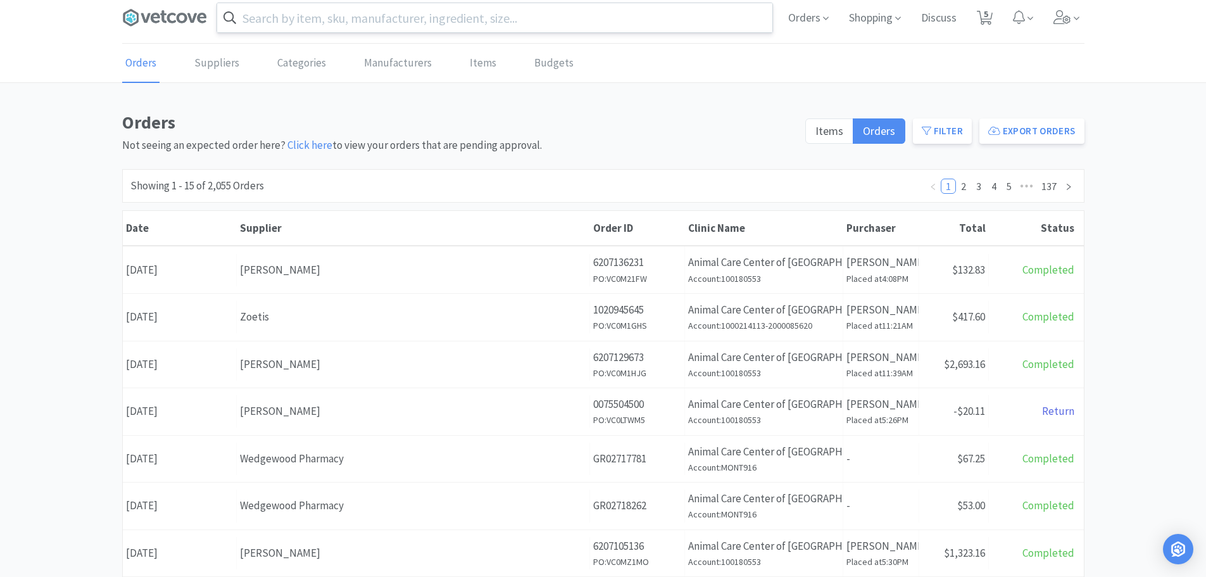
scroll to position [127, 0]
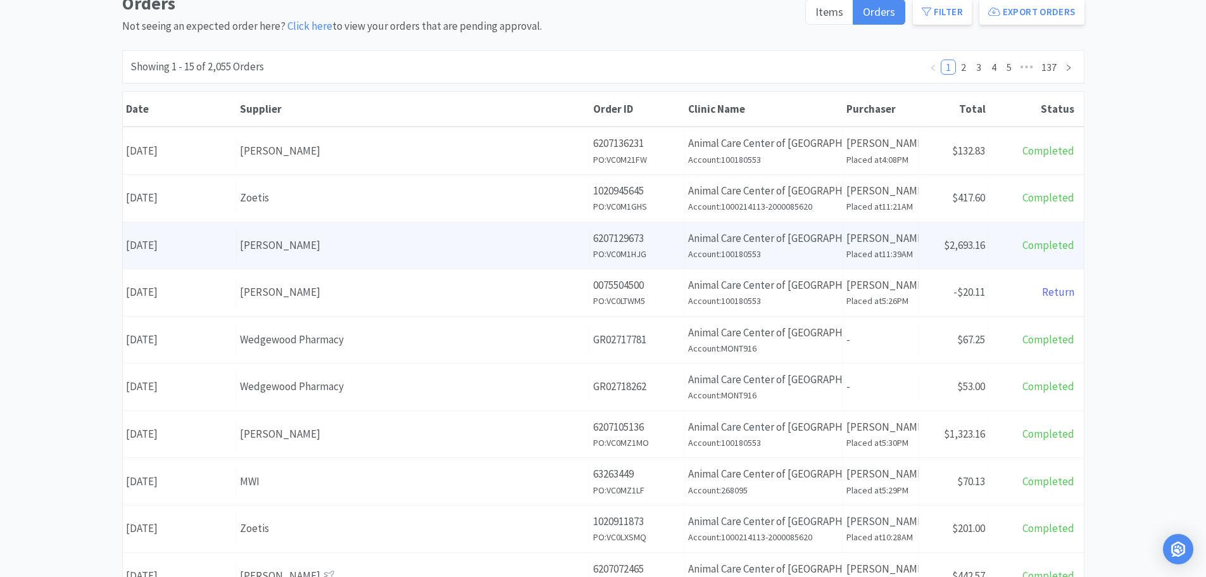
click at [306, 245] on div "[PERSON_NAME]" at bounding box center [413, 245] width 346 height 17
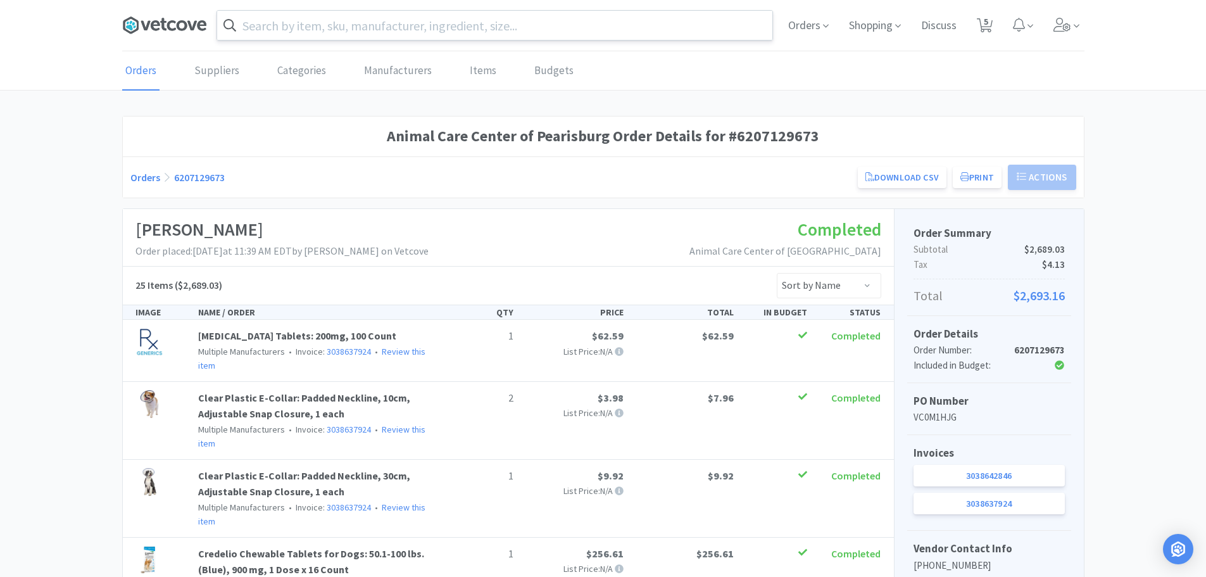
click at [149, 22] on icon at bounding box center [145, 25] width 9 height 9
